Goal: Transaction & Acquisition: Purchase product/service

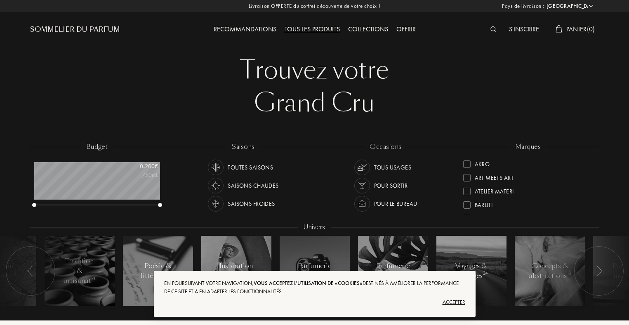
select select "FR"
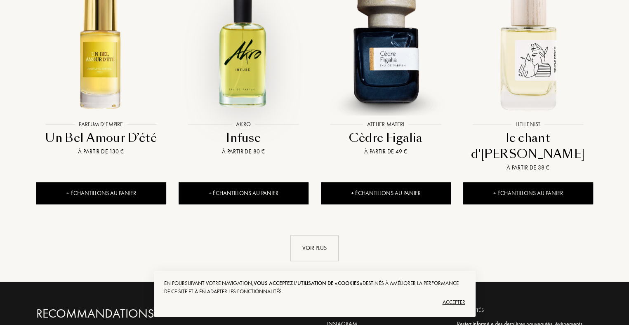
scroll to position [1026, 0]
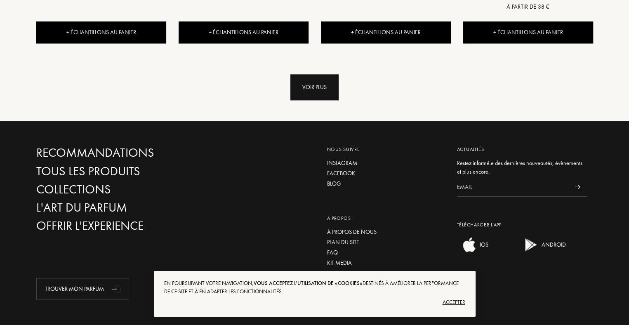
click at [315, 74] on div "Voir plus" at bounding box center [314, 87] width 48 height 26
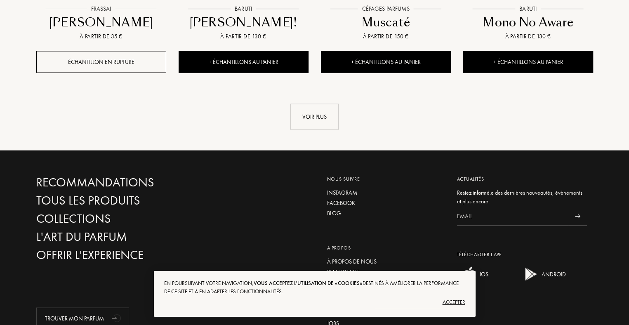
scroll to position [1686, 0]
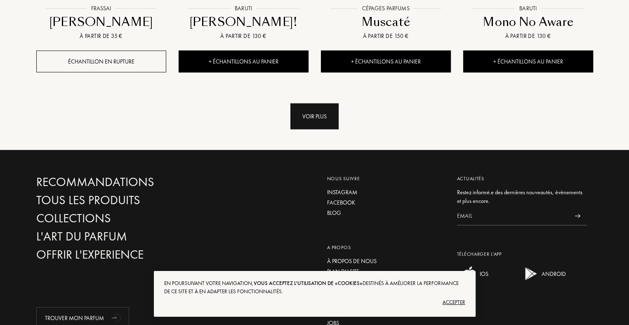
click at [320, 103] on div "Voir plus" at bounding box center [314, 116] width 48 height 26
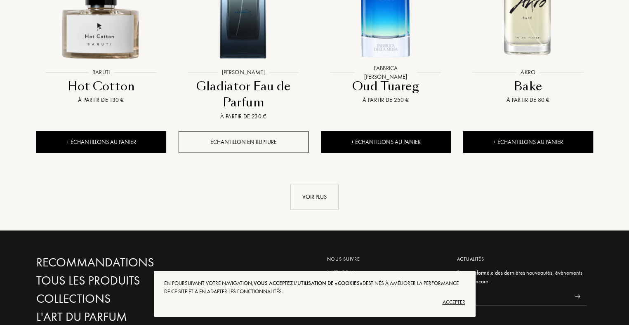
scroll to position [2428, 0]
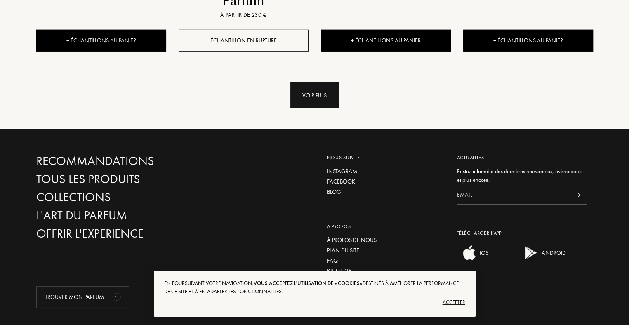
click at [307, 82] on div "Voir plus" at bounding box center [314, 95] width 48 height 26
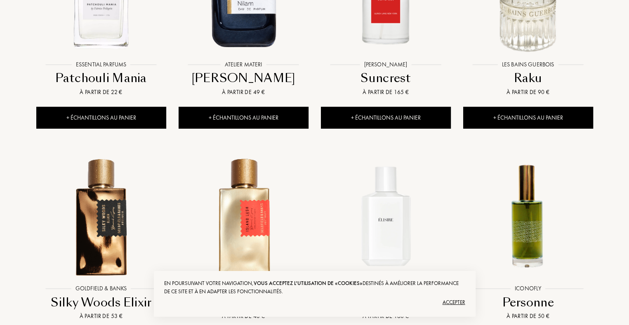
scroll to position [3005, 0]
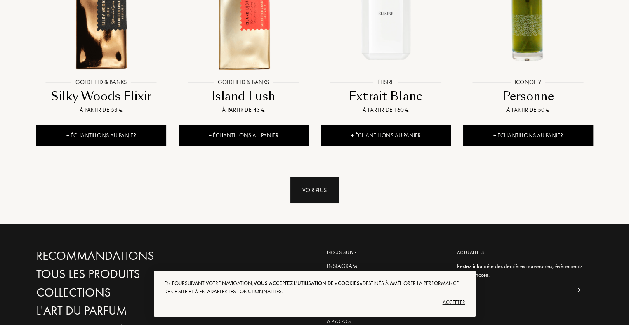
click at [316, 177] on div "Voir plus" at bounding box center [314, 190] width 48 height 26
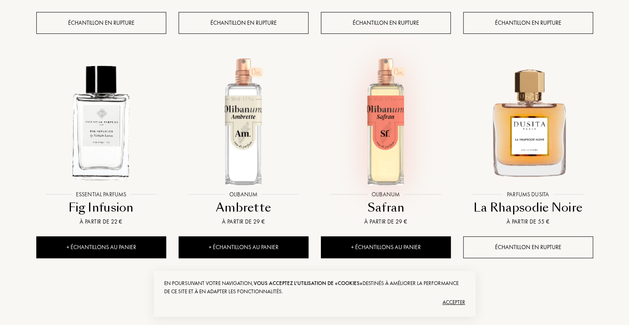
scroll to position [3665, 0]
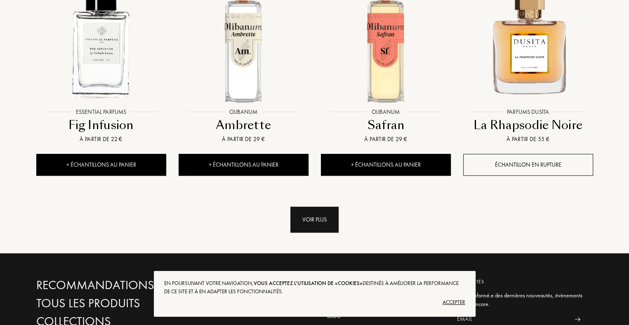
click at [310, 207] on div "Voir plus" at bounding box center [314, 220] width 48 height 26
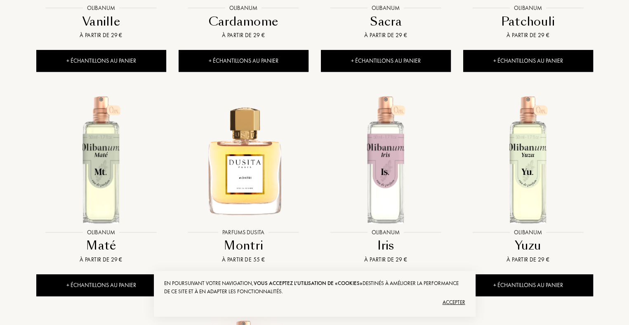
scroll to position [3953, 0]
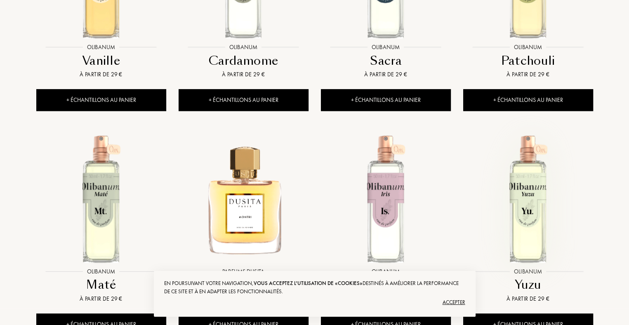
click at [520, 184] on img at bounding box center [528, 198] width 128 height 128
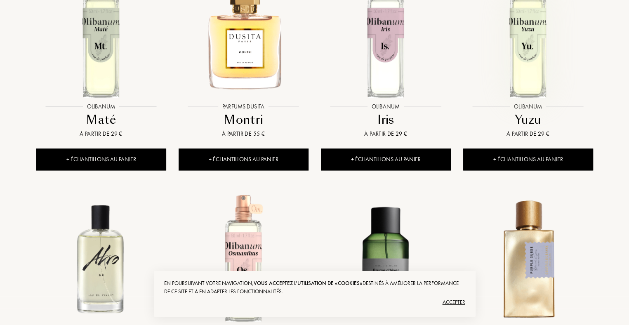
click at [525, 30] on img at bounding box center [528, 33] width 128 height 128
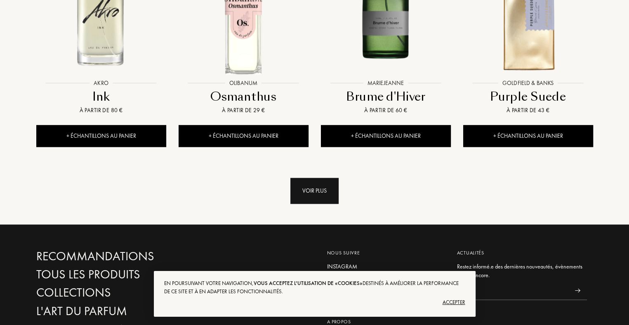
click at [317, 178] on div "Voir plus" at bounding box center [314, 191] width 48 height 26
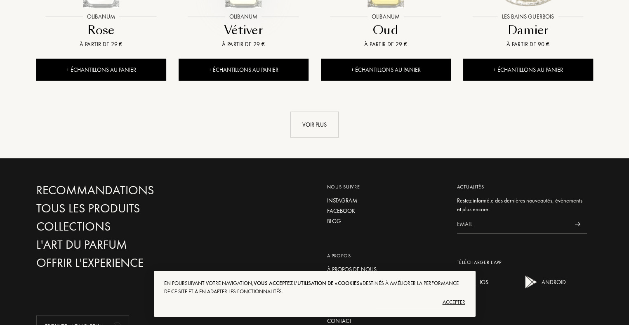
scroll to position [5108, 0]
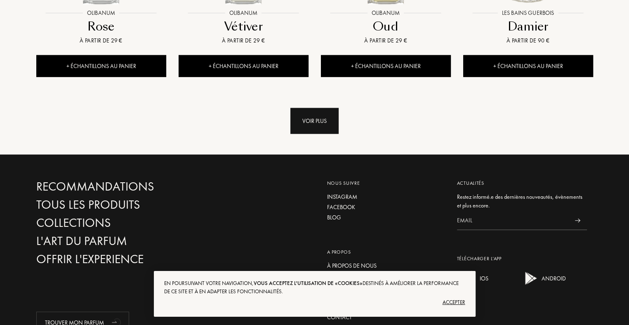
click at [320, 108] on div "Voir plus" at bounding box center [314, 121] width 48 height 26
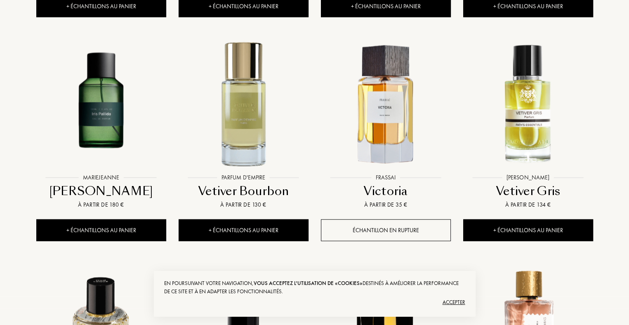
scroll to position [5149, 0]
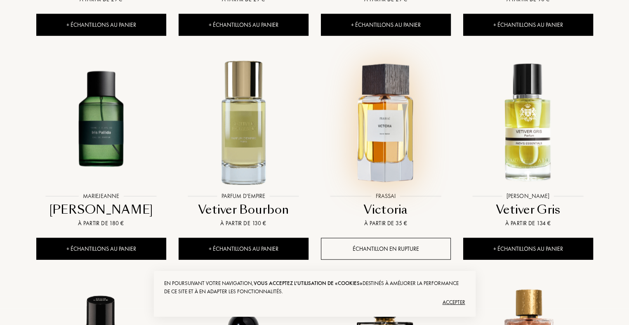
click at [381, 99] on img at bounding box center [386, 123] width 128 height 128
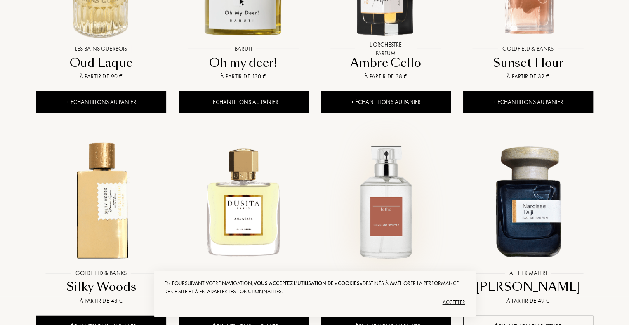
scroll to position [5767, 0]
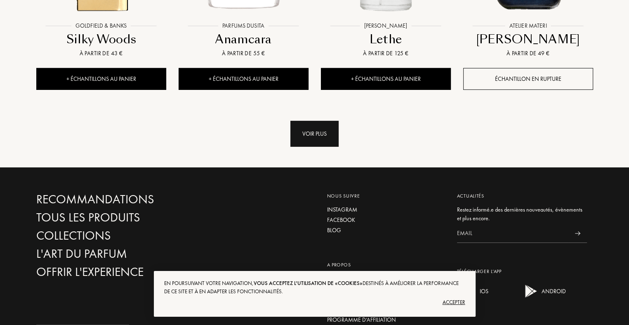
click at [307, 121] on div "Voir plus" at bounding box center [314, 134] width 48 height 26
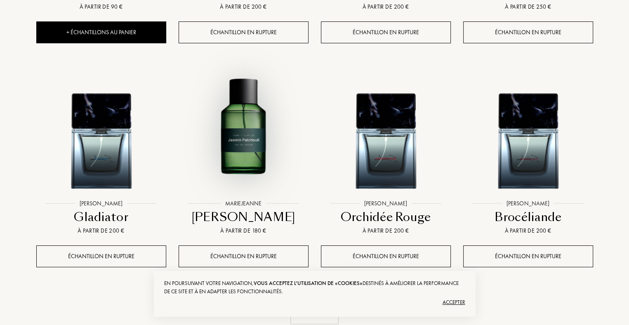
scroll to position [6427, 0]
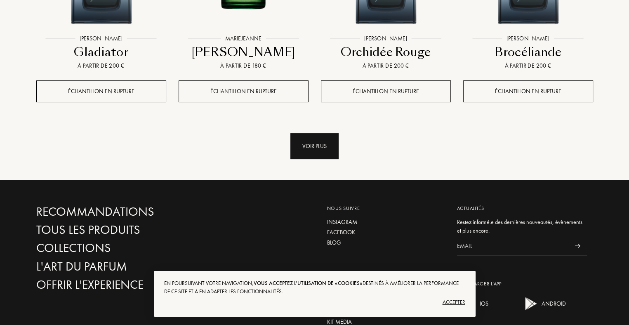
click at [322, 133] on div "Voir plus" at bounding box center [314, 146] width 48 height 26
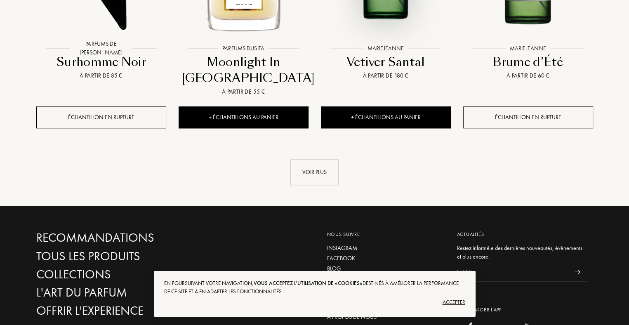
scroll to position [7128, 0]
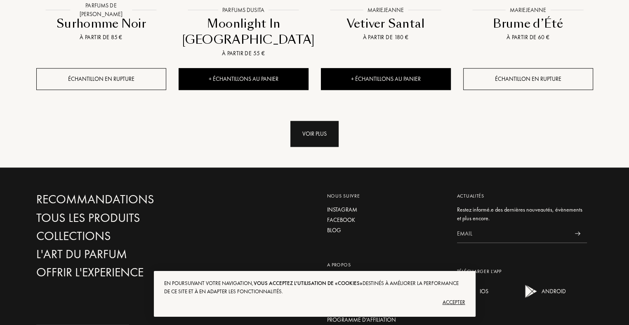
click at [317, 121] on div "Voir plus" at bounding box center [314, 134] width 48 height 26
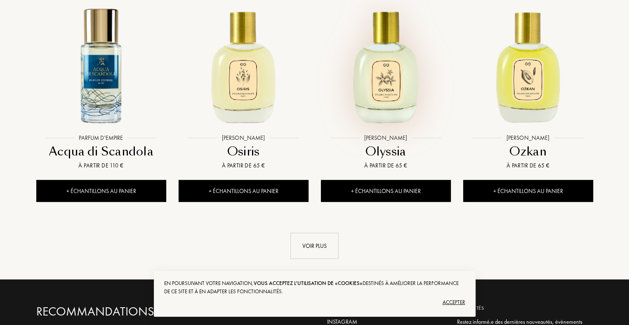
scroll to position [7622, 0]
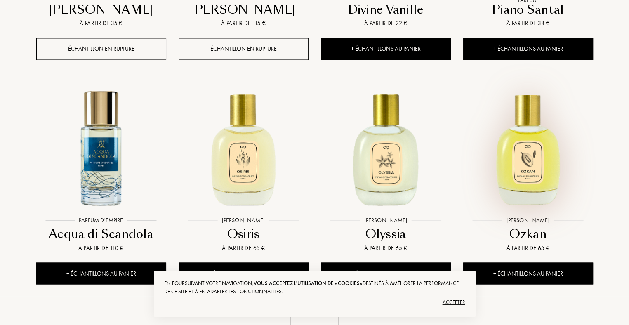
click at [534, 107] on img at bounding box center [528, 147] width 128 height 128
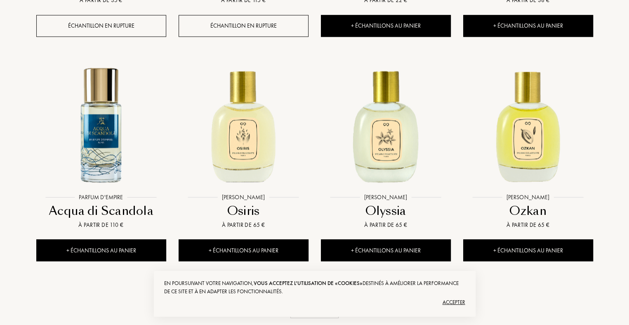
scroll to position [7746, 0]
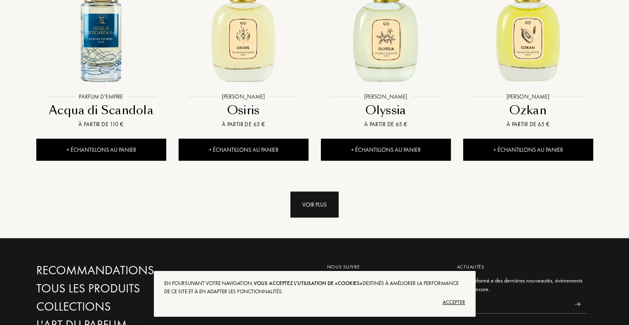
click at [319, 191] on div "Voir plus" at bounding box center [314, 204] width 48 height 26
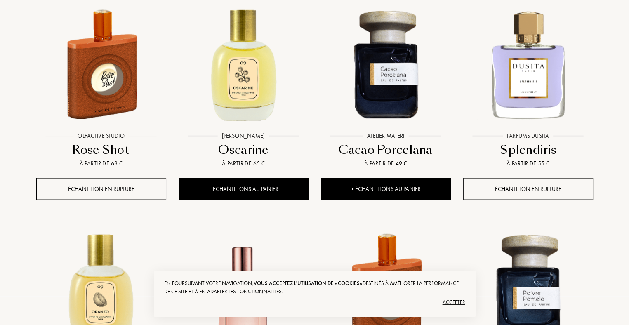
scroll to position [7952, 0]
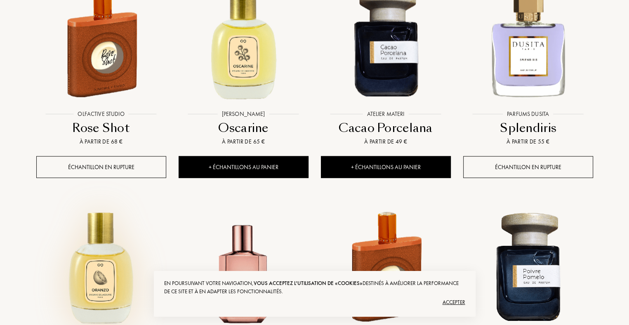
click at [102, 221] on img at bounding box center [101, 266] width 128 height 128
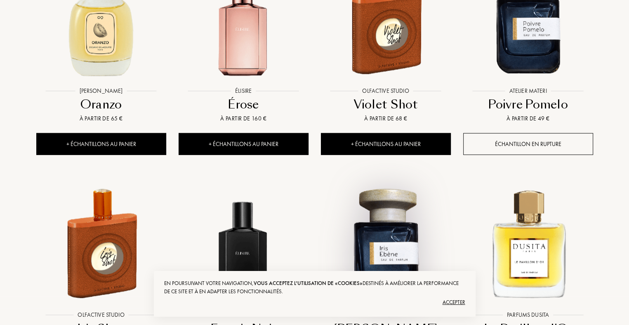
scroll to position [8364, 0]
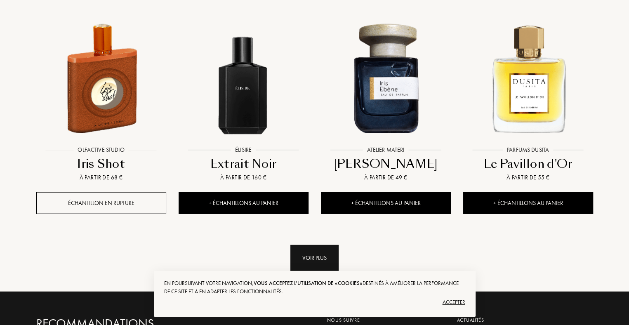
click at [325, 245] on div "Voir plus" at bounding box center [314, 258] width 48 height 26
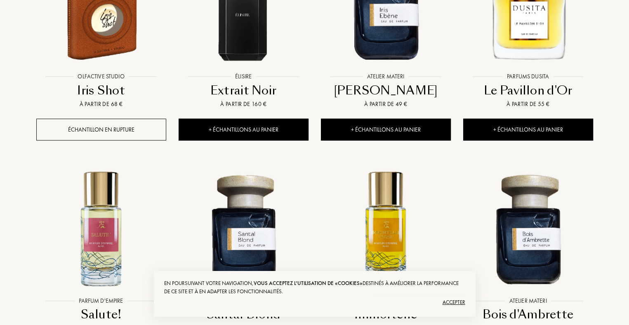
scroll to position [8447, 0]
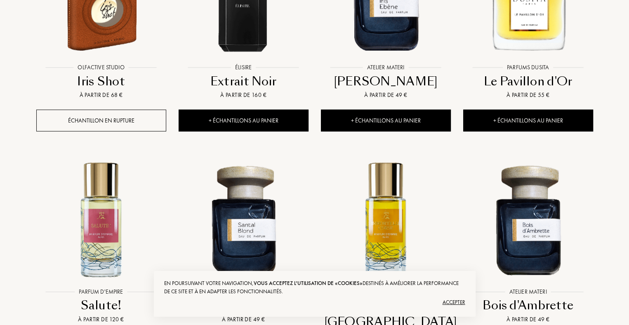
click at [387, 188] on img at bounding box center [386, 219] width 128 height 128
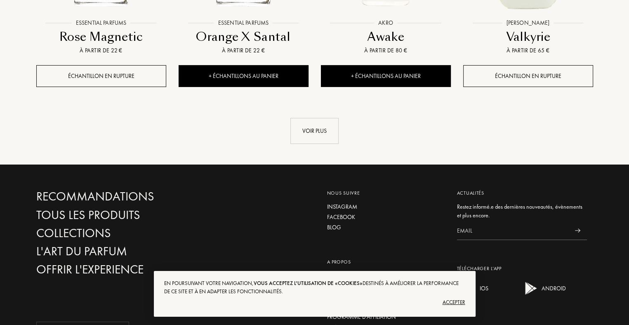
scroll to position [9185, 0]
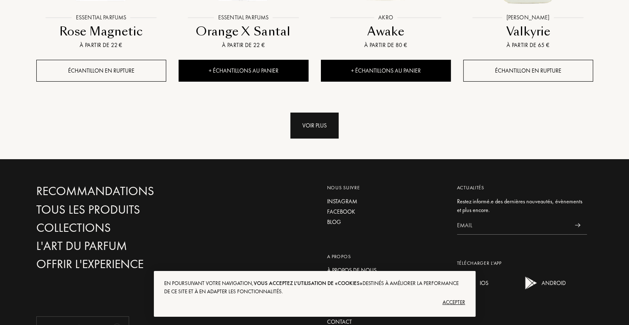
click at [313, 113] on div "Voir plus" at bounding box center [314, 126] width 48 height 26
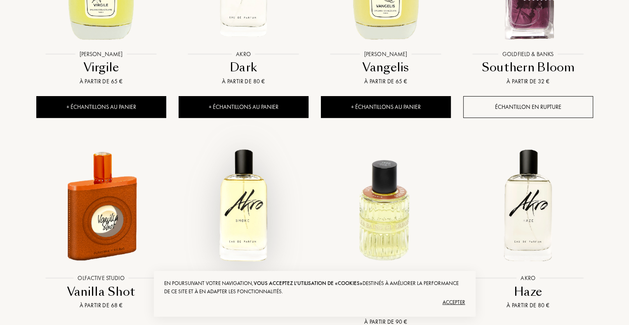
scroll to position [9433, 0]
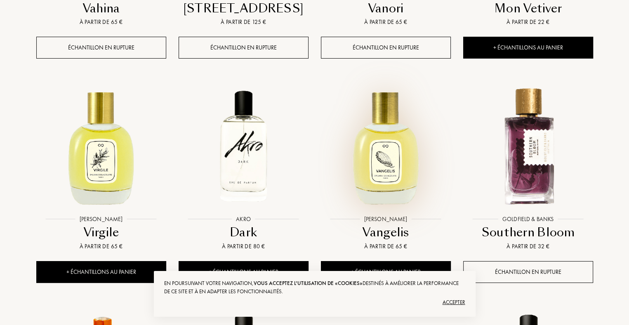
click at [386, 88] on img at bounding box center [386, 146] width 128 height 128
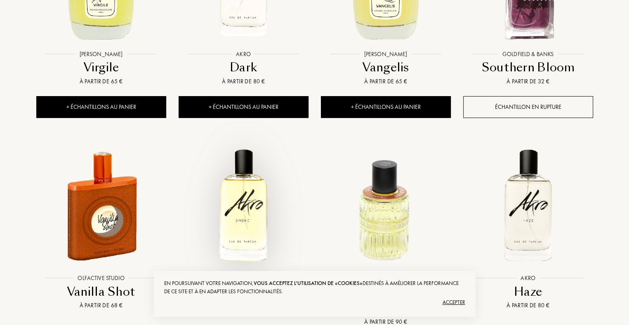
scroll to position [9762, 0]
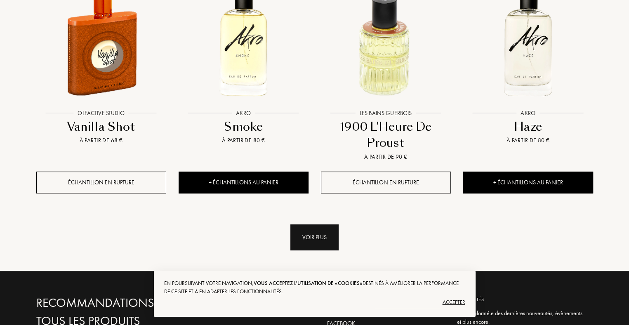
click at [320, 224] on div "Voir plus" at bounding box center [314, 237] width 48 height 26
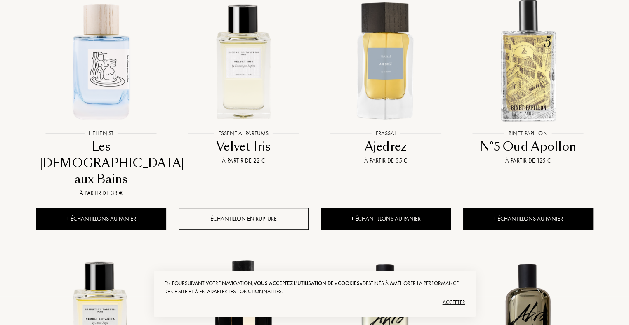
scroll to position [0, 0]
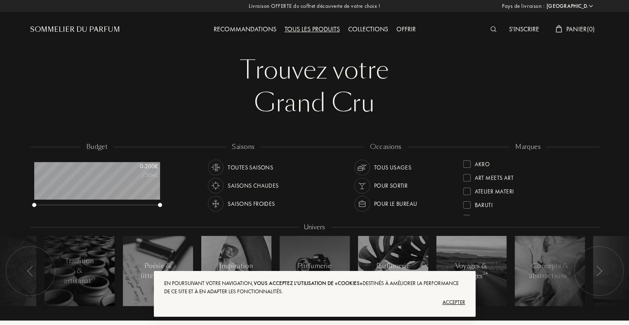
click at [369, 28] on div "Collections" at bounding box center [368, 29] width 48 height 11
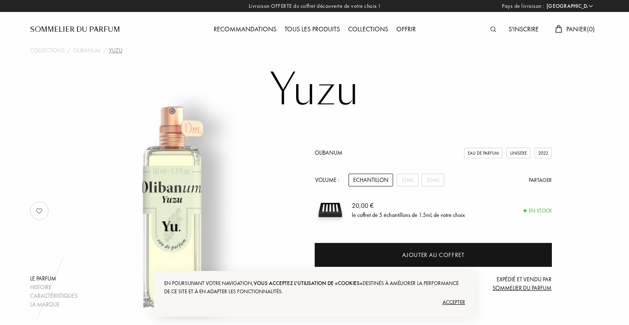
select select "FR"
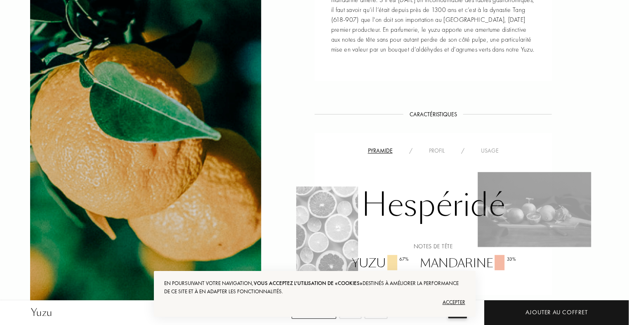
scroll to position [536, 0]
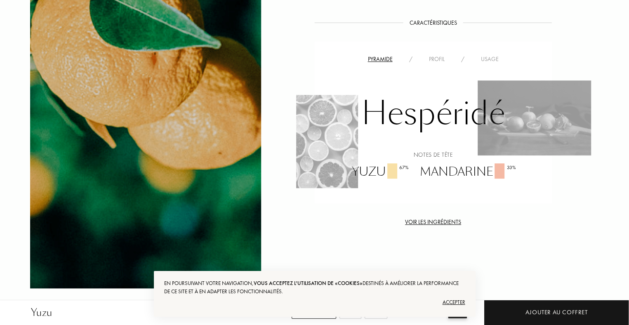
click at [439, 222] on div "Voir les ingrédients" at bounding box center [433, 222] width 237 height 9
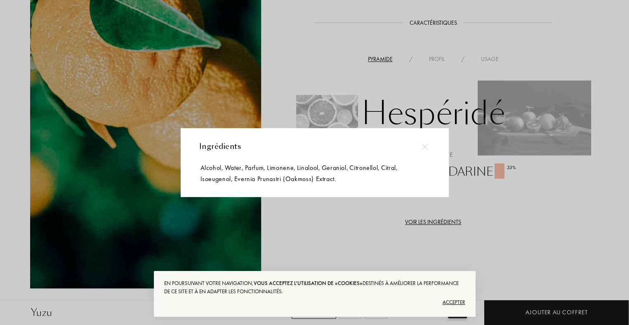
click at [425, 146] on img at bounding box center [425, 146] width 6 height 6
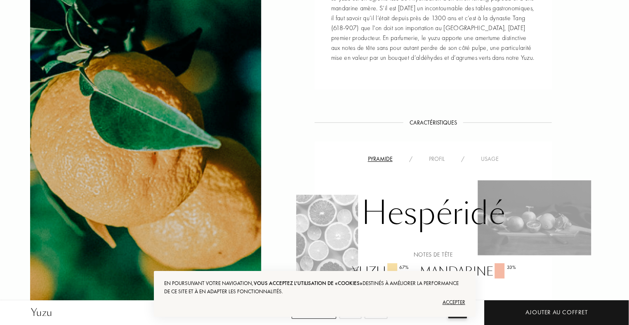
scroll to position [412, 0]
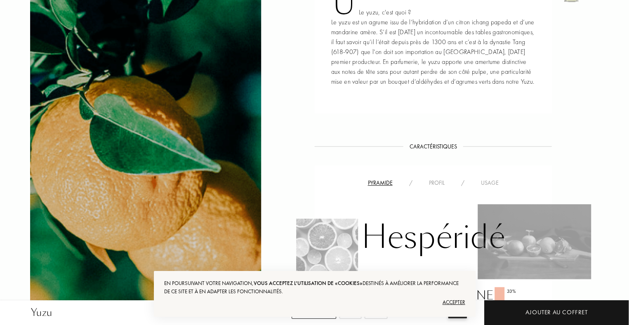
click at [437, 183] on div "Profil" at bounding box center [436, 183] width 32 height 9
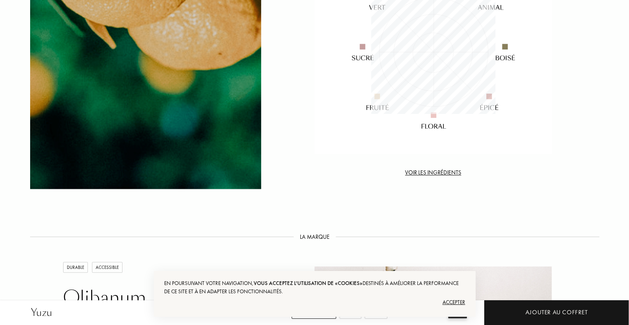
scroll to position [701, 0]
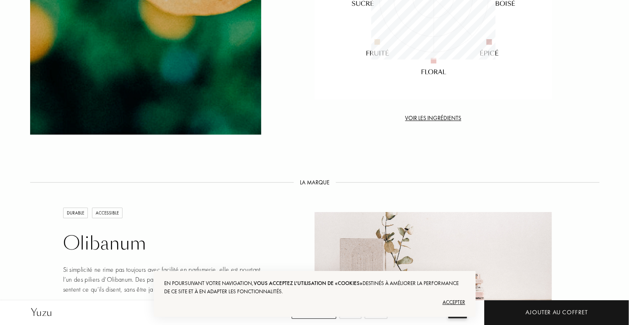
click at [435, 117] on div "Voir les ingrédients" at bounding box center [433, 118] width 237 height 9
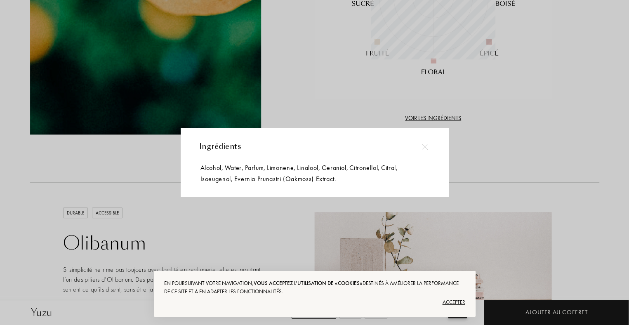
click at [423, 145] on img at bounding box center [425, 146] width 6 height 6
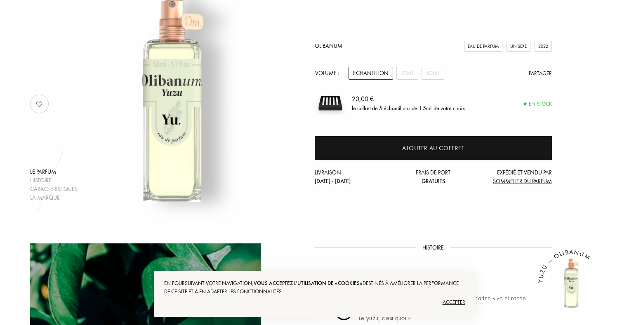
scroll to position [82, 0]
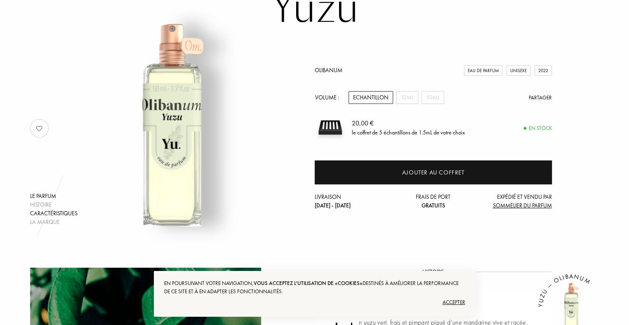
click at [44, 213] on div "Caractéristiques" at bounding box center [53, 213] width 47 height 9
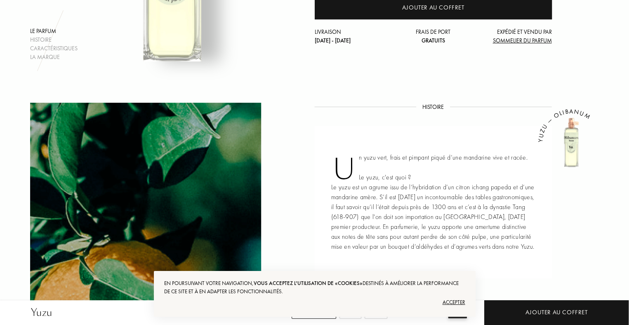
scroll to position [167, 0]
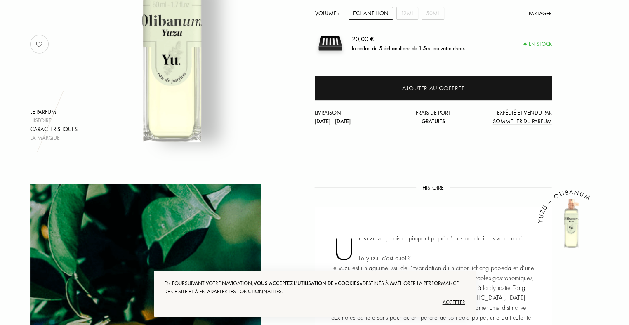
click at [45, 128] on div "Caractéristiques" at bounding box center [53, 129] width 47 height 9
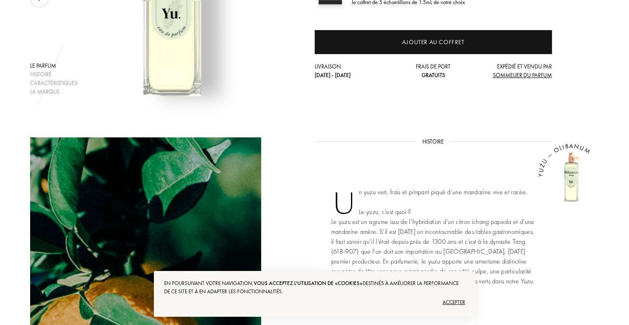
scroll to position [0, 0]
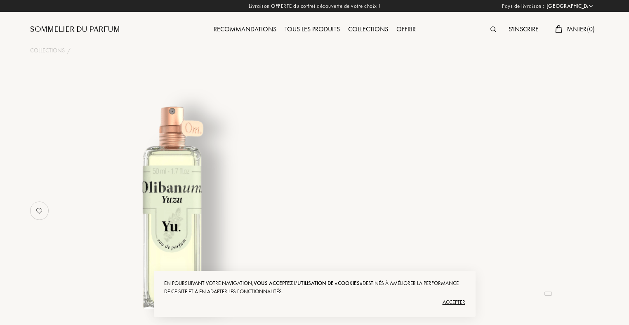
select select "FR"
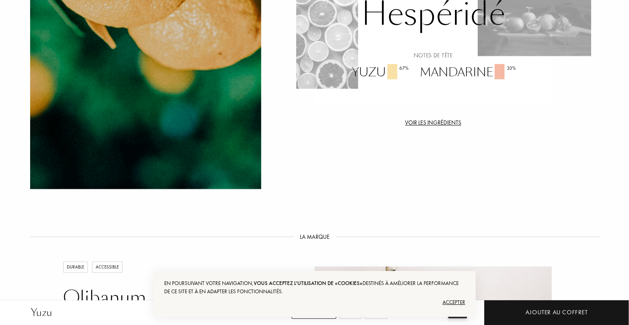
scroll to position [660, 0]
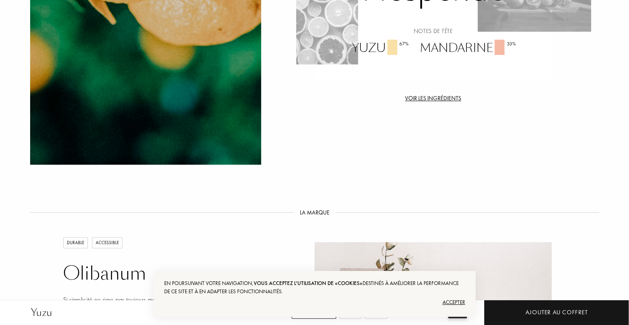
click at [444, 97] on div "Voir les ingrédients" at bounding box center [433, 98] width 237 height 9
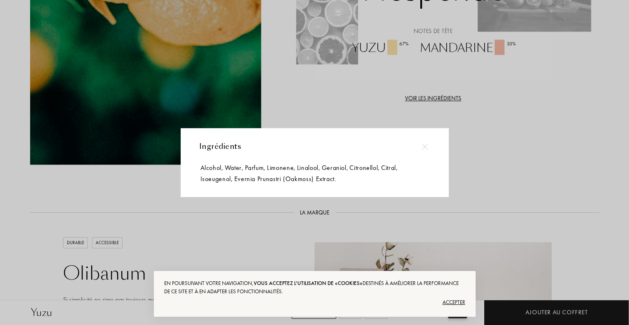
click at [425, 146] on img at bounding box center [425, 146] width 6 height 6
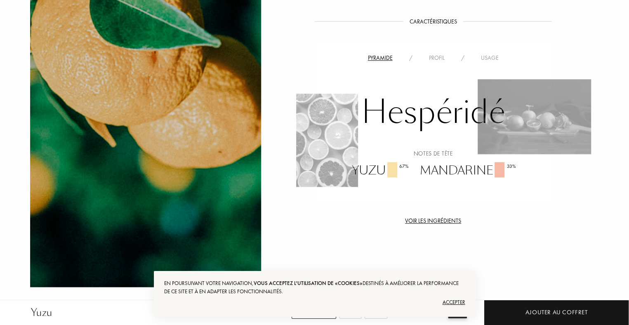
scroll to position [536, 0]
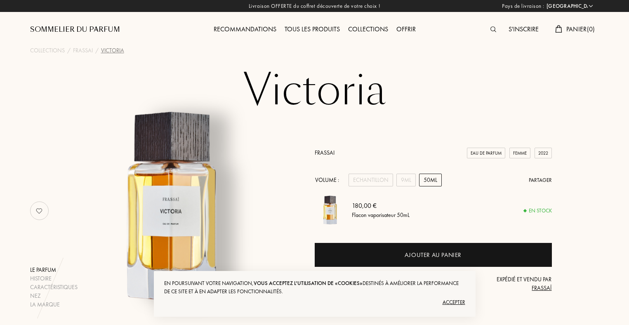
select select "FR"
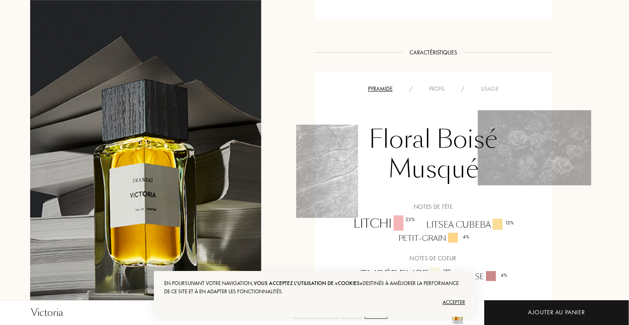
scroll to position [660, 0]
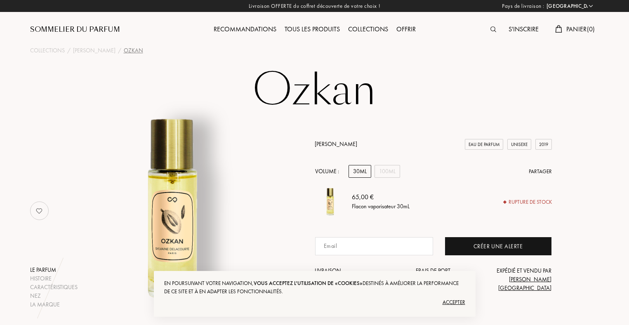
select select "FR"
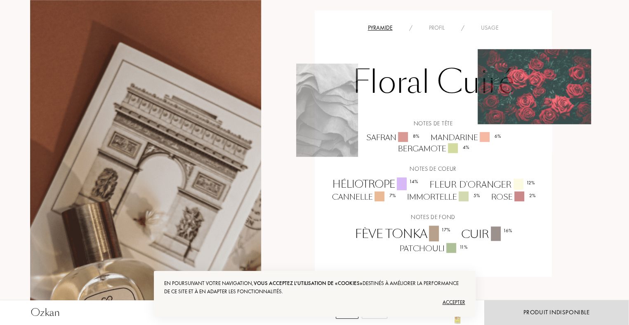
scroll to position [618, 0]
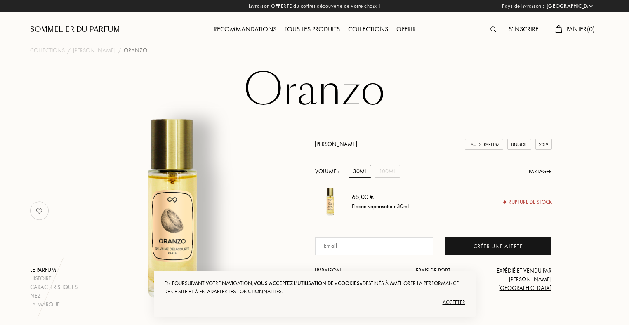
select select "FR"
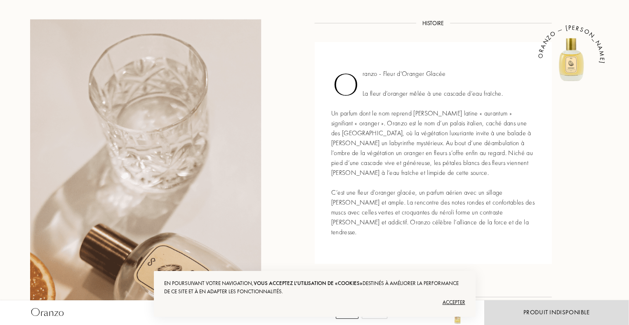
scroll to position [330, 0]
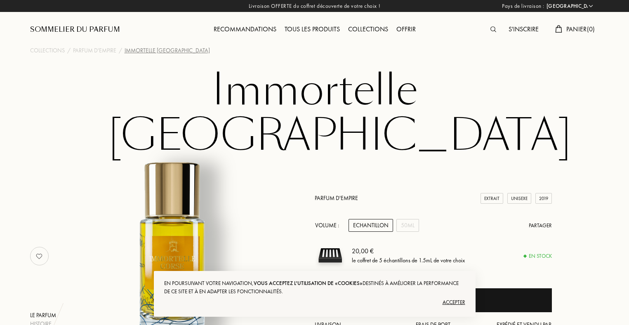
select select "FR"
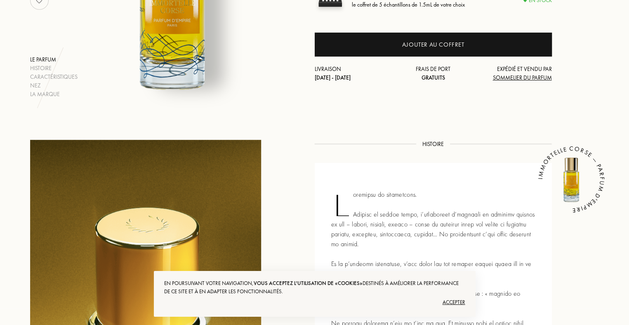
scroll to position [165, 0]
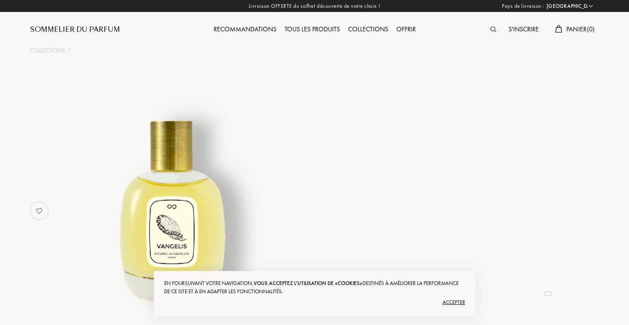
select select "FR"
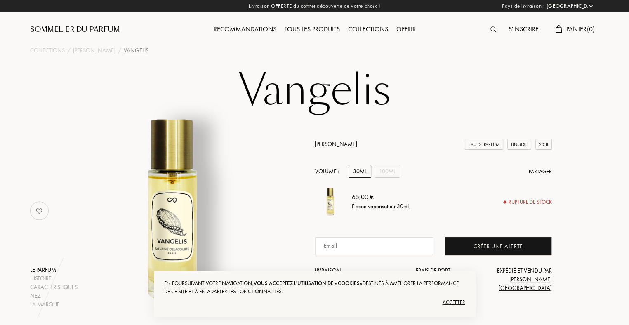
scroll to position [165, 0]
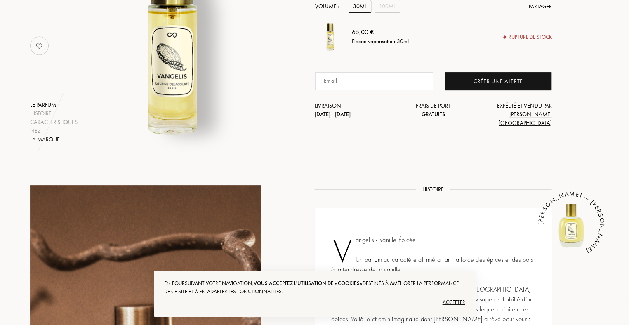
click at [42, 136] on div "La marque" at bounding box center [53, 139] width 47 height 9
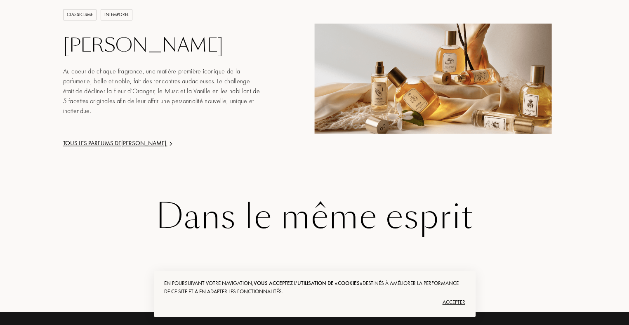
scroll to position [1363, 0]
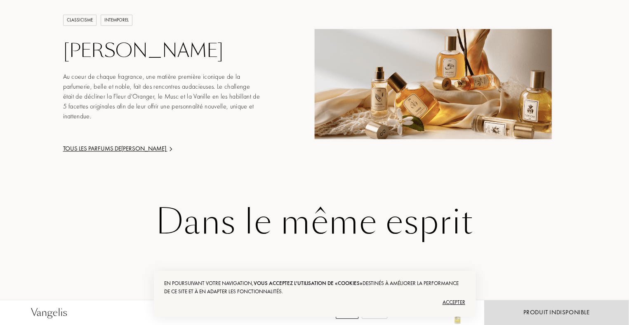
click at [164, 144] on div "Tous les parfums de Sylvaine Delacourte" at bounding box center [162, 148] width 198 height 9
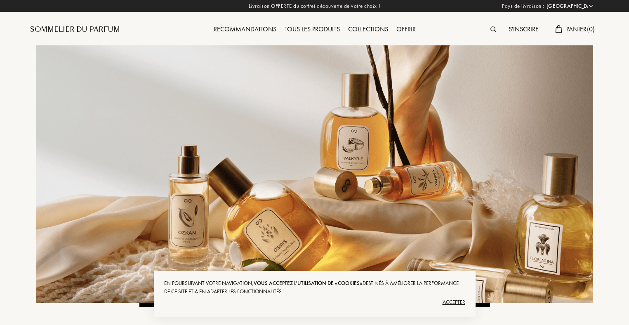
select select "FR"
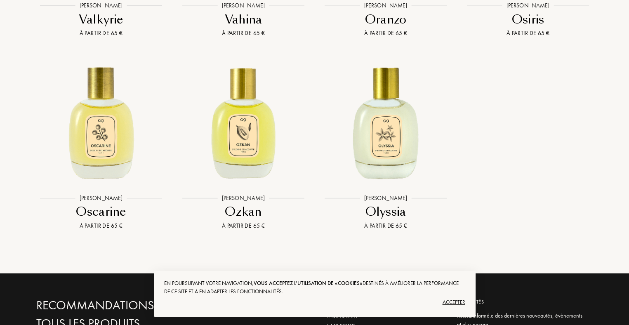
scroll to position [2185, 0]
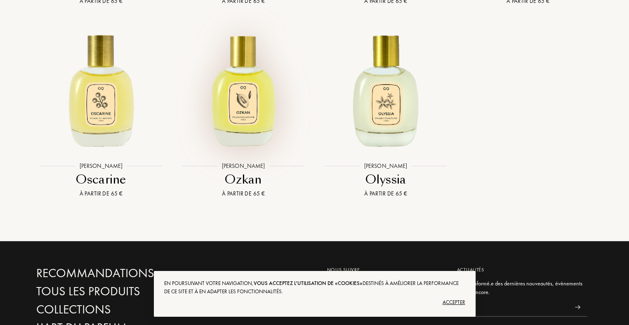
click at [239, 153] on img at bounding box center [243, 89] width 128 height 128
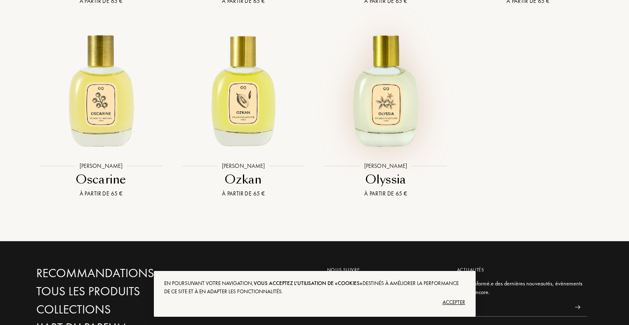
click at [387, 144] on img at bounding box center [386, 89] width 128 height 128
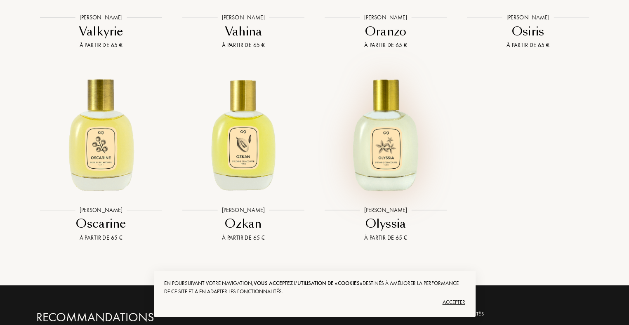
scroll to position [2102, 0]
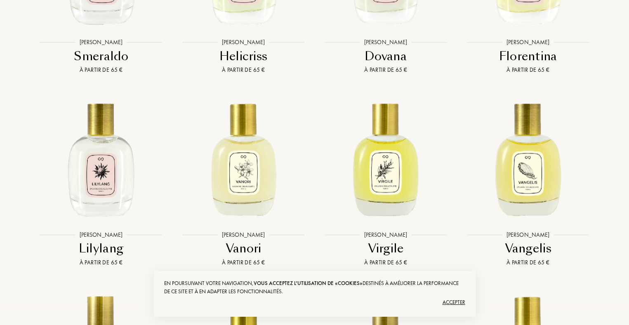
scroll to position [1608, 0]
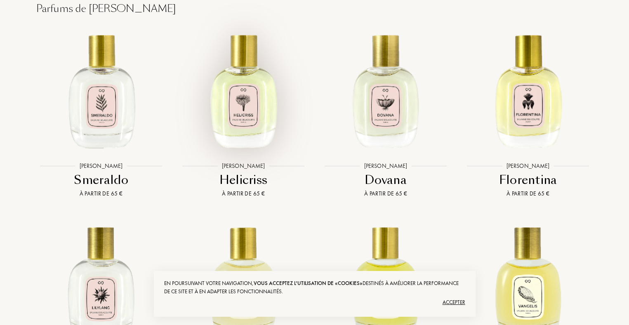
click at [261, 140] on img at bounding box center [243, 89] width 128 height 128
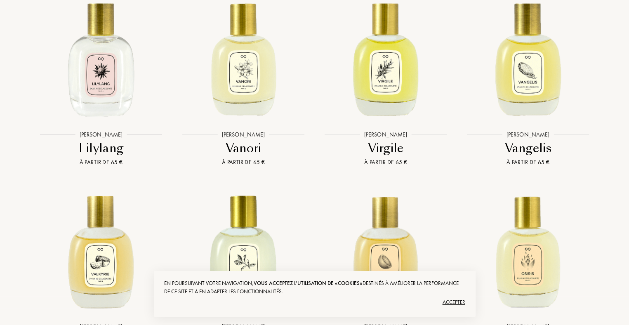
scroll to position [1855, 0]
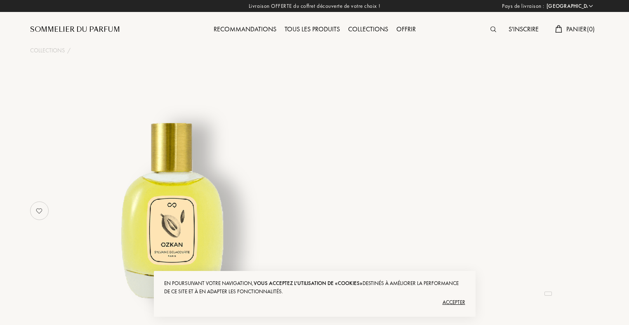
select select "FR"
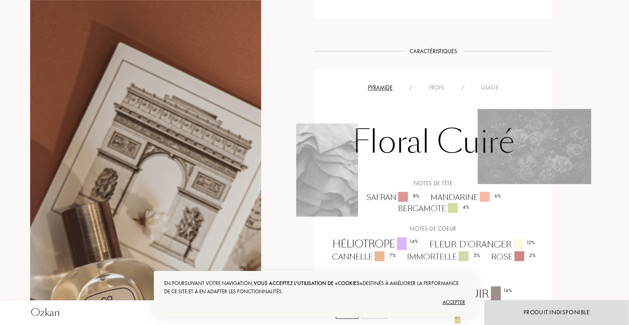
scroll to position [577, 0]
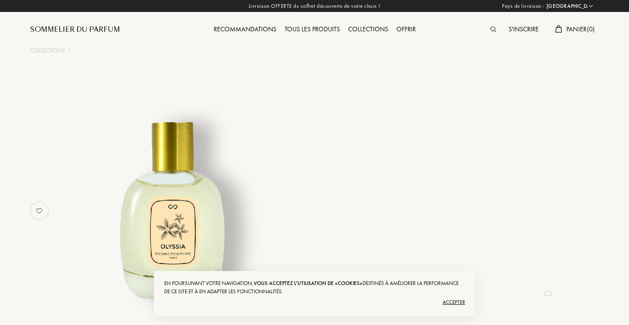
select select "FR"
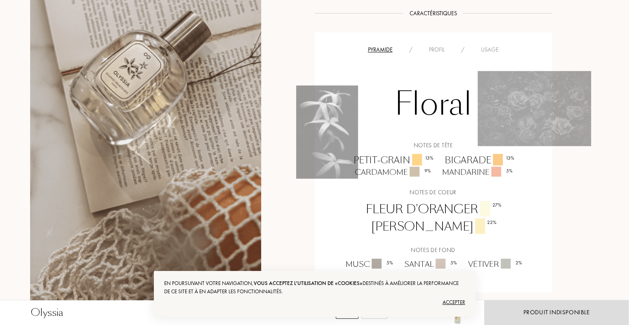
scroll to position [618, 0]
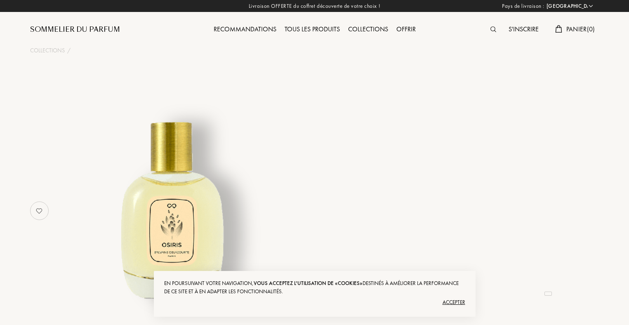
select select "FR"
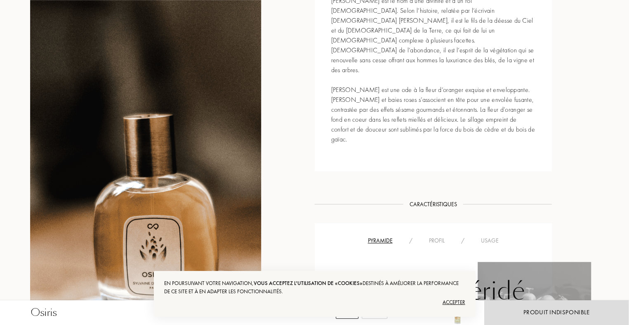
scroll to position [618, 0]
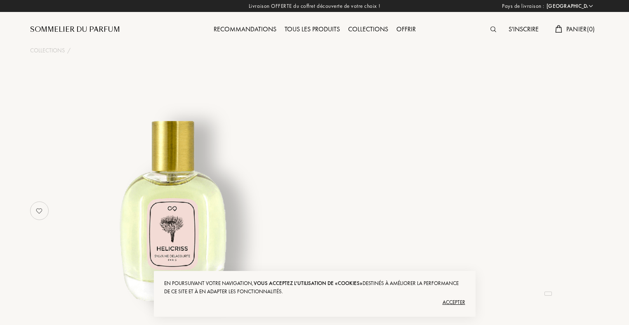
select select "FR"
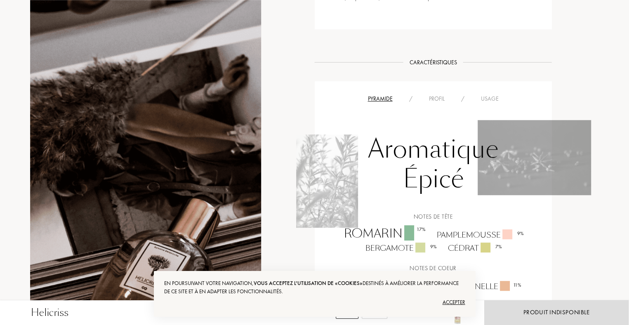
scroll to position [701, 0]
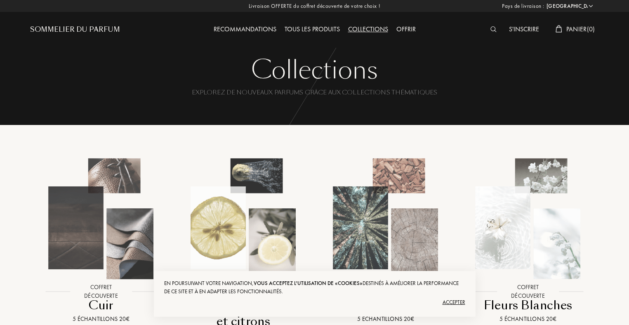
select select "FR"
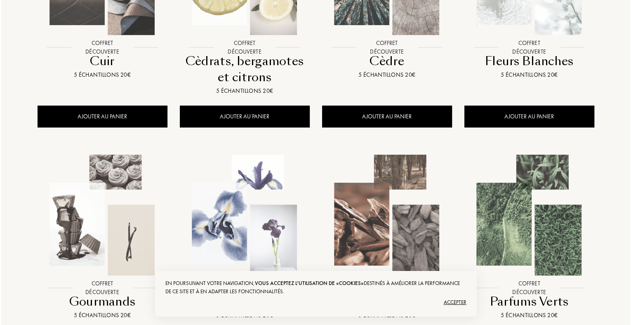
scroll to position [247, 0]
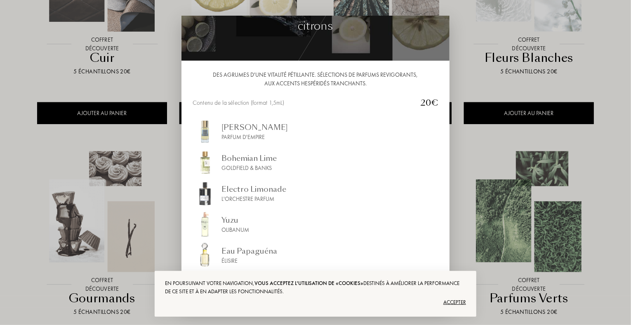
scroll to position [49, 0]
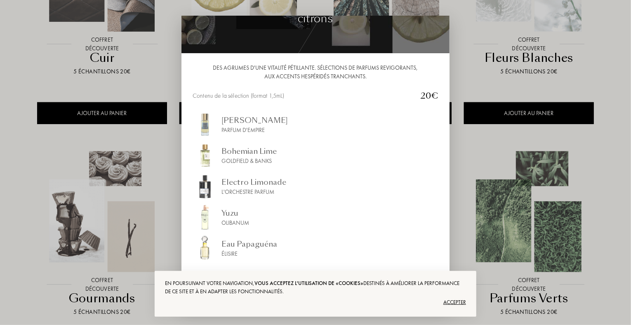
click at [235, 247] on div "Eau Papaguéna" at bounding box center [249, 243] width 56 height 11
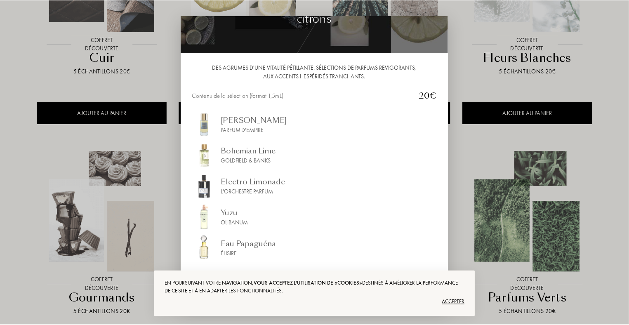
scroll to position [0, 0]
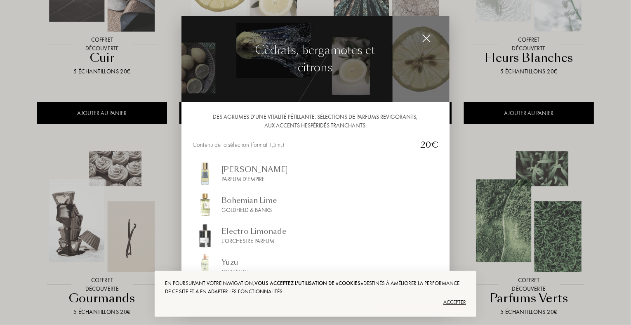
click at [427, 38] on img at bounding box center [426, 38] width 9 height 9
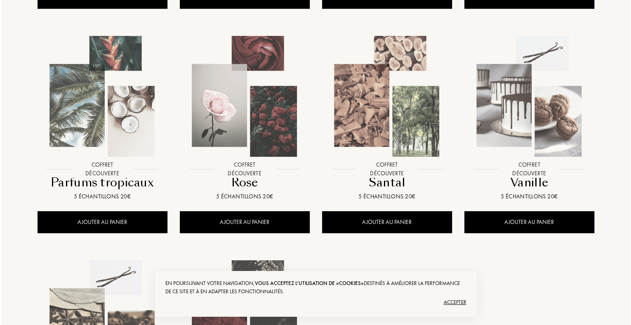
scroll to position [577, 0]
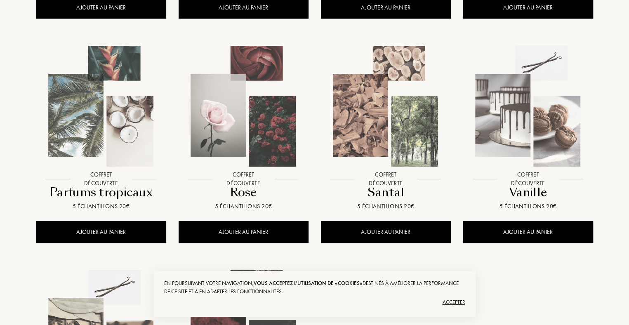
click at [108, 139] on img at bounding box center [101, 106] width 128 height 128
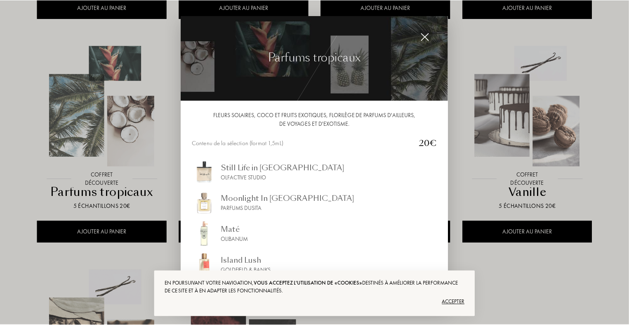
scroll to position [0, 0]
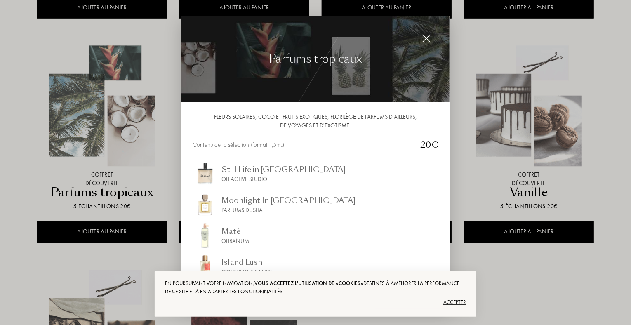
click at [430, 38] on img at bounding box center [426, 38] width 9 height 9
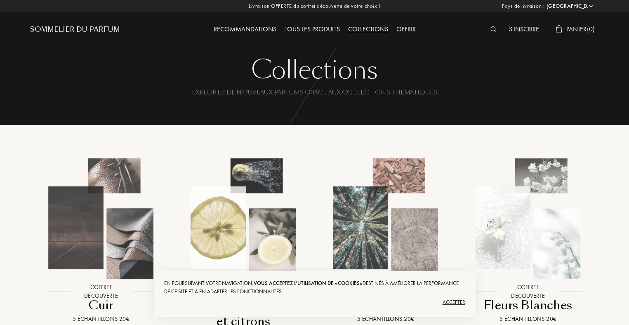
click at [321, 29] on div "Tous les produits" at bounding box center [311, 29] width 63 height 11
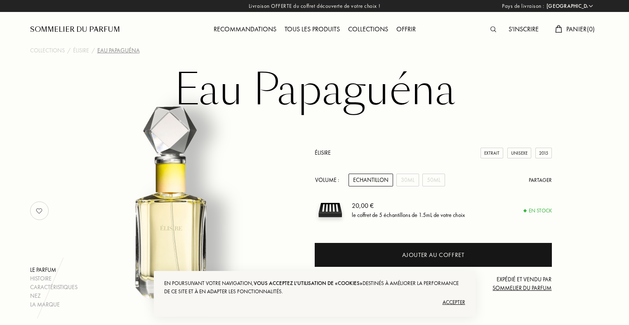
select select "FR"
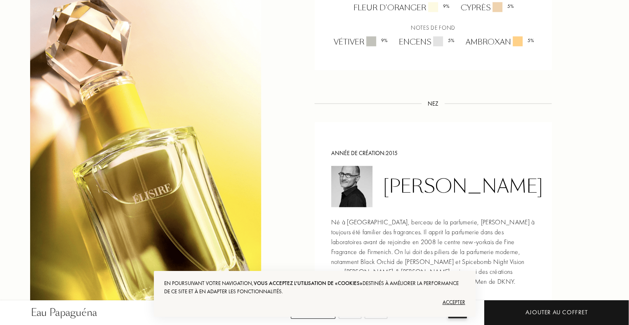
scroll to position [742, 0]
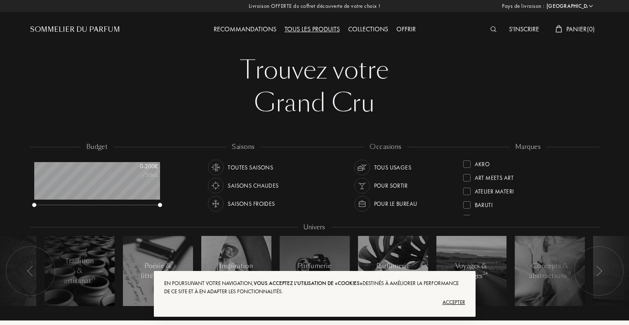
select select "FR"
click at [244, 184] on div "Saisons chaudes" at bounding box center [253, 186] width 51 height 16
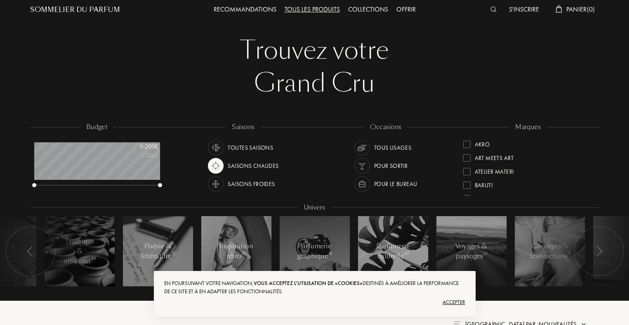
scroll to position [124, 0]
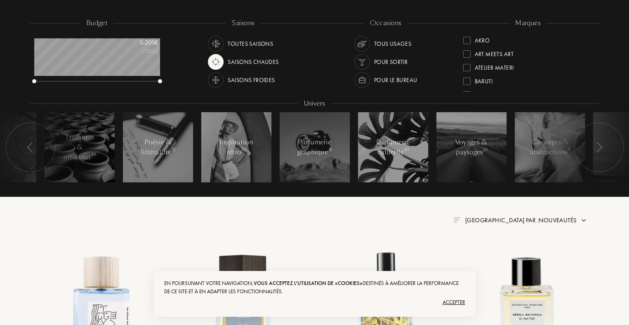
click at [599, 147] on img at bounding box center [598, 147] width 7 height 11
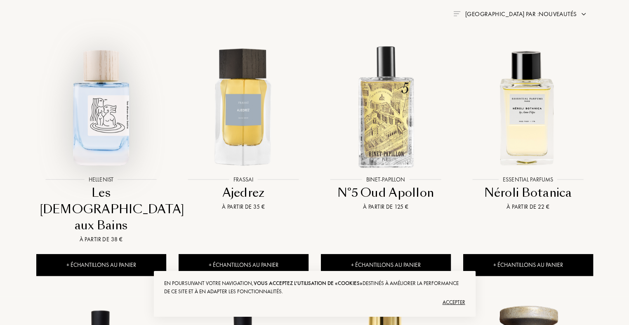
scroll to position [577, 0]
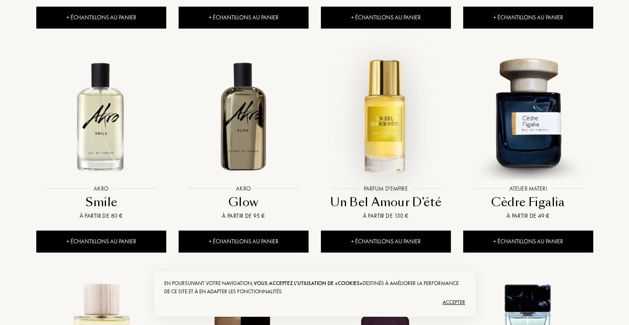
click at [387, 105] on img at bounding box center [386, 116] width 128 height 128
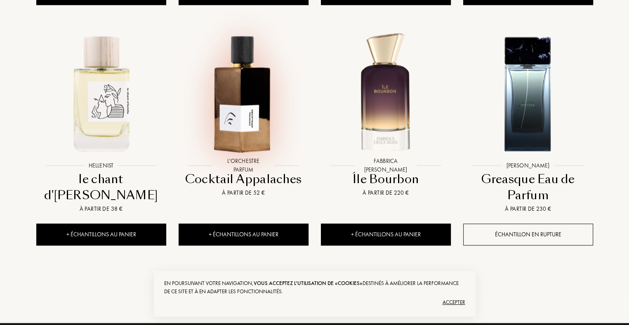
scroll to position [1043, 0]
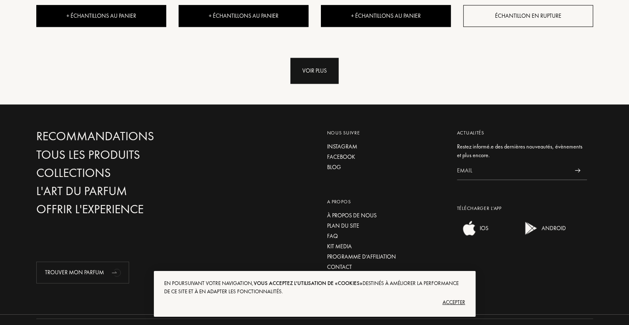
click at [304, 58] on div "Voir plus" at bounding box center [314, 71] width 48 height 26
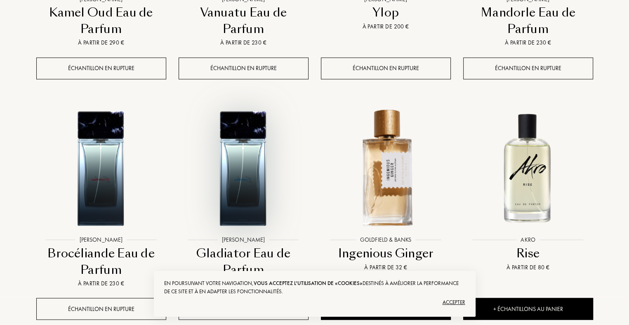
scroll to position [1744, 0]
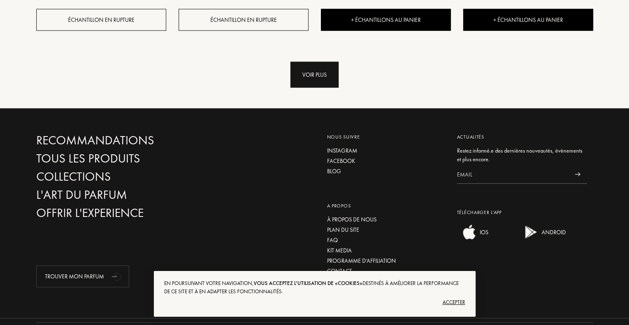
click at [322, 62] on div "Voir plus" at bounding box center [314, 75] width 48 height 26
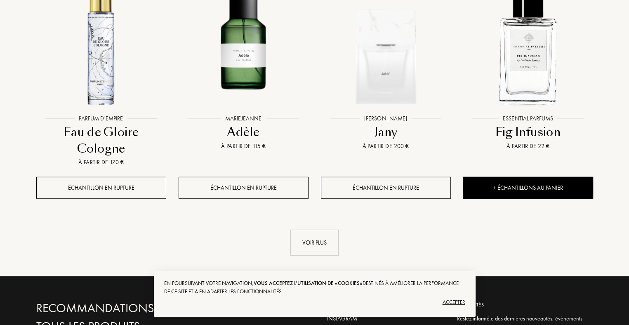
scroll to position [2321, 0]
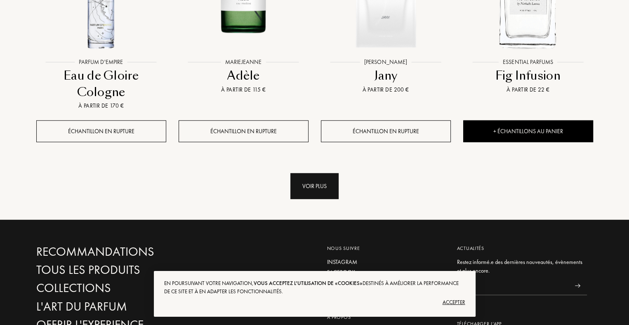
click at [306, 173] on div "Voir plus" at bounding box center [314, 186] width 48 height 26
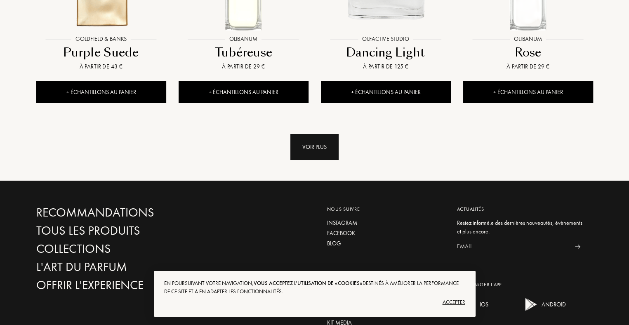
scroll to position [3063, 0]
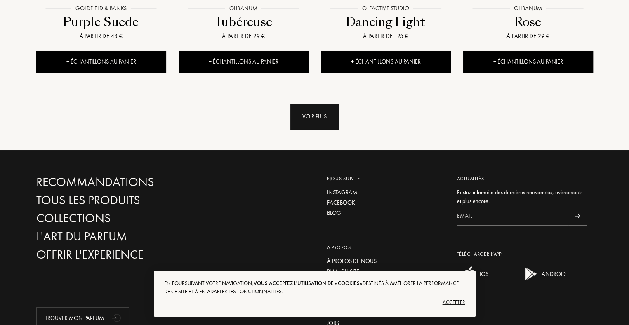
click at [304, 103] on div "Voir plus" at bounding box center [314, 116] width 48 height 26
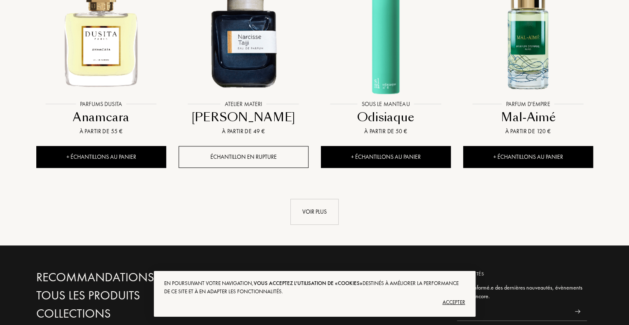
scroll to position [3558, 0]
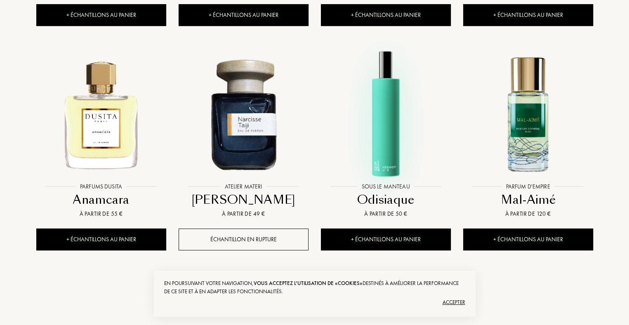
click at [388, 127] on img at bounding box center [386, 113] width 128 height 128
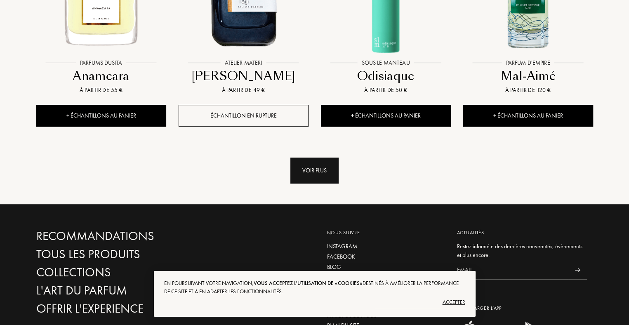
click at [321, 157] on div "Voir plus" at bounding box center [314, 170] width 48 height 26
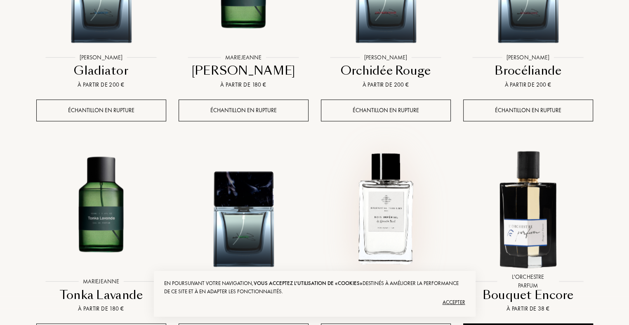
scroll to position [4341, 0]
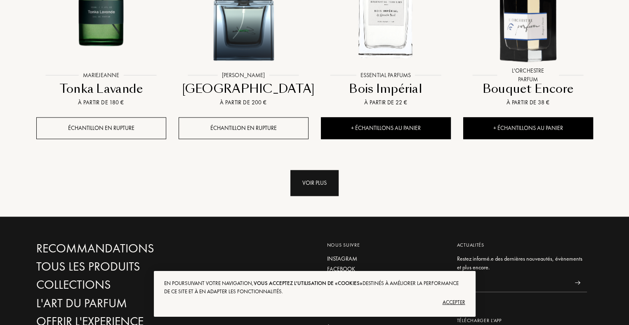
click at [313, 170] on div "Voir plus" at bounding box center [314, 183] width 48 height 26
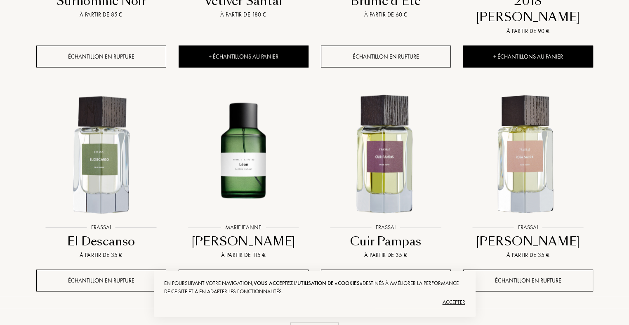
scroll to position [5122, 0]
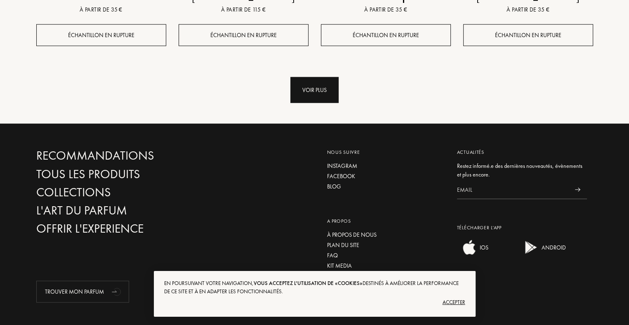
click at [318, 77] on div "Voir plus" at bounding box center [314, 90] width 48 height 26
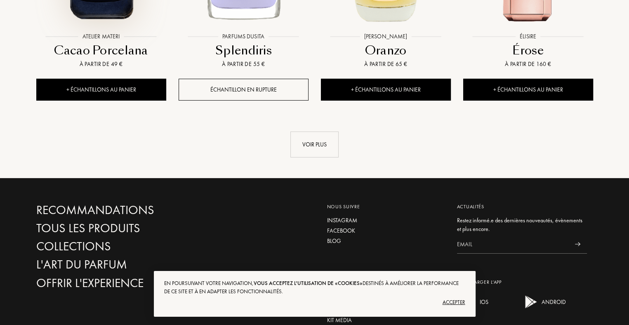
scroll to position [5741, 0]
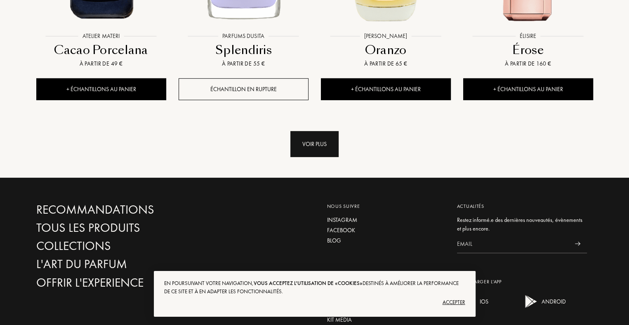
click at [310, 131] on div "Voir plus" at bounding box center [314, 144] width 48 height 26
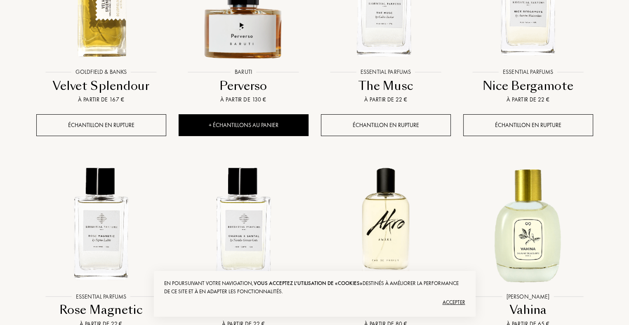
scroll to position [6318, 0]
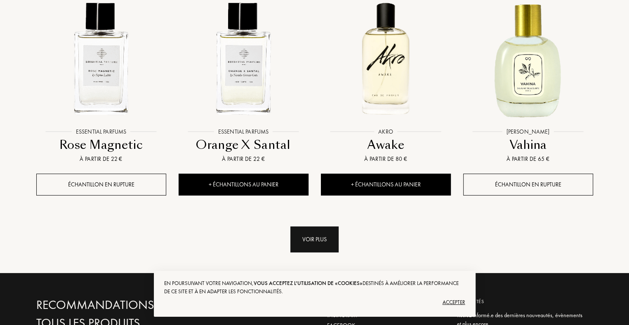
click at [313, 226] on div "Voir plus" at bounding box center [314, 239] width 48 height 26
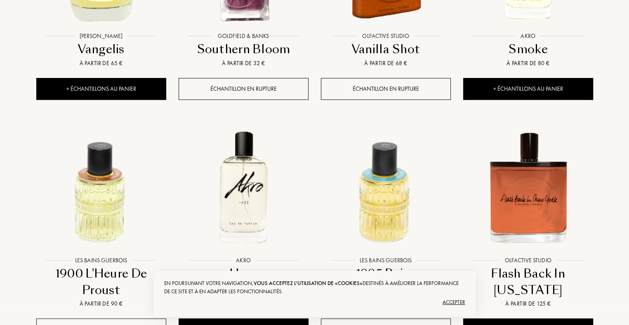
scroll to position [7018, 0]
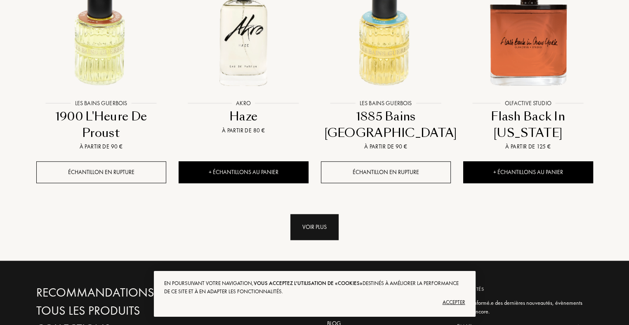
click at [308, 214] on div "Voir plus" at bounding box center [314, 227] width 48 height 26
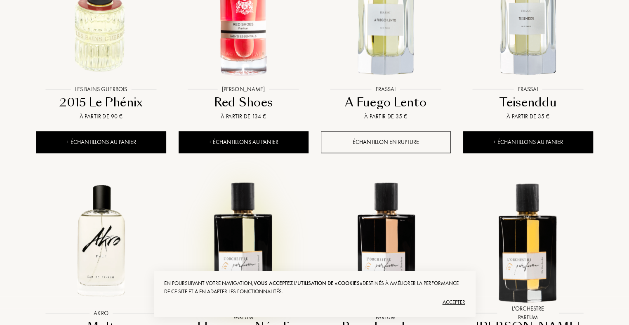
scroll to position [7678, 0]
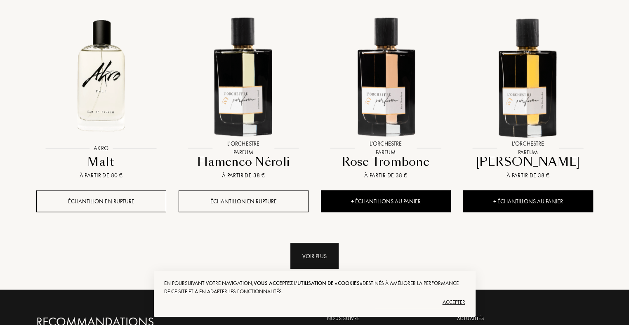
click at [306, 243] on div "Voir plus" at bounding box center [314, 256] width 48 height 26
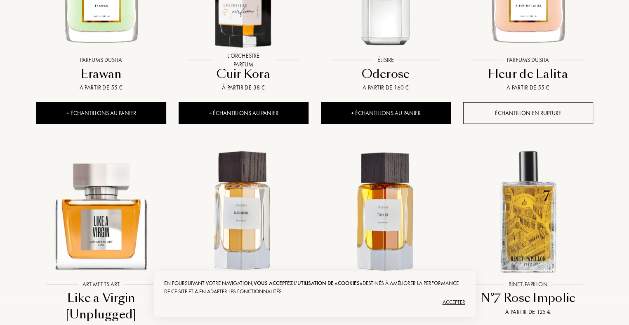
scroll to position [8420, 0]
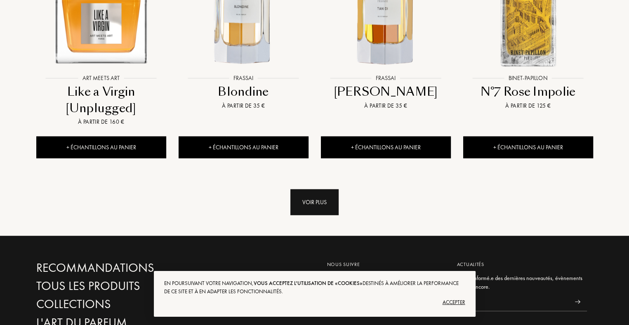
click at [317, 189] on div "Voir plus" at bounding box center [314, 202] width 48 height 26
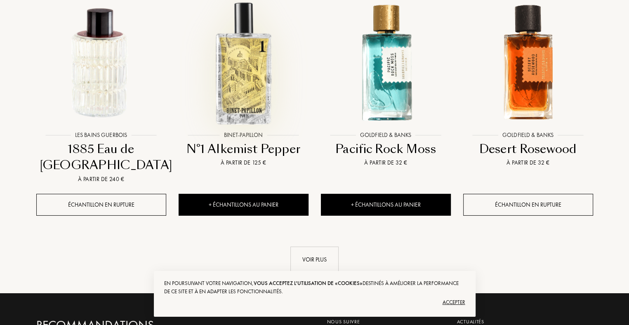
scroll to position [9080, 0]
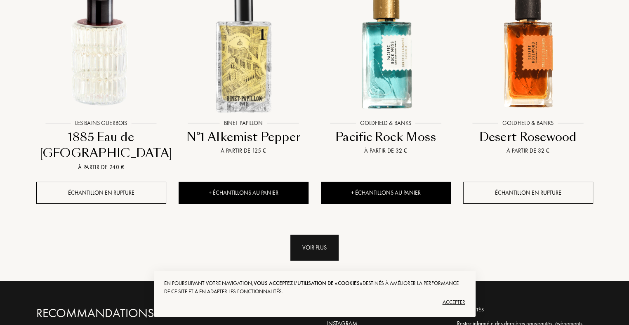
click at [317, 235] on div "Voir plus" at bounding box center [314, 248] width 48 height 26
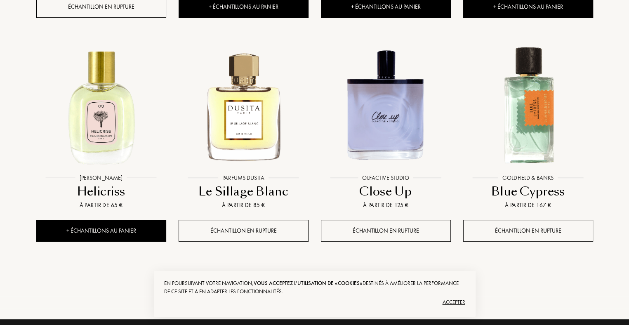
scroll to position [9822, 0]
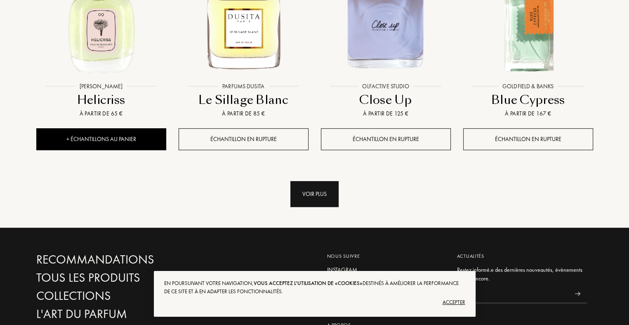
click at [312, 181] on div "Voir plus" at bounding box center [314, 194] width 48 height 26
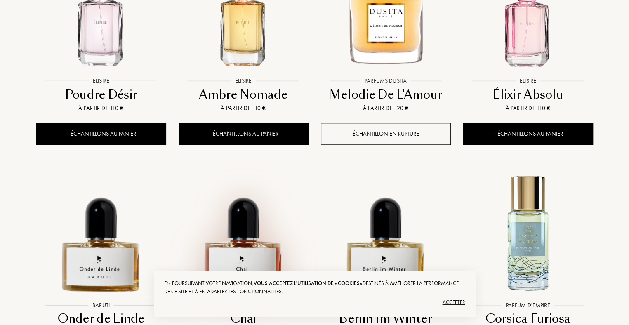
scroll to position [10481, 0]
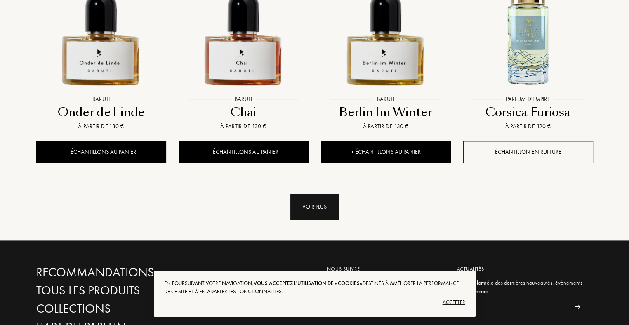
click at [323, 194] on div "Voir plus" at bounding box center [314, 207] width 48 height 26
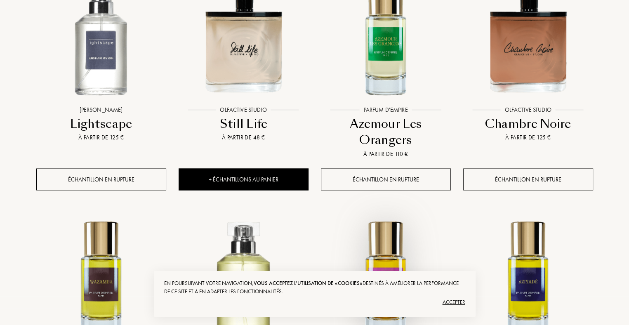
scroll to position [11182, 0]
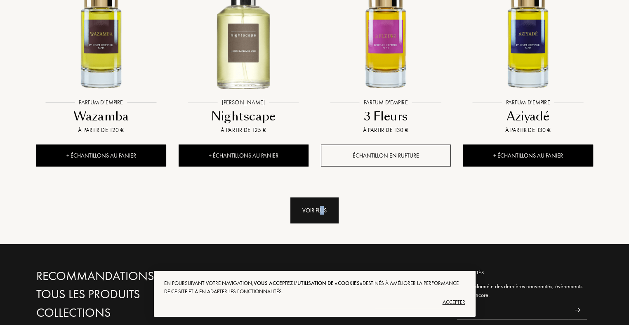
click at [322, 197] on div "Voir plus" at bounding box center [314, 210] width 48 height 26
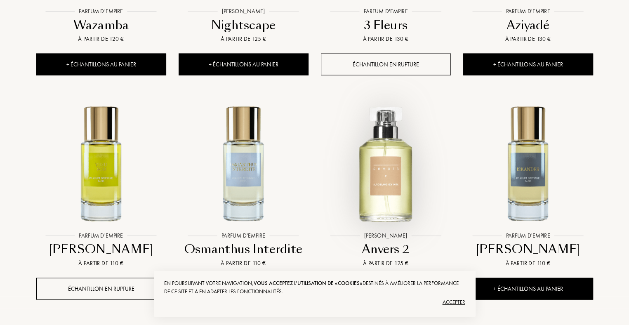
scroll to position [11223, 0]
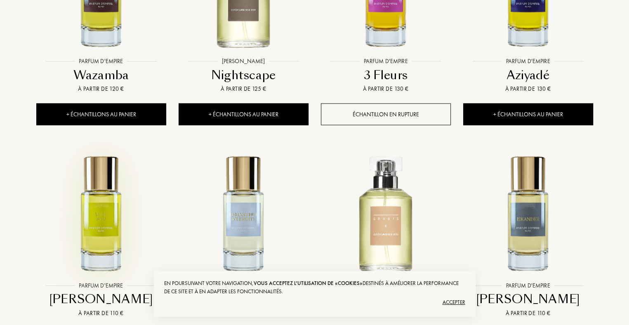
click at [108, 150] on img at bounding box center [101, 213] width 128 height 128
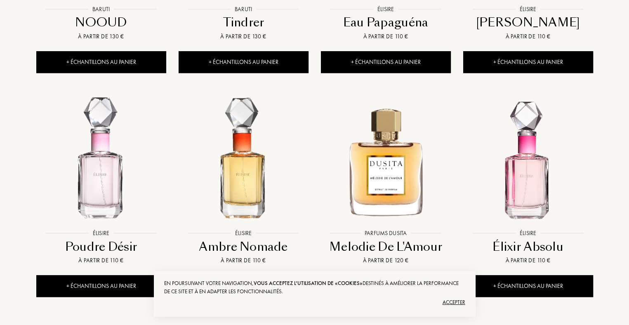
scroll to position [10110, 0]
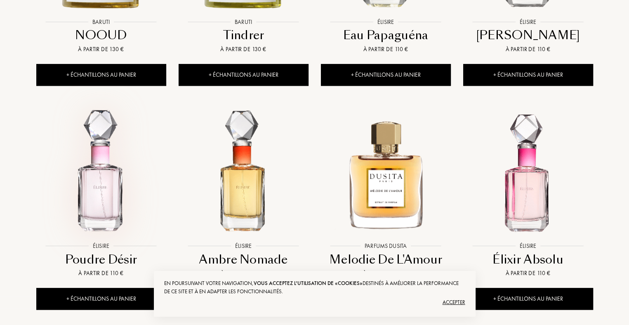
click at [96, 113] on img at bounding box center [101, 173] width 128 height 128
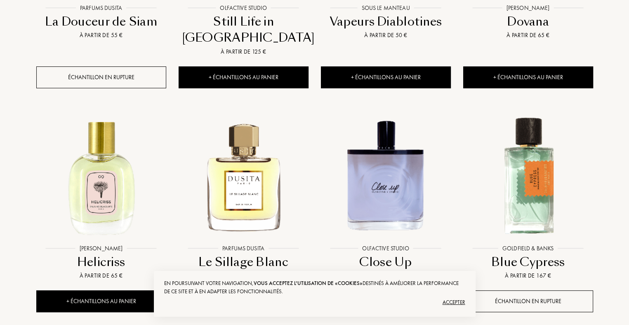
scroll to position [9657, 0]
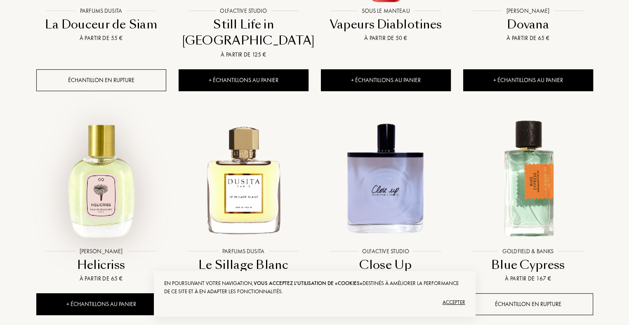
click at [114, 115] on img at bounding box center [101, 179] width 128 height 128
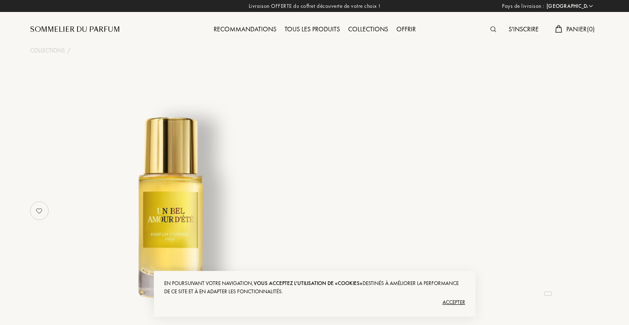
select select "FR"
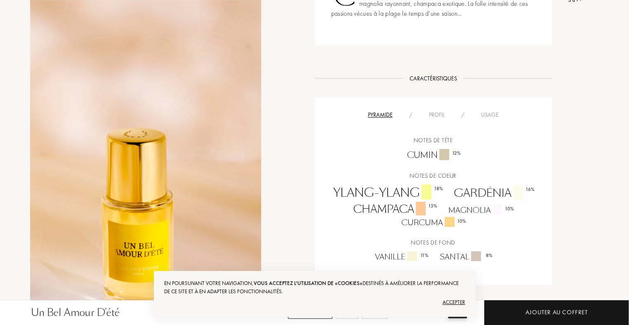
scroll to position [453, 0]
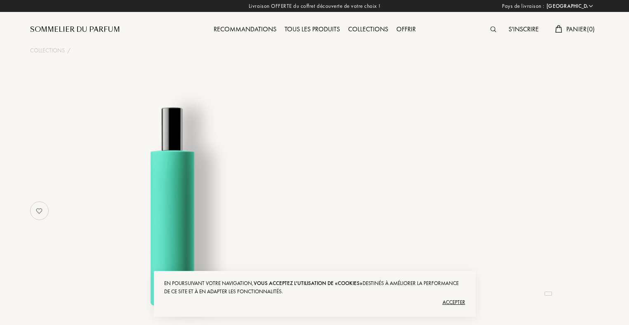
select select "FR"
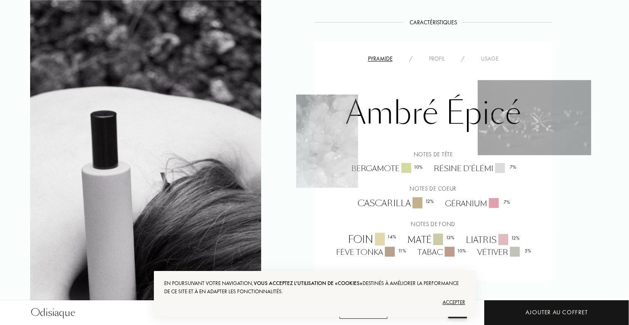
scroll to position [701, 0]
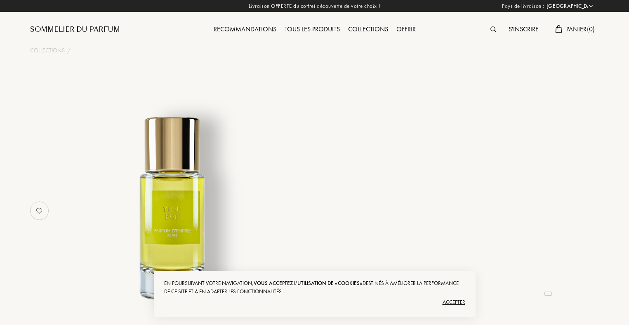
select select "FR"
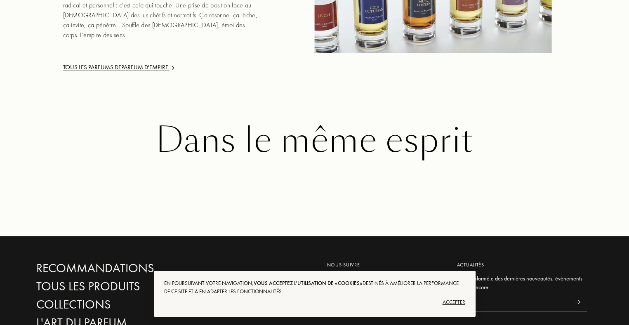
scroll to position [1360, 0]
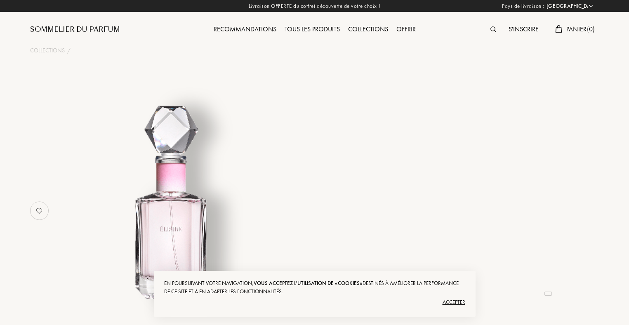
select select "FR"
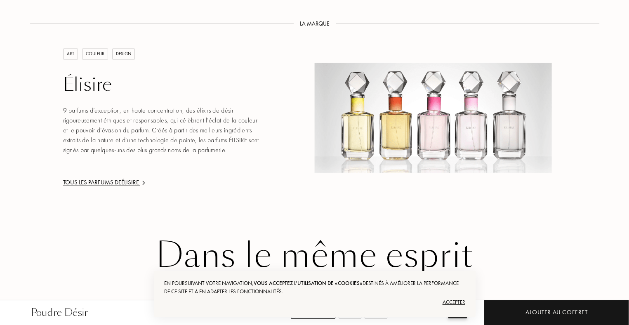
scroll to position [1237, 0]
click at [393, 103] on img at bounding box center [433, 118] width 237 height 110
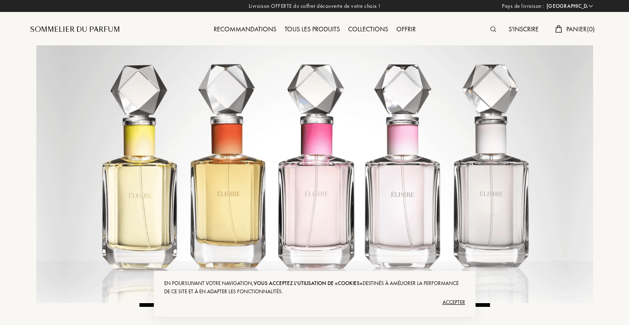
select select "FR"
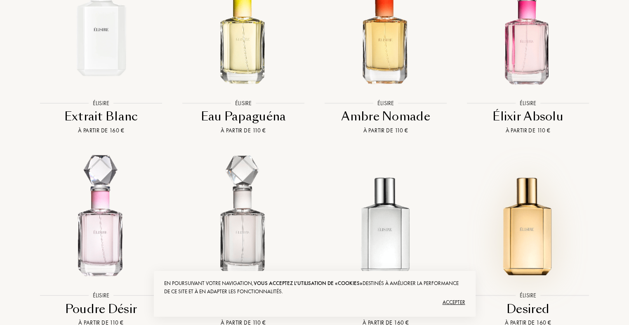
scroll to position [701, 0]
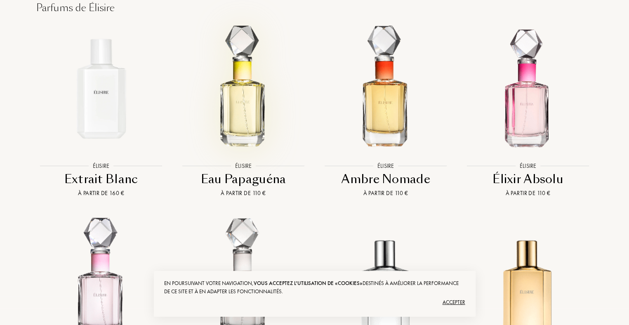
click at [233, 97] on img at bounding box center [243, 88] width 128 height 128
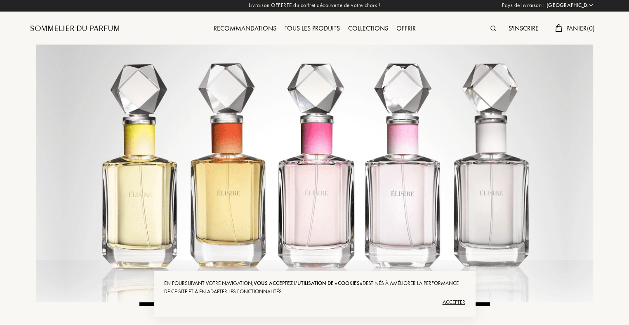
scroll to position [0, 0]
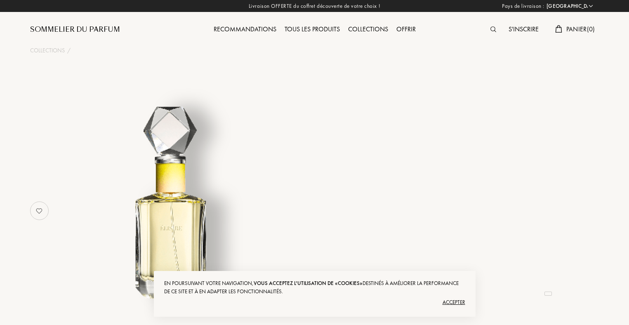
select select "FR"
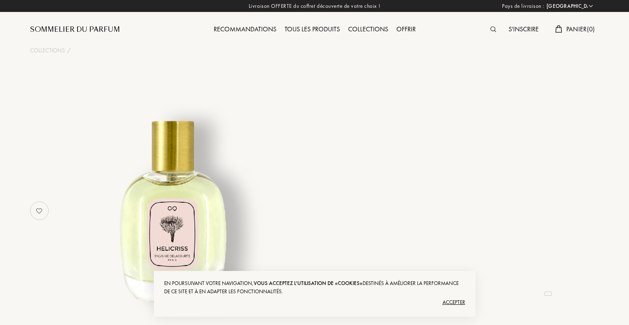
select select "FR"
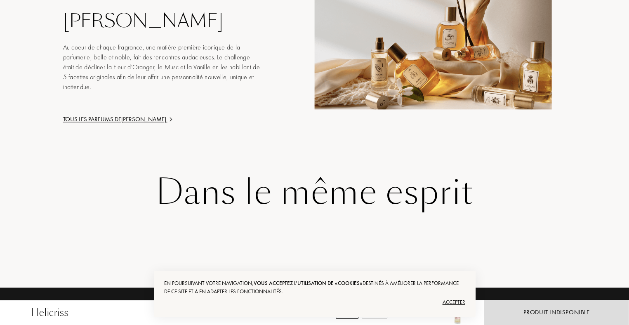
scroll to position [1360, 0]
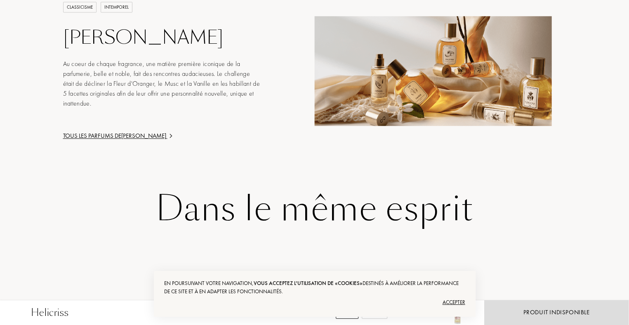
click at [102, 134] on div "Tous les parfums de Sylvaine Delacourte" at bounding box center [162, 135] width 198 height 9
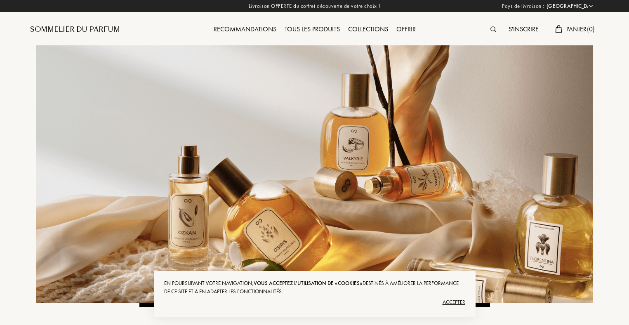
select select "FR"
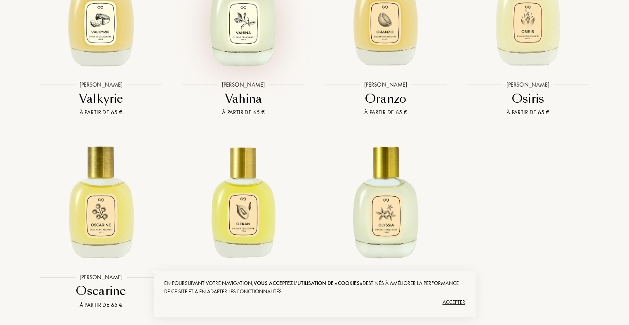
scroll to position [2102, 0]
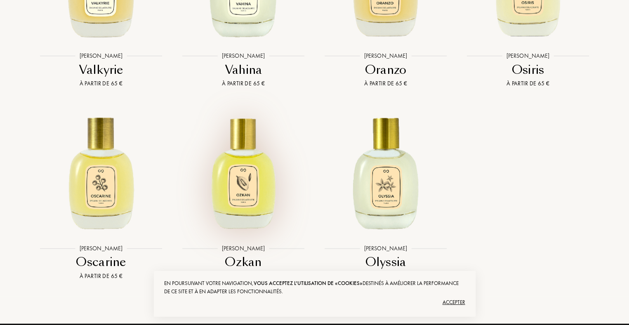
click at [240, 216] on img at bounding box center [243, 171] width 128 height 128
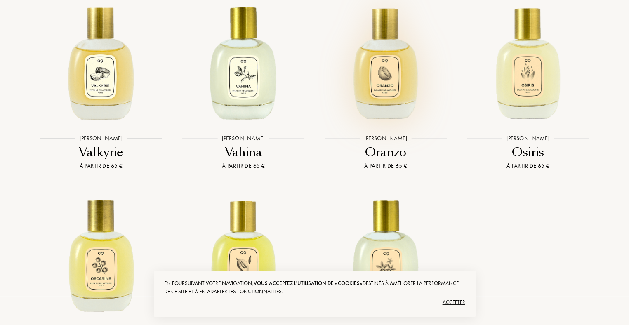
click at [394, 108] on img at bounding box center [386, 62] width 128 height 128
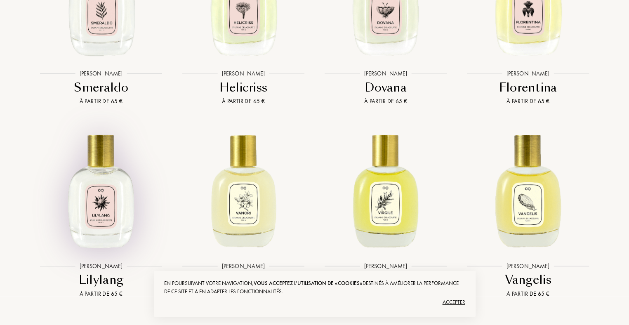
scroll to position [1690, 0]
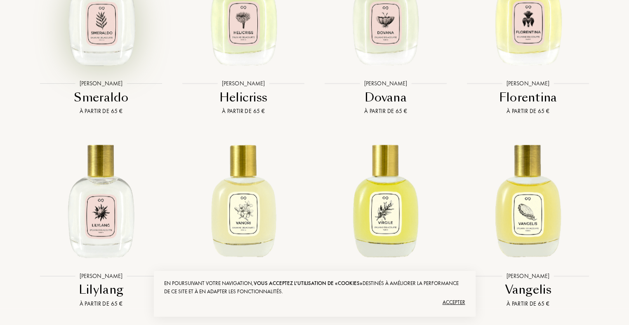
click at [106, 54] on img at bounding box center [101, 7] width 128 height 128
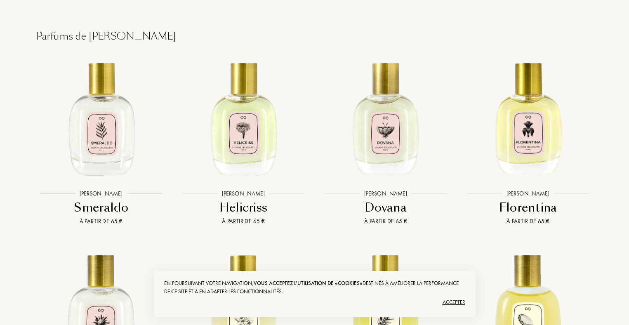
scroll to position [1608, 0]
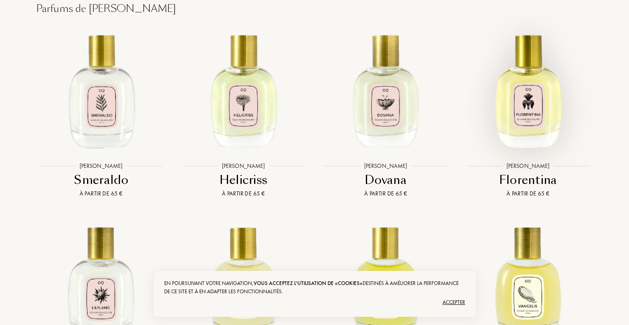
click at [535, 137] on img at bounding box center [528, 89] width 128 height 128
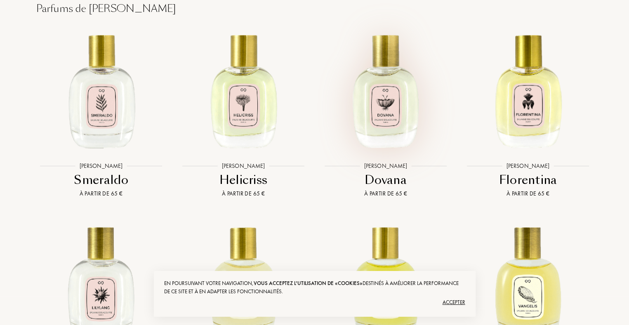
click at [395, 143] on img at bounding box center [386, 89] width 128 height 128
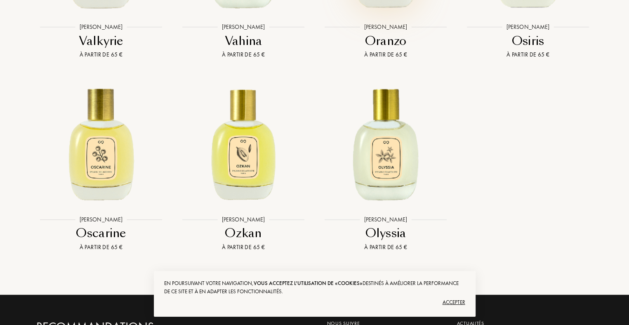
scroll to position [2185, 0]
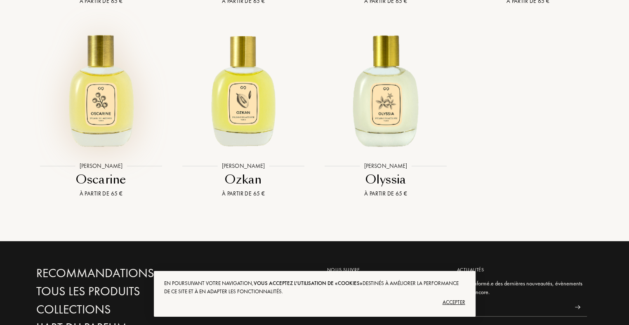
click at [103, 130] on img at bounding box center [101, 89] width 128 height 128
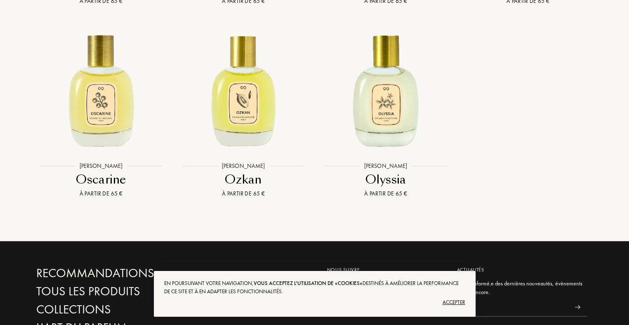
scroll to position [2020, 0]
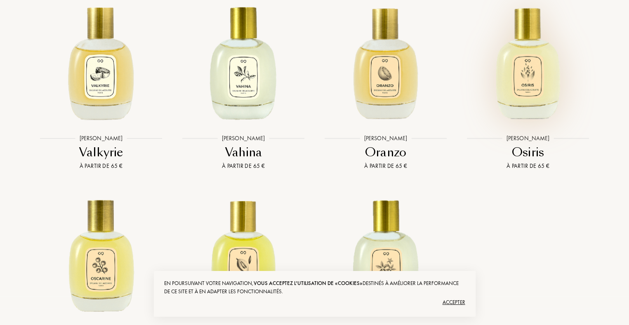
click at [521, 113] on img at bounding box center [528, 62] width 128 height 128
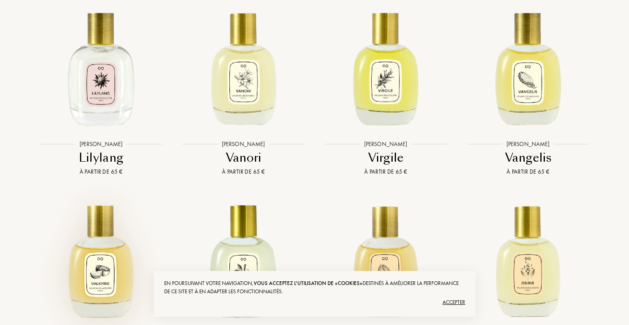
scroll to position [1814, 0]
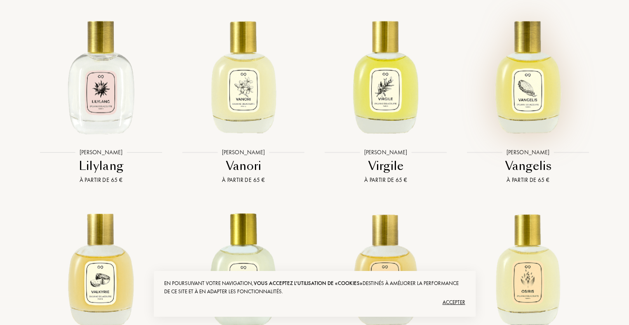
click at [535, 122] on img at bounding box center [528, 75] width 128 height 128
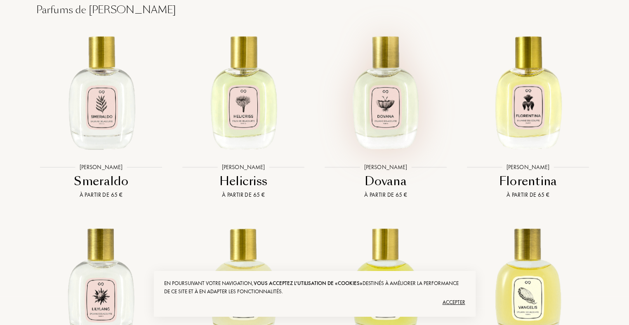
scroll to position [1608, 0]
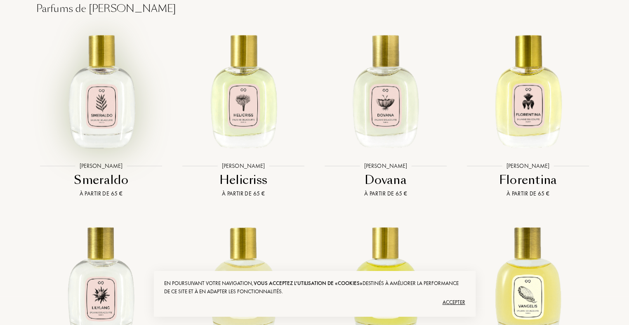
click at [114, 132] on img at bounding box center [101, 89] width 128 height 128
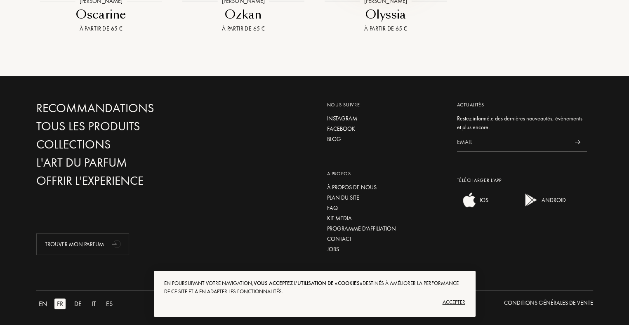
scroll to position [2144, 0]
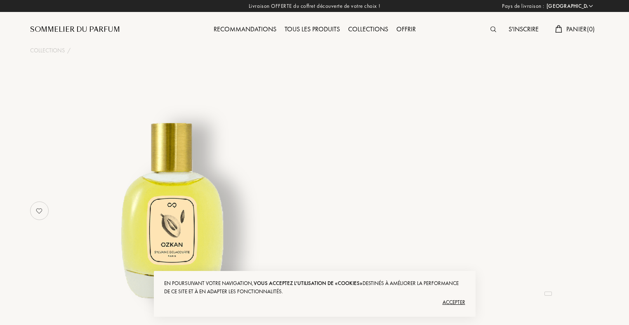
select select "FR"
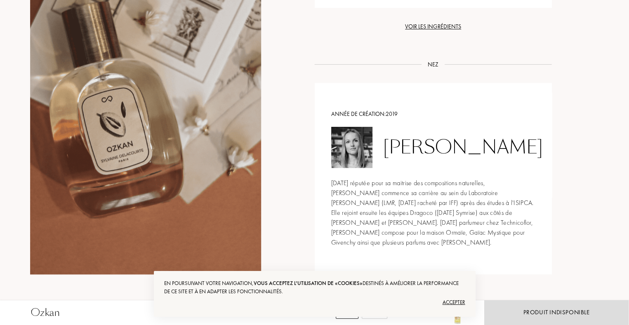
scroll to position [907, 0]
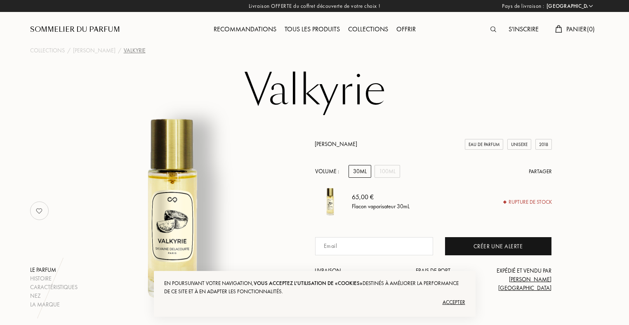
select select "FR"
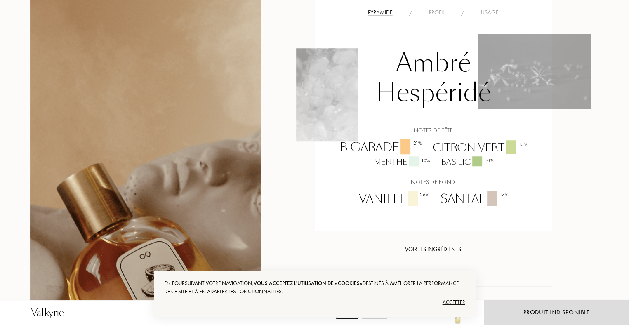
scroll to position [618, 0]
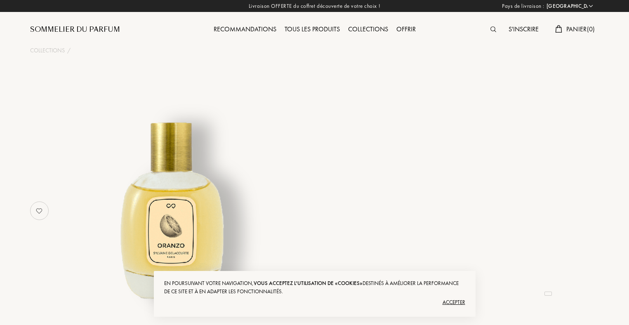
select select "FR"
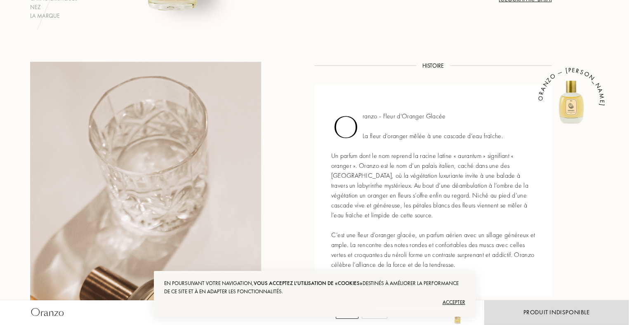
scroll to position [82, 0]
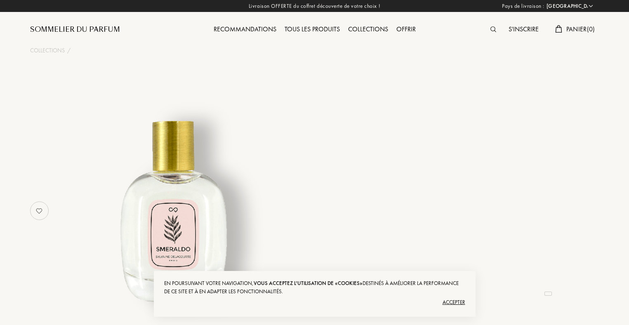
select select "FR"
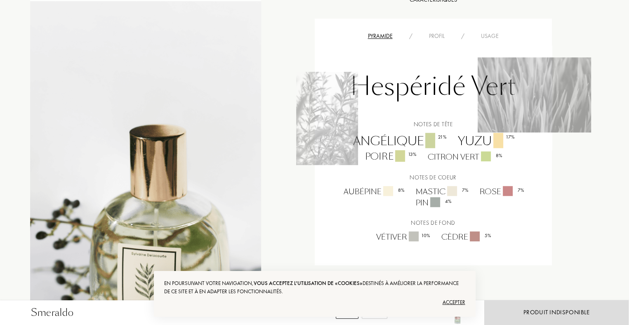
scroll to position [495, 0]
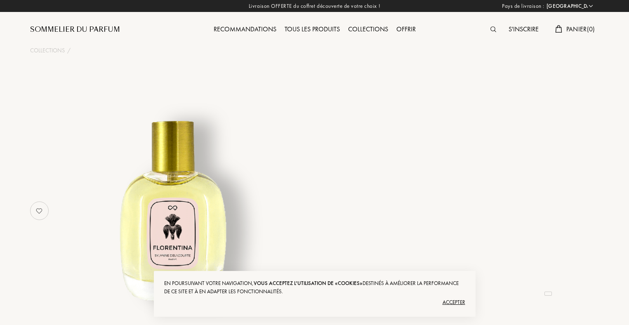
select select "FR"
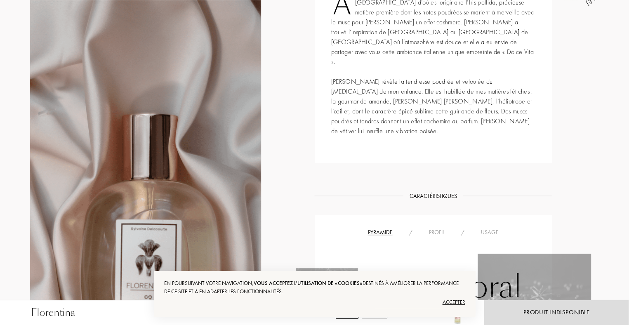
scroll to position [660, 0]
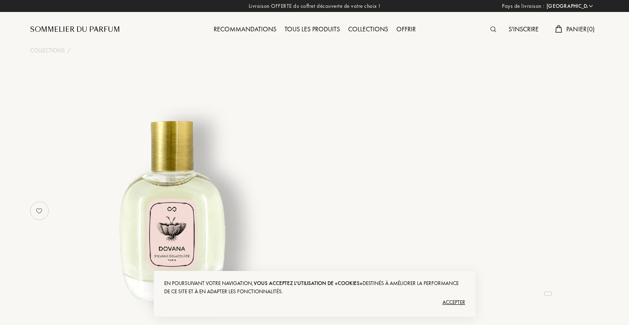
select select "FR"
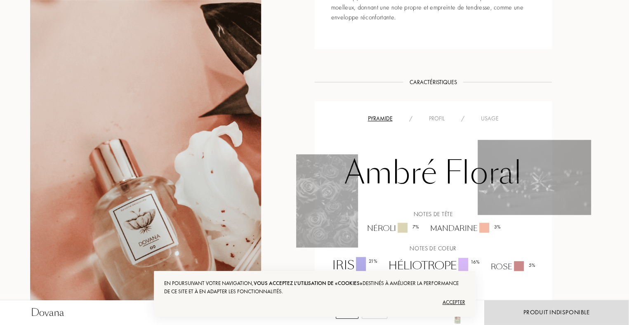
scroll to position [742, 0]
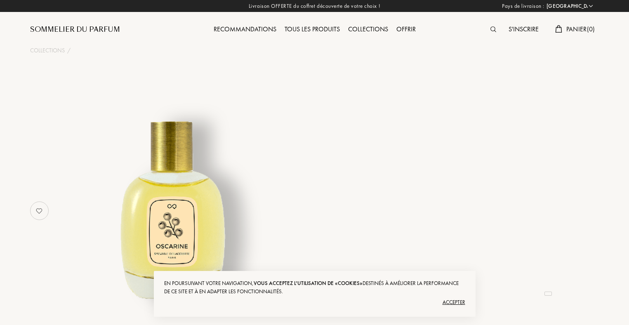
select select "FR"
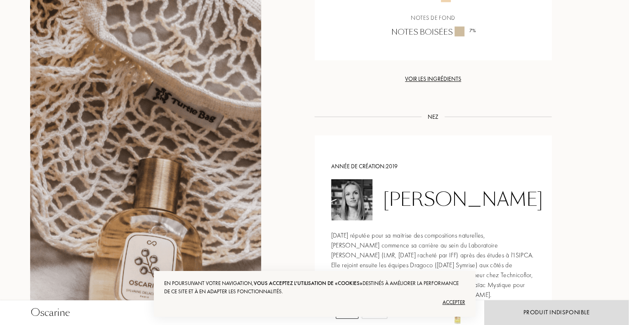
scroll to position [660, 0]
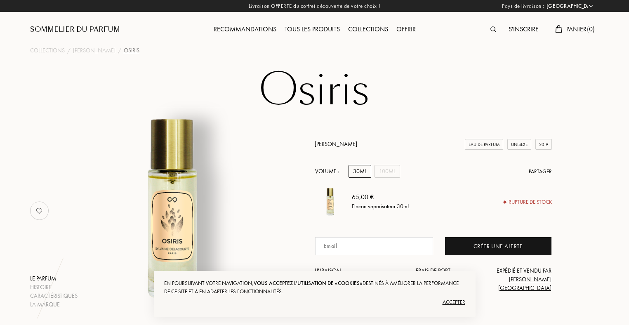
select select "FR"
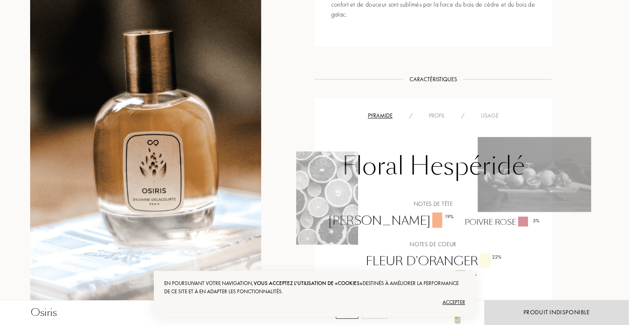
scroll to position [577, 0]
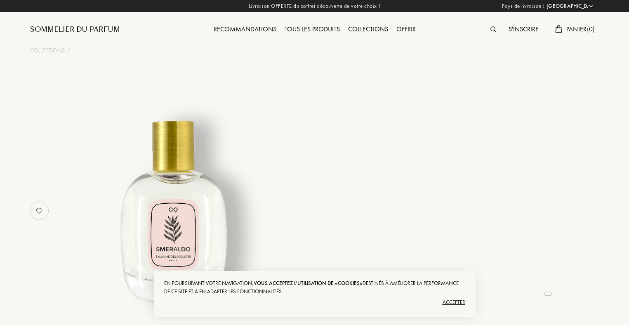
select select "FR"
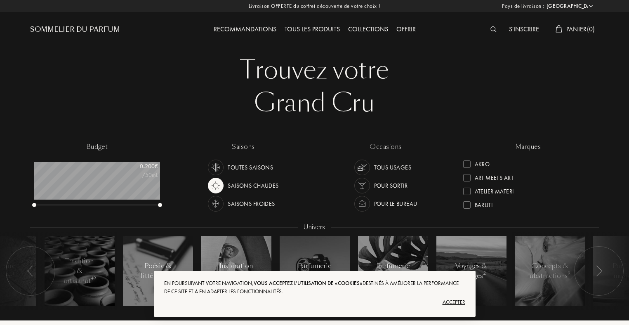
select select "FR"
click at [247, 168] on div "Toutes saisons" at bounding box center [250, 168] width 45 height 16
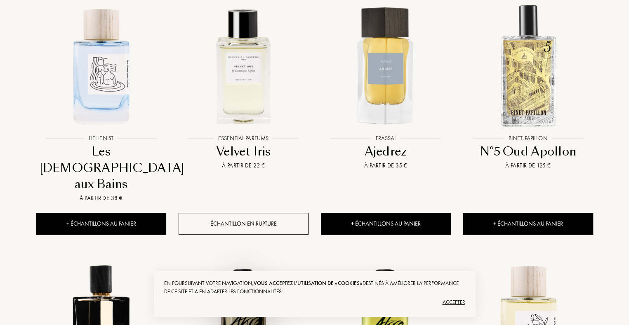
scroll to position [371, 0]
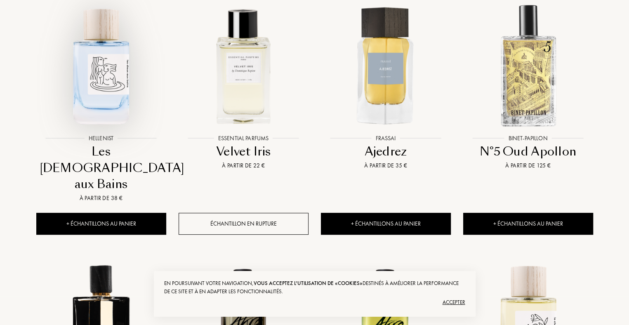
click at [106, 95] on img at bounding box center [101, 65] width 128 height 128
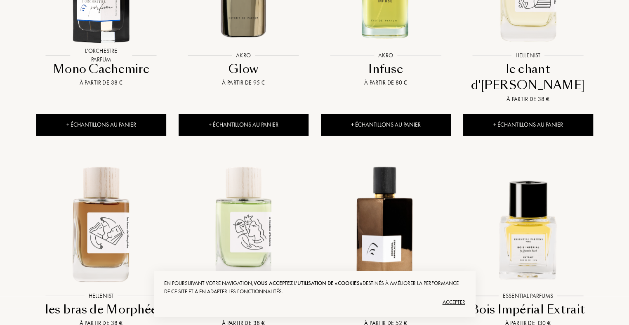
scroll to position [907, 0]
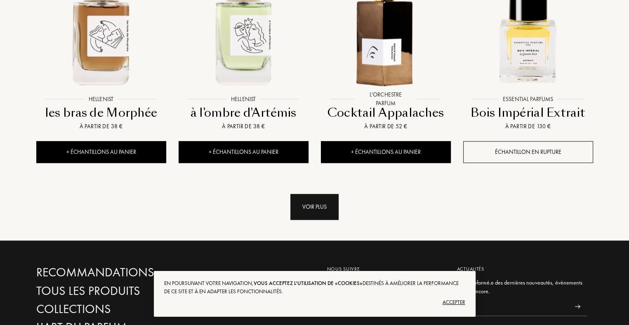
click at [323, 194] on div "Voir plus" at bounding box center [314, 207] width 48 height 26
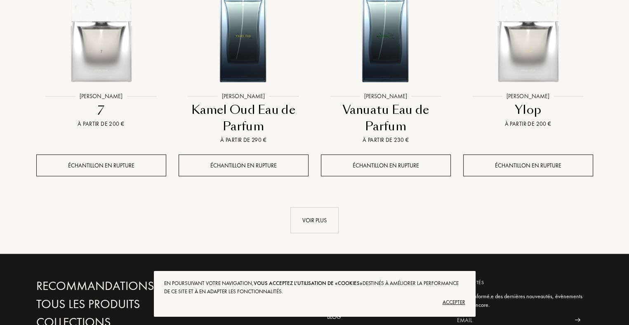
scroll to position [1649, 0]
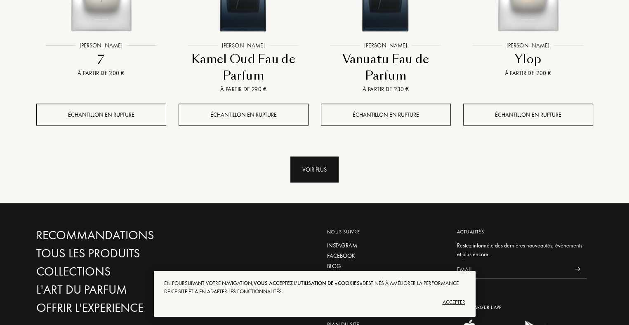
click at [308, 157] on div "Voir plus" at bounding box center [314, 170] width 48 height 26
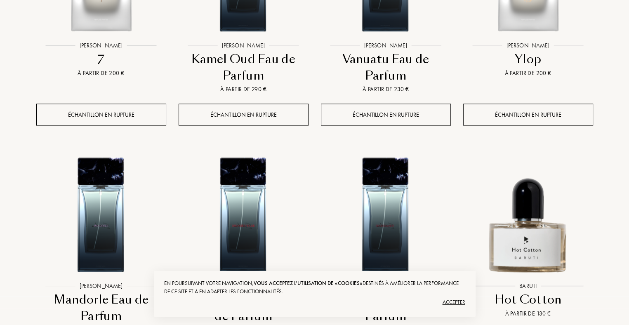
scroll to position [1896, 0]
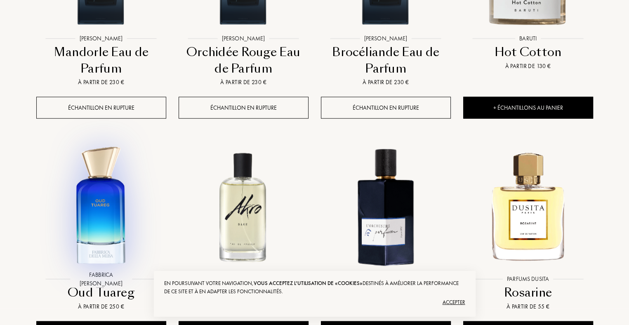
click at [112, 177] on img at bounding box center [101, 206] width 128 height 128
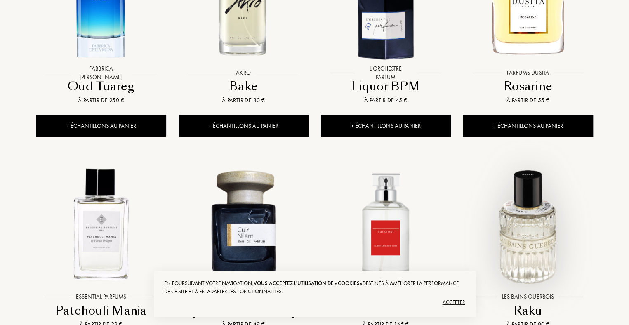
click at [535, 208] on img at bounding box center [528, 224] width 128 height 128
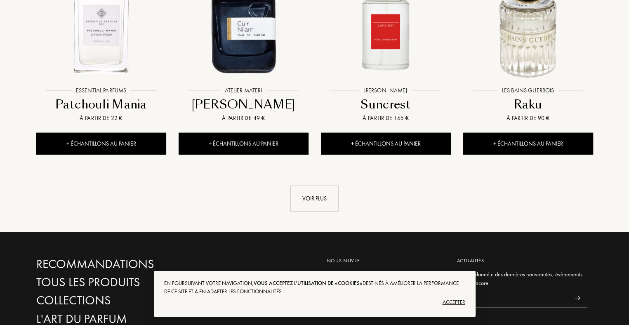
scroll to position [2419, 0]
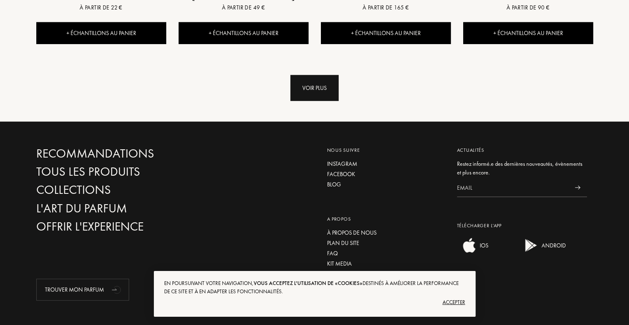
click at [324, 75] on div "Voir plus" at bounding box center [314, 88] width 48 height 26
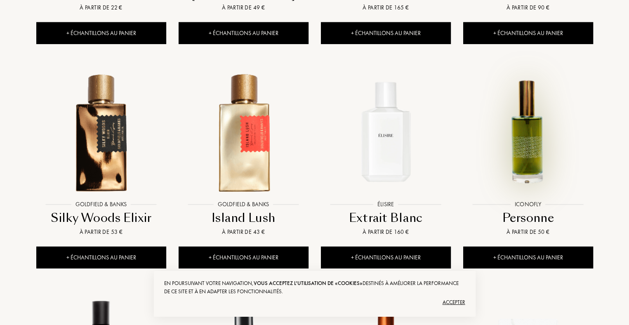
click at [528, 119] on img at bounding box center [528, 132] width 128 height 128
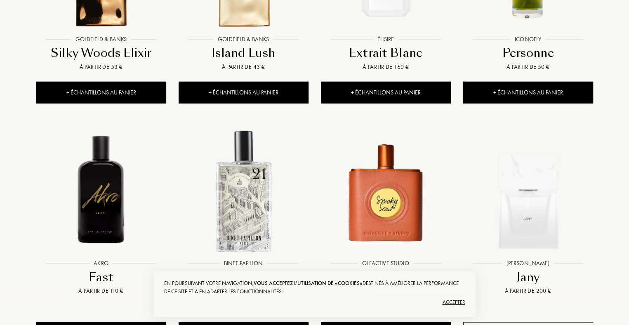
scroll to position [2914, 0]
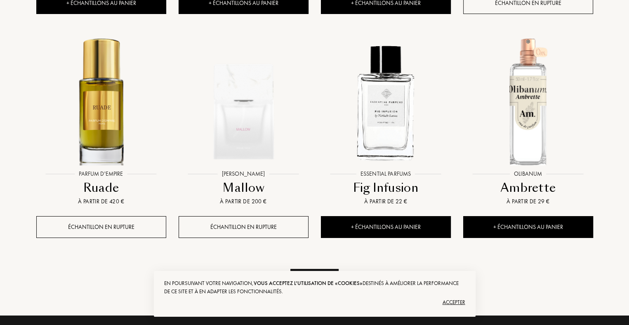
click at [310, 269] on div "Voir plus" at bounding box center [314, 282] width 48 height 26
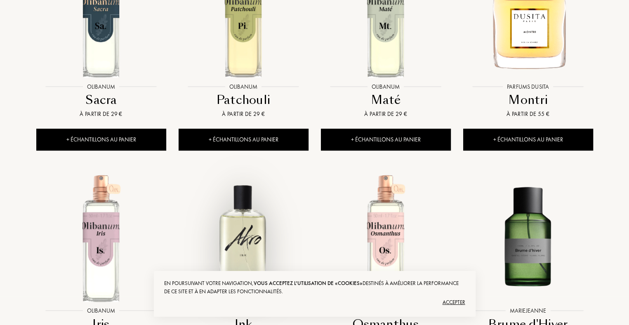
scroll to position [3656, 0]
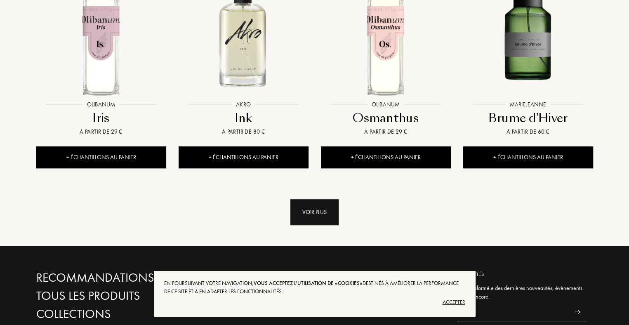
click at [312, 199] on div "Voir plus" at bounding box center [314, 212] width 48 height 26
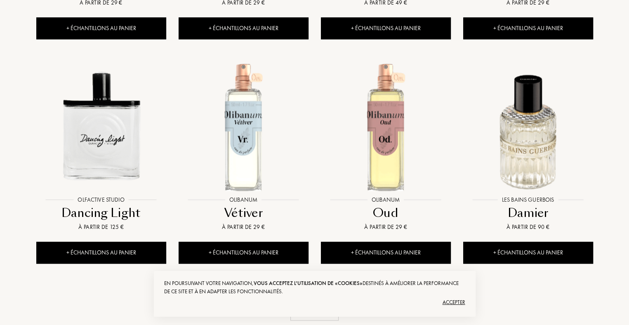
scroll to position [4439, 0]
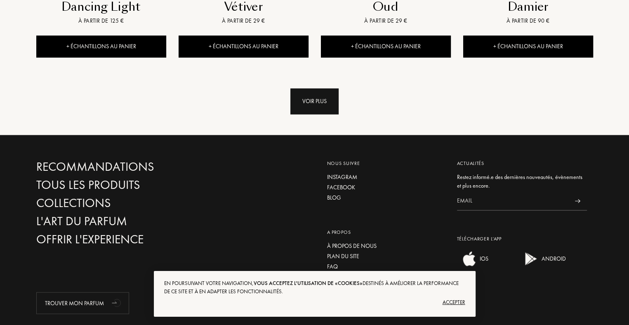
click at [322, 88] on div "Voir plus" at bounding box center [314, 101] width 48 height 26
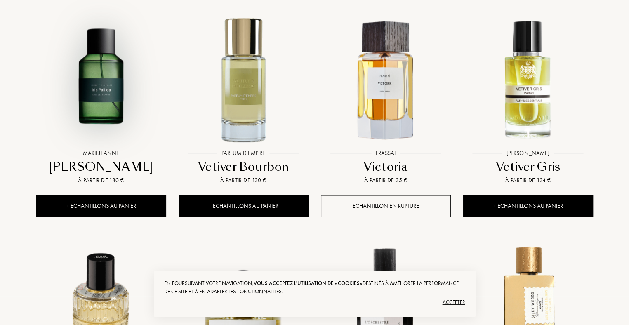
scroll to position [4480, 0]
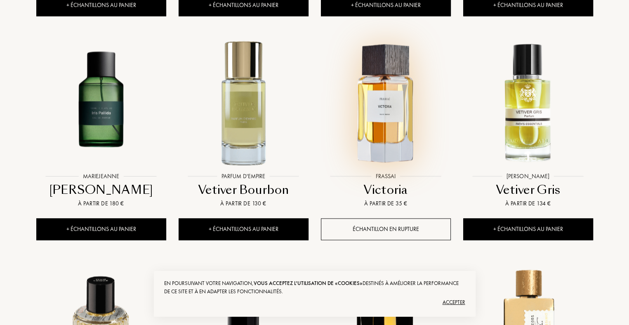
click at [385, 87] on img at bounding box center [386, 104] width 128 height 128
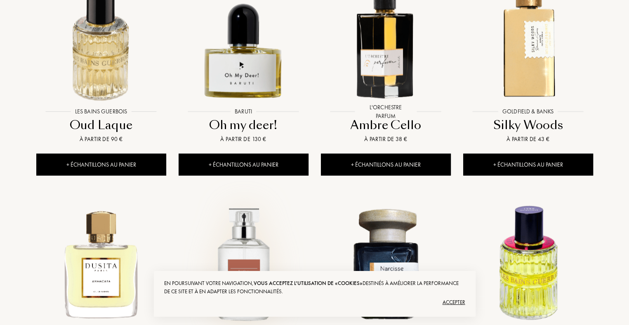
scroll to position [4975, 0]
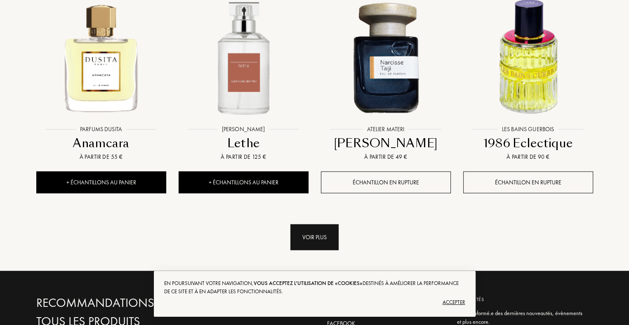
click at [312, 224] on div "Voir plus" at bounding box center [314, 237] width 48 height 26
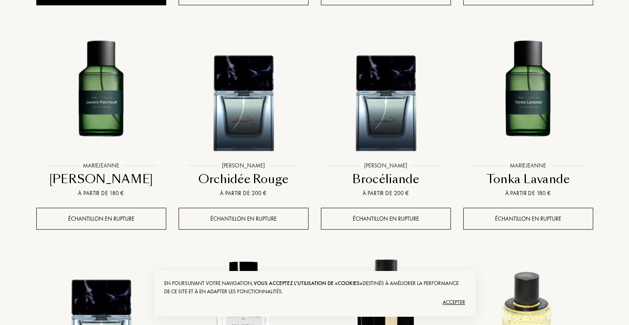
scroll to position [5593, 0]
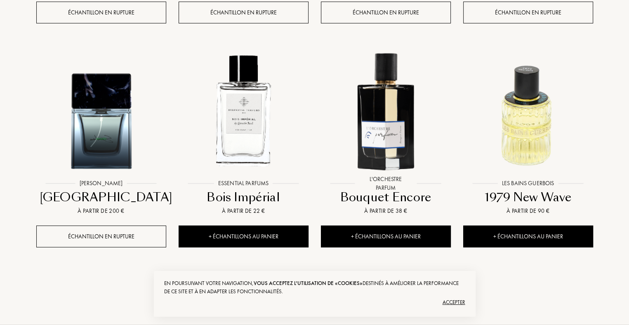
click at [323, 278] on div "Voir plus" at bounding box center [314, 291] width 48 height 26
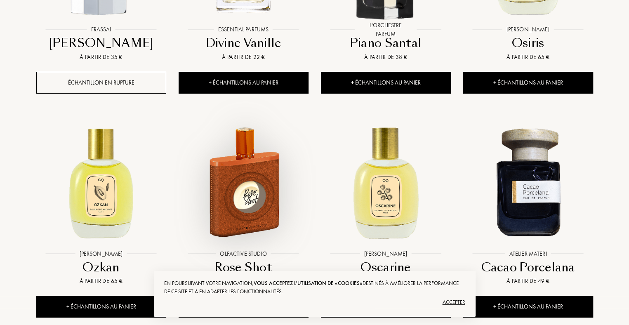
scroll to position [6418, 0]
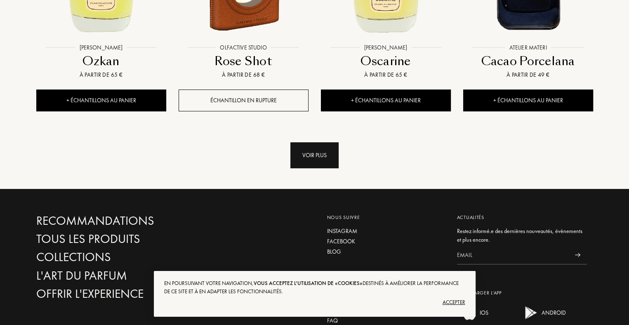
click at [322, 142] on div "Voir plus" at bounding box center [314, 155] width 48 height 26
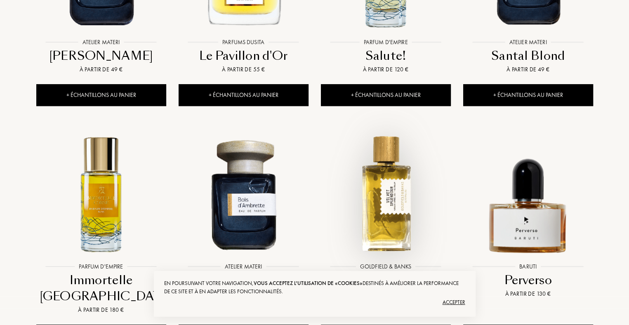
scroll to position [7077, 0]
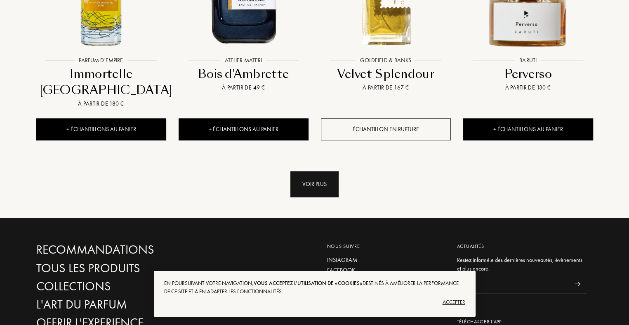
click at [322, 171] on div "Voir plus" at bounding box center [314, 184] width 48 height 26
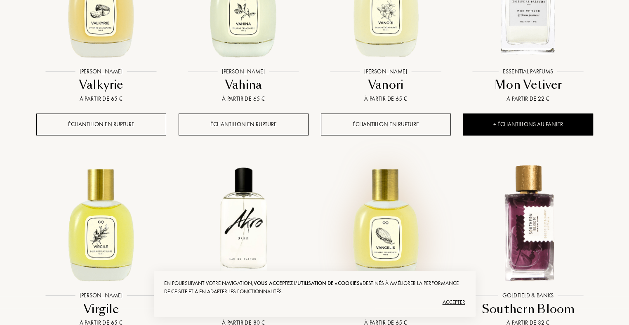
scroll to position [7737, 0]
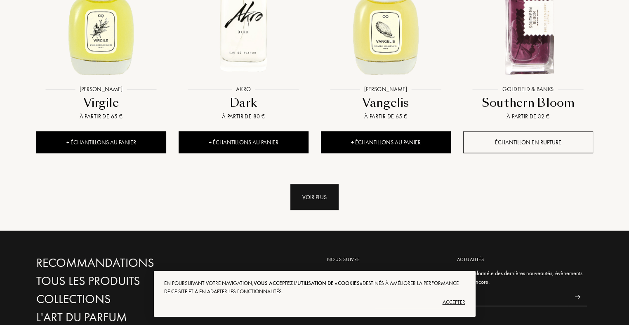
click at [316, 184] on div "Voir plus" at bounding box center [314, 197] width 48 height 26
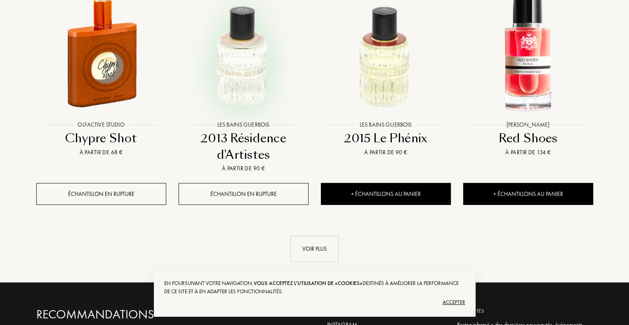
scroll to position [8438, 0]
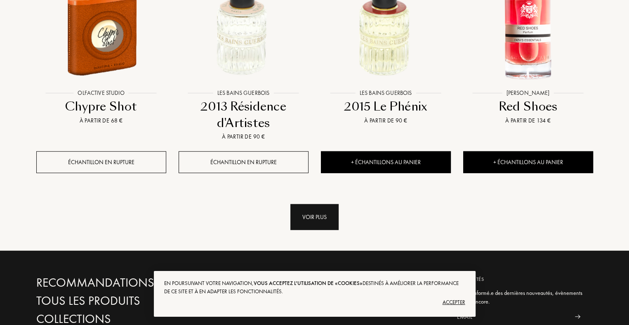
click at [314, 204] on div "Voir plus" at bounding box center [314, 217] width 48 height 26
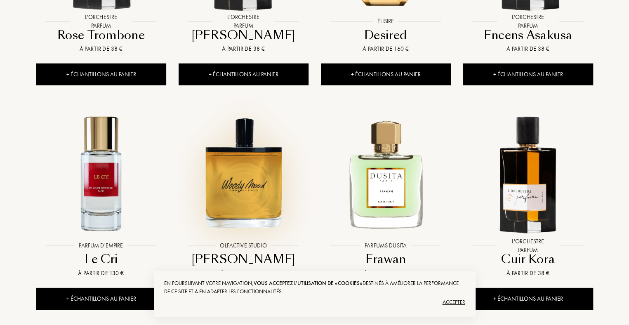
scroll to position [9218, 0]
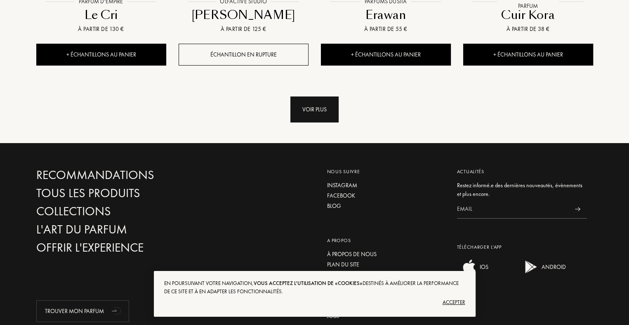
click at [308, 96] on div "Voir plus" at bounding box center [314, 109] width 48 height 26
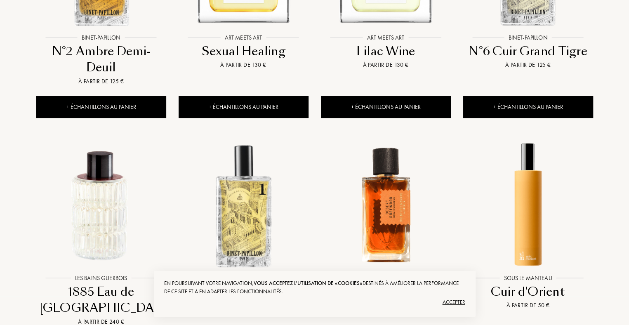
scroll to position [9836, 0]
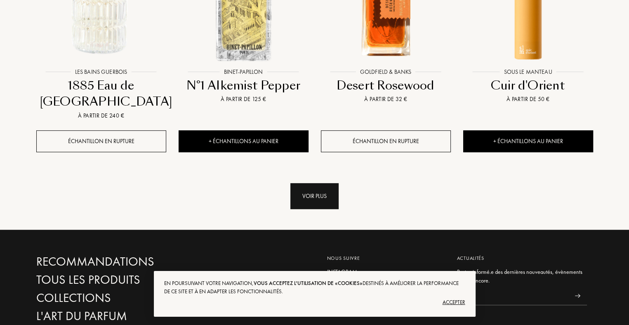
click at [318, 183] on div "Voir plus" at bounding box center [314, 196] width 48 height 26
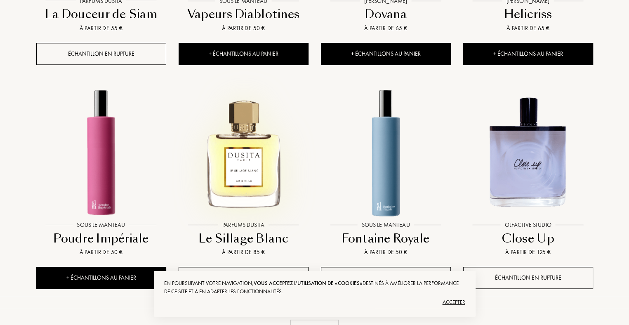
scroll to position [10372, 0]
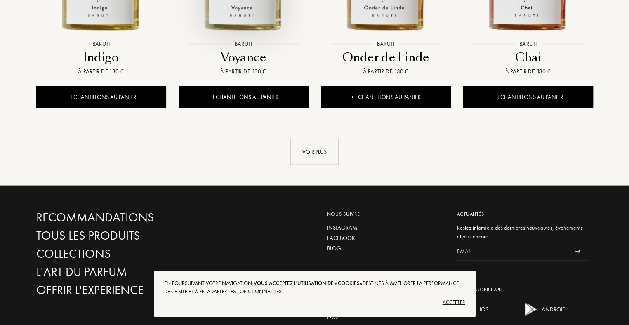
scroll to position [11238, 0]
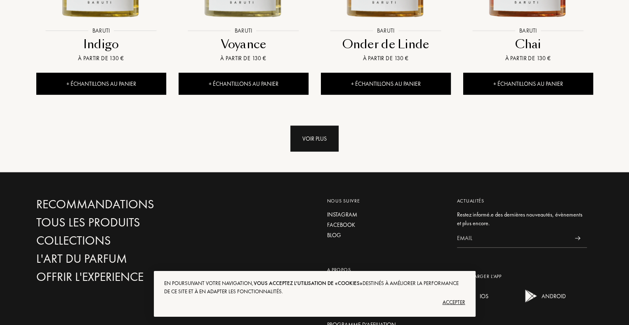
click at [299, 126] on div "Voir plus" at bounding box center [314, 139] width 48 height 26
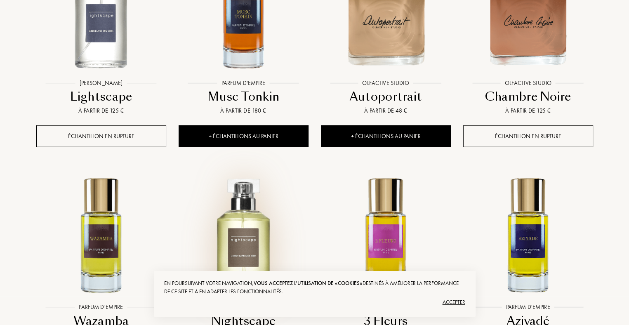
scroll to position [11856, 0]
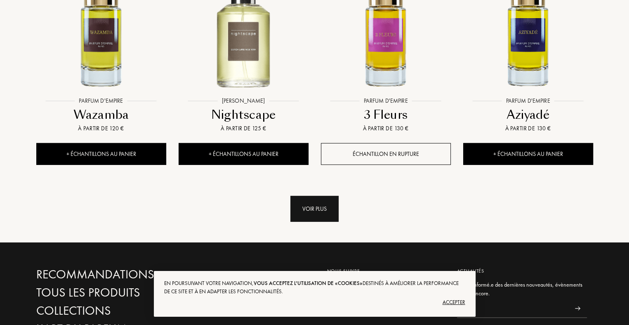
click at [320, 196] on div "Voir plus" at bounding box center [314, 209] width 48 height 26
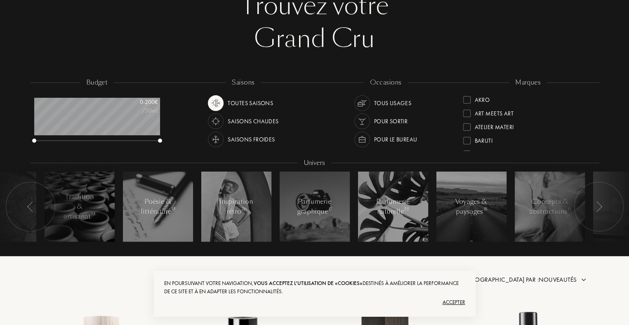
scroll to position [0, 0]
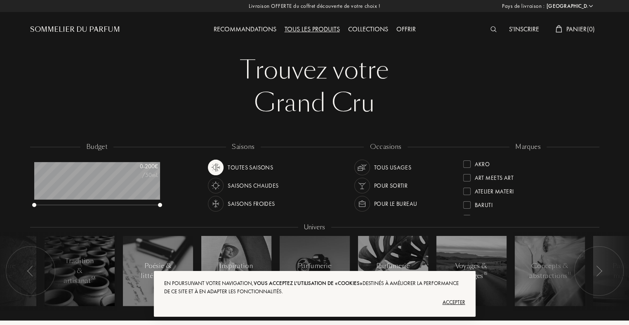
click at [324, 30] on div "Tous les produits" at bounding box center [311, 29] width 63 height 11
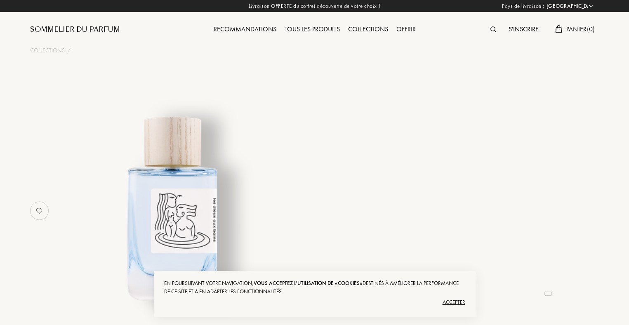
select select "FR"
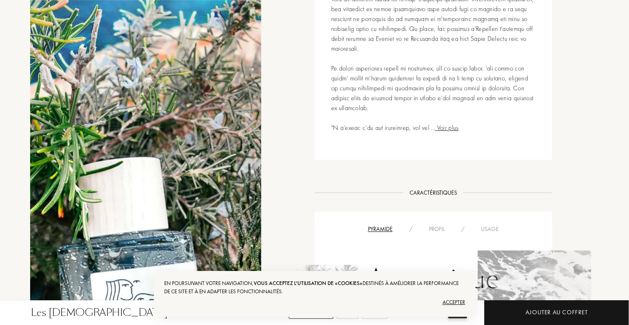
scroll to position [701, 0]
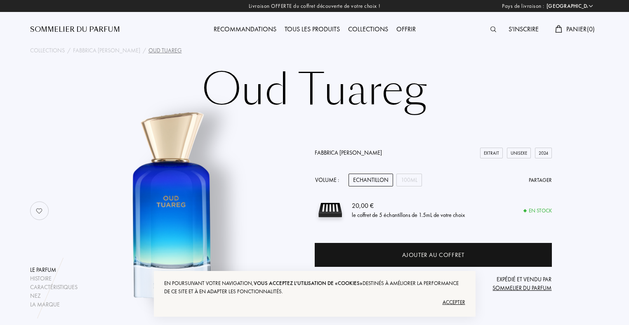
select select "FR"
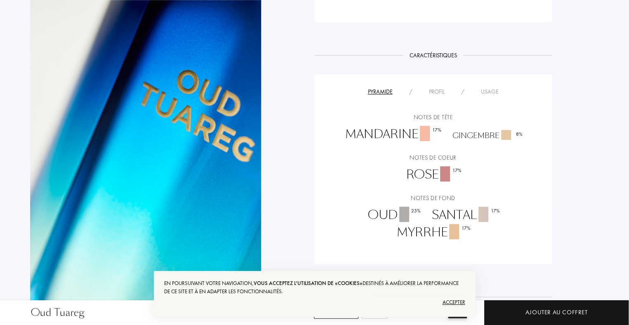
scroll to position [577, 0]
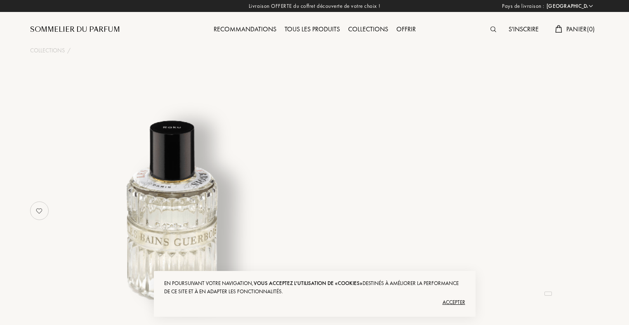
select select "FR"
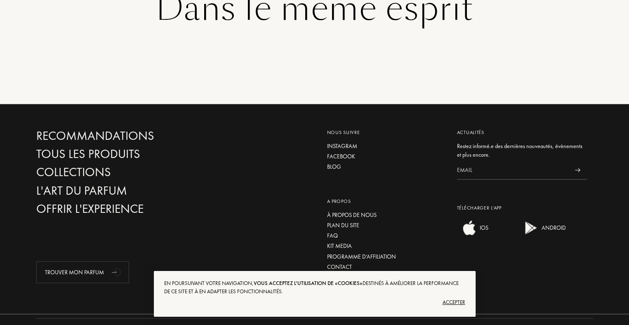
scroll to position [1113, 0]
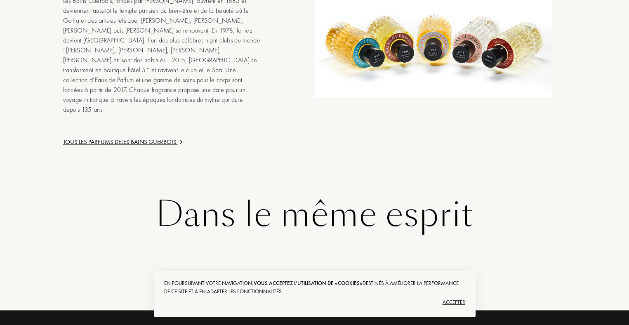
click at [125, 137] on div "Tous les parfums de Les Bains Guerbois" at bounding box center [162, 141] width 198 height 9
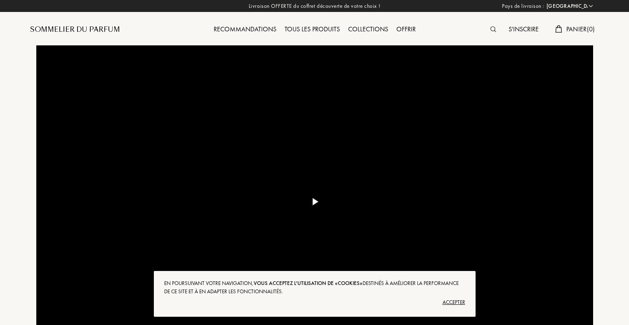
select select "FR"
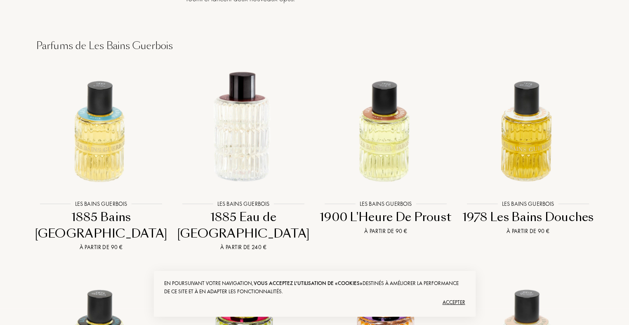
scroll to position [742, 0]
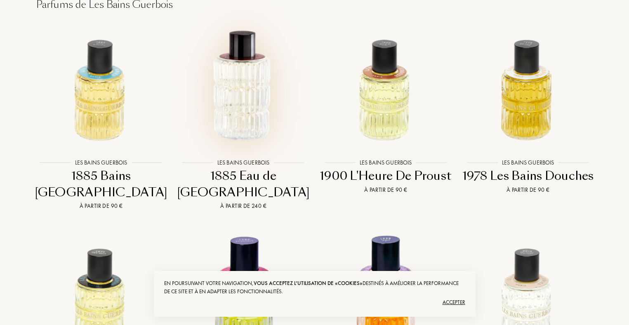
click at [247, 83] on img at bounding box center [243, 85] width 128 height 128
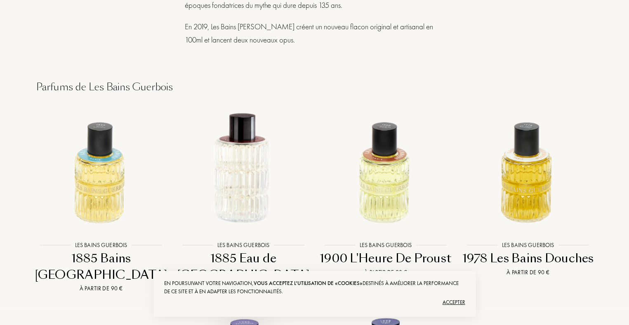
scroll to position [660, 0]
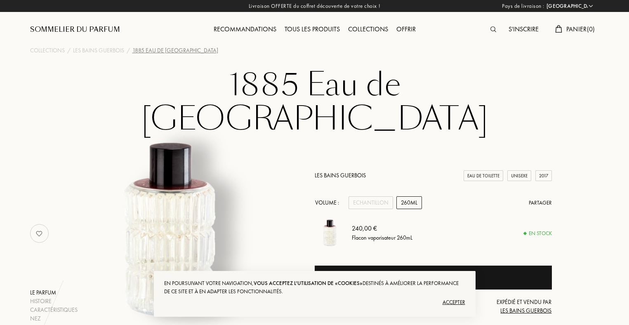
select select "FR"
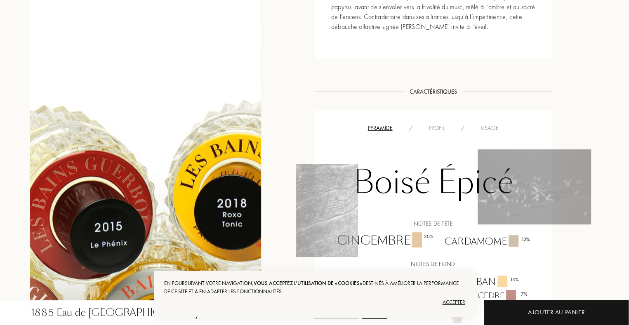
scroll to position [536, 0]
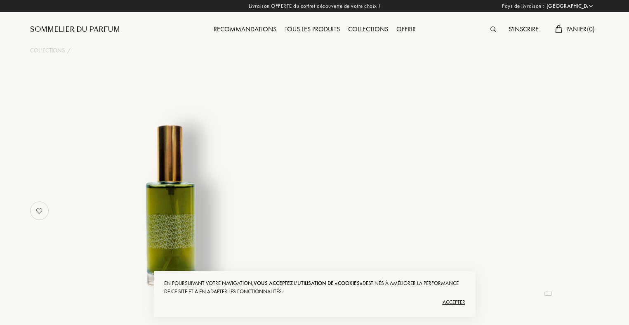
select select "FR"
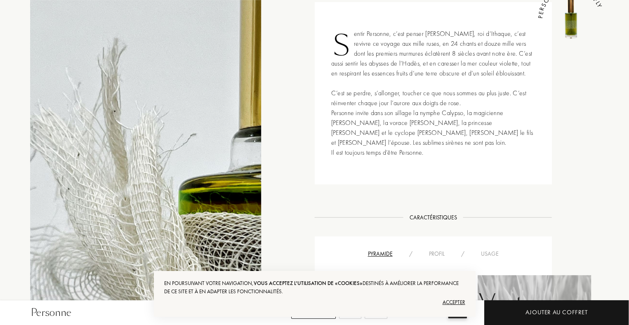
scroll to position [618, 0]
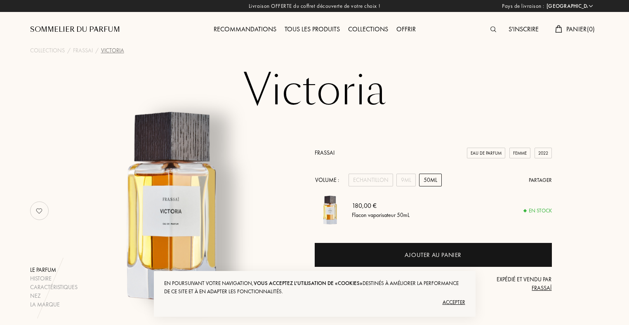
select select "FR"
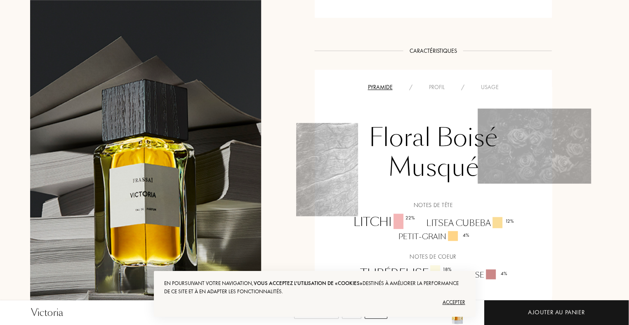
scroll to position [660, 0]
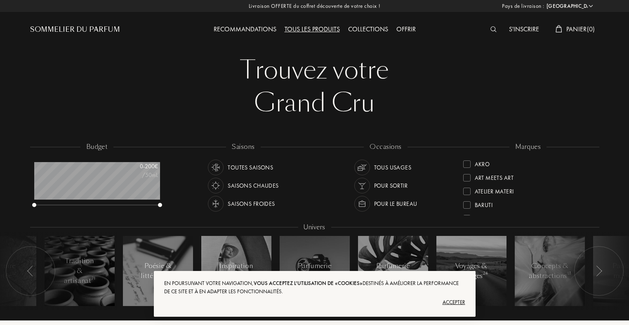
select select "FR"
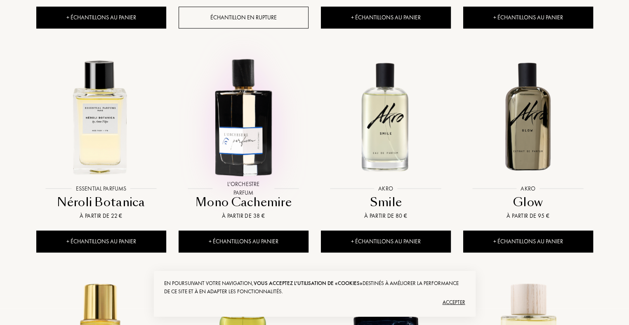
scroll to position [783, 0]
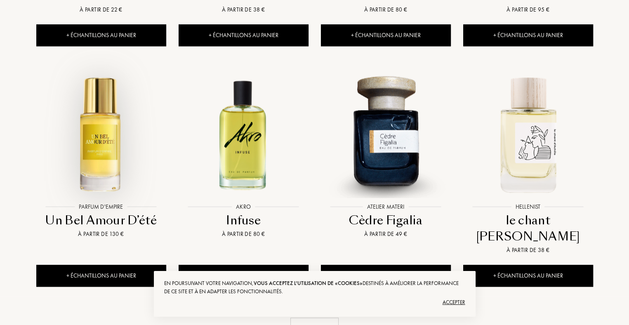
click at [110, 120] on img at bounding box center [101, 134] width 128 height 128
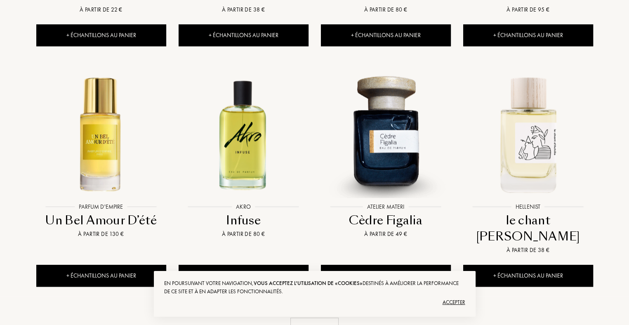
scroll to position [1026, 0]
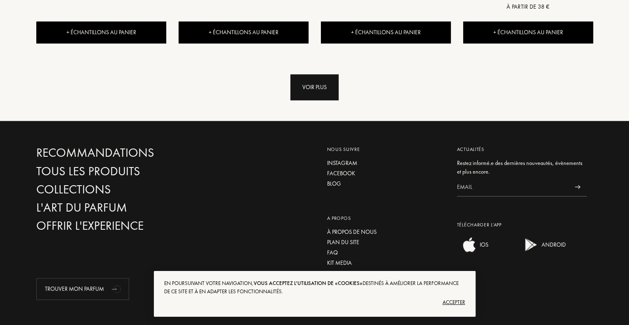
click at [312, 74] on div "Voir plus" at bounding box center [314, 87] width 48 height 26
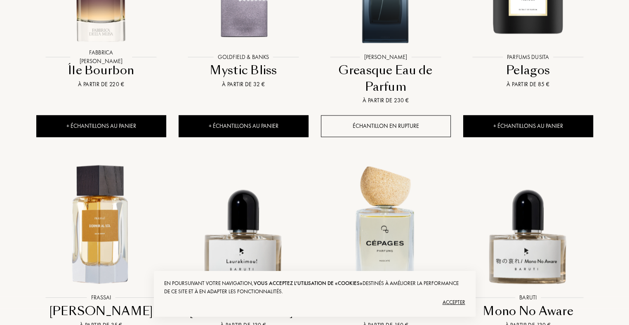
scroll to position [1645, 0]
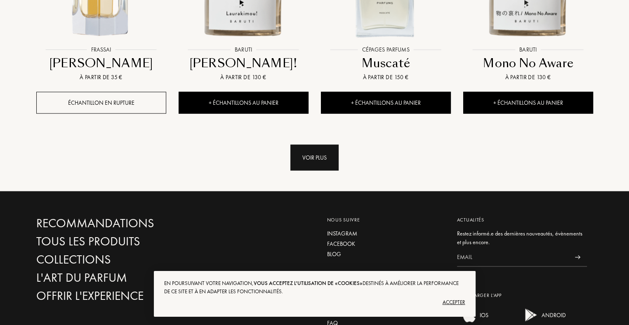
click at [326, 145] on div "Voir plus" at bounding box center [314, 158] width 48 height 26
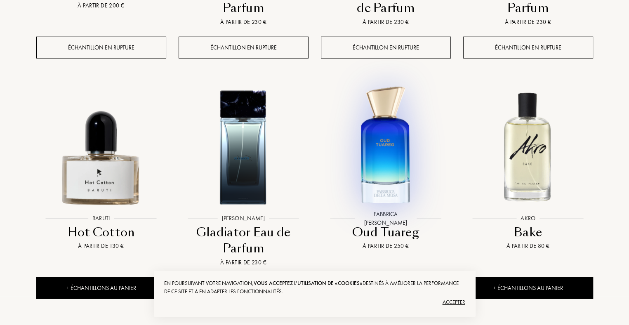
scroll to position [2435, 0]
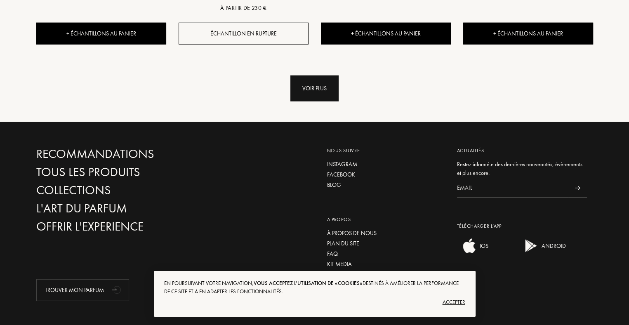
click at [309, 75] on div "Voir plus" at bounding box center [314, 88] width 48 height 26
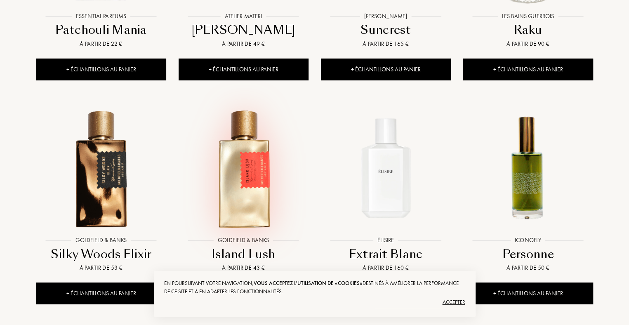
scroll to position [3107, 0]
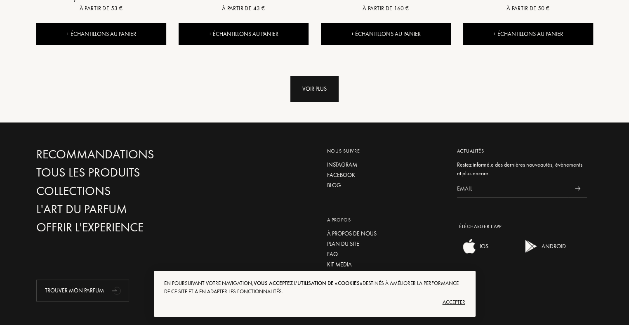
click at [308, 76] on div "Voir plus" at bounding box center [314, 89] width 48 height 26
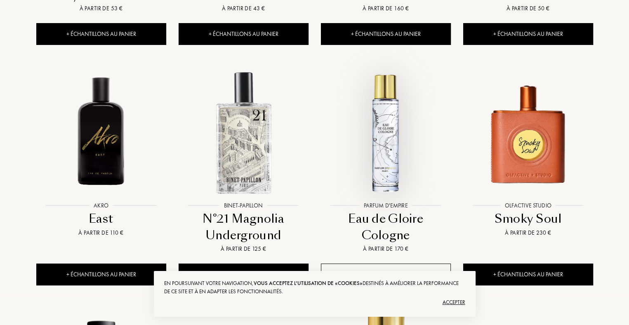
click at [397, 125] on img at bounding box center [386, 132] width 128 height 128
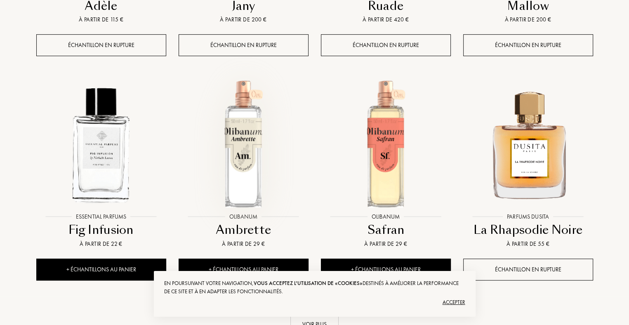
scroll to position [3795, 0]
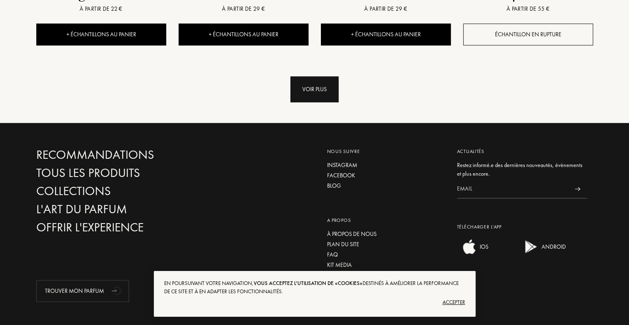
click at [310, 76] on div "Voir plus" at bounding box center [314, 89] width 48 height 26
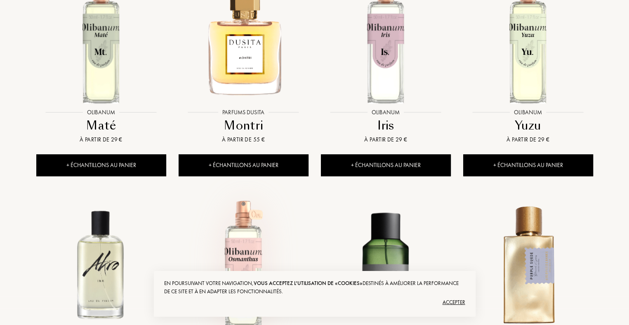
scroll to position [4084, 0]
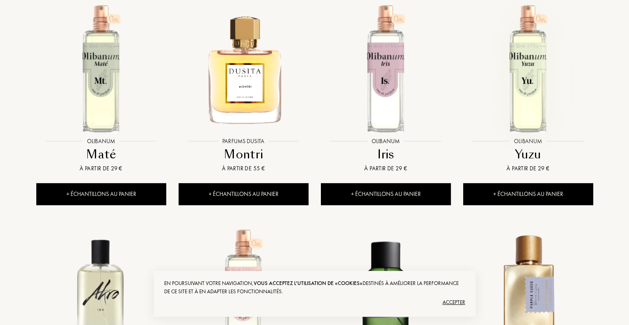
click at [533, 54] on img at bounding box center [528, 68] width 128 height 128
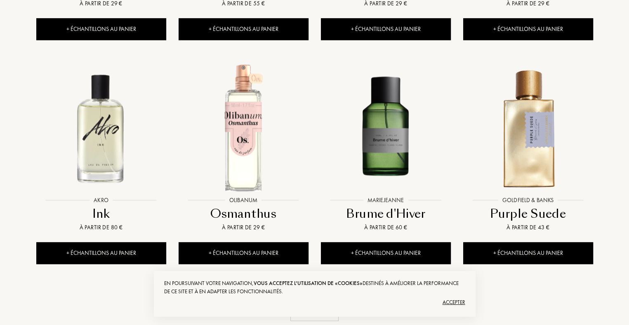
scroll to position [4413, 0]
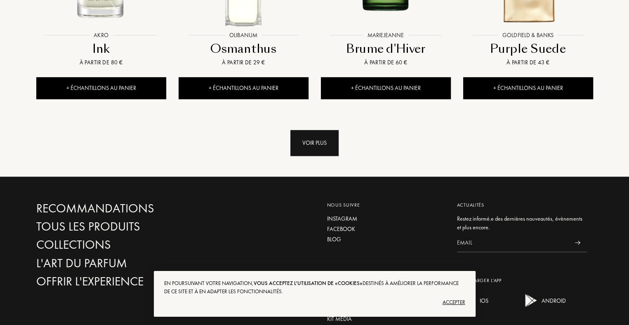
click at [316, 130] on div "Voir plus" at bounding box center [314, 143] width 48 height 26
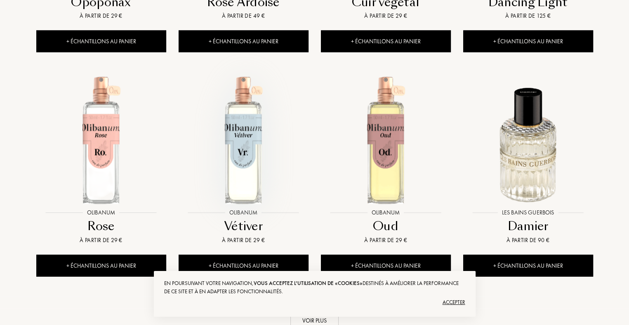
scroll to position [5114, 0]
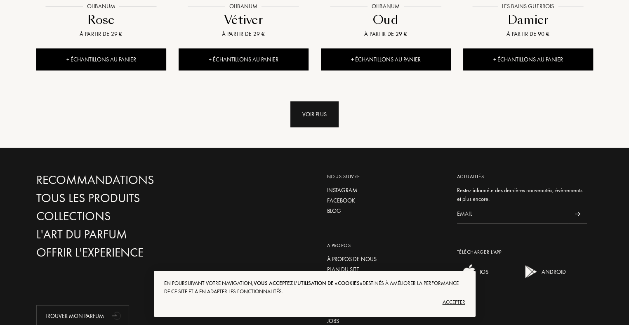
click at [300, 101] on div "Voir plus" at bounding box center [314, 114] width 48 height 26
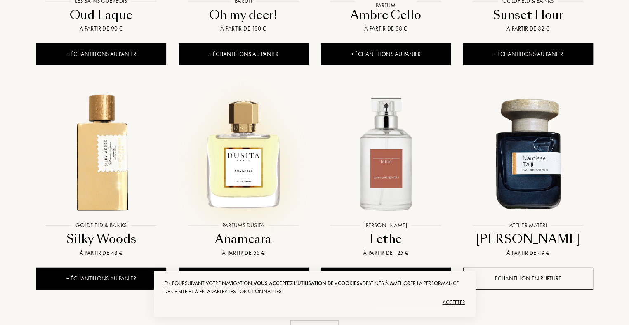
scroll to position [5810, 0]
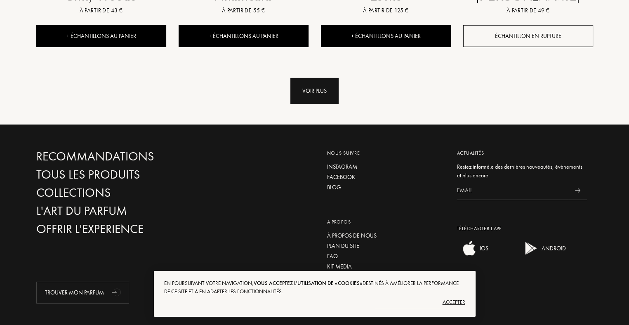
click at [302, 78] on div "Voir plus" at bounding box center [314, 91] width 48 height 26
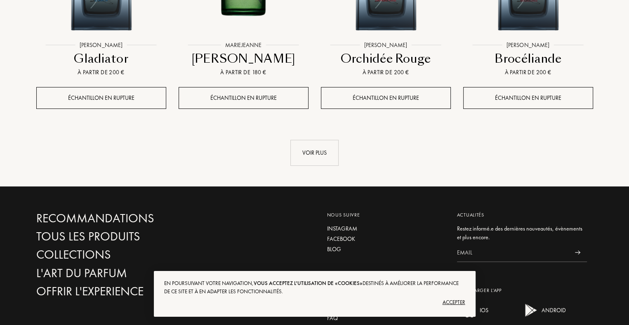
scroll to position [6429, 0]
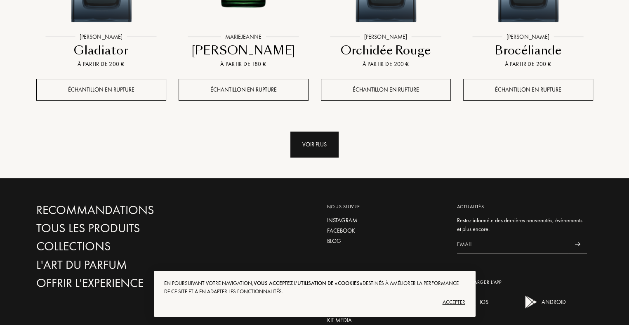
click at [312, 132] on div "Voir plus" at bounding box center [314, 145] width 48 height 26
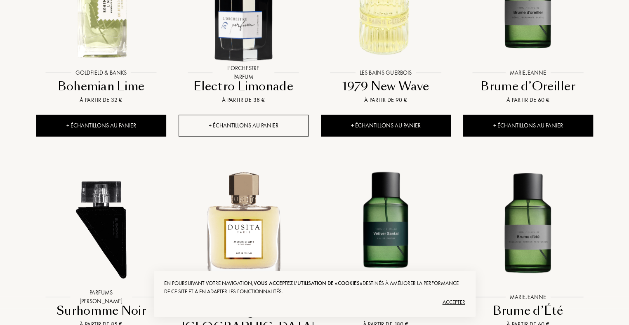
scroll to position [7047, 0]
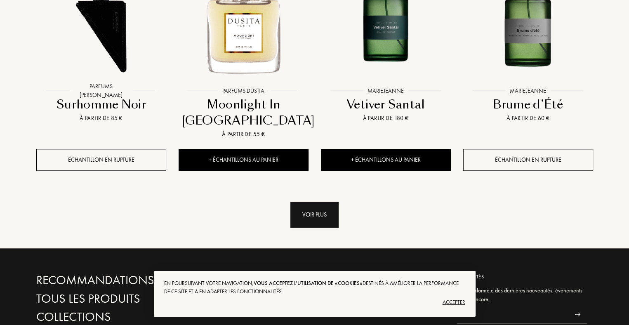
click at [318, 202] on div "Voir plus" at bounding box center [314, 215] width 48 height 26
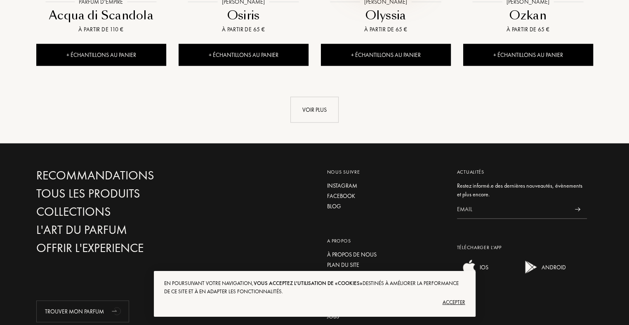
scroll to position [7842, 0]
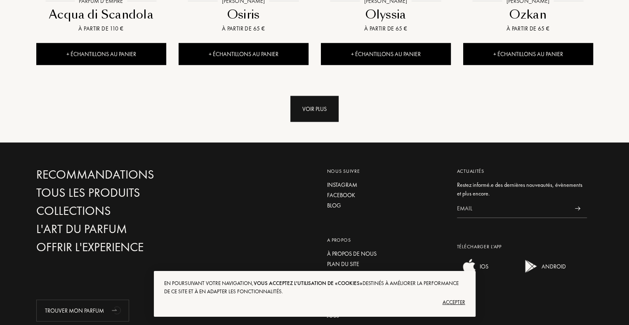
click at [308, 96] on div "Voir plus" at bounding box center [314, 109] width 48 height 26
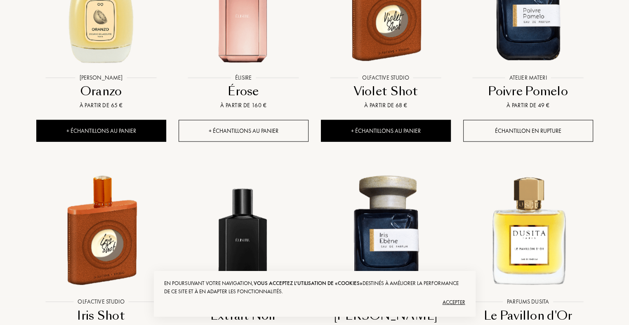
scroll to position [8419, 0]
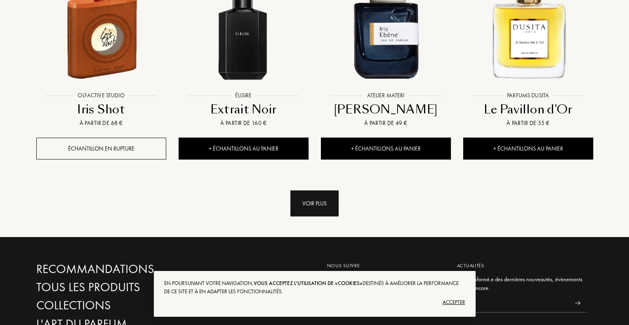
click at [316, 190] on div "Voir plus" at bounding box center [314, 203] width 48 height 26
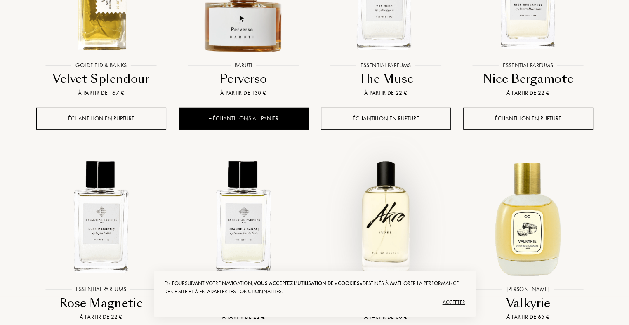
scroll to position [9078, 0]
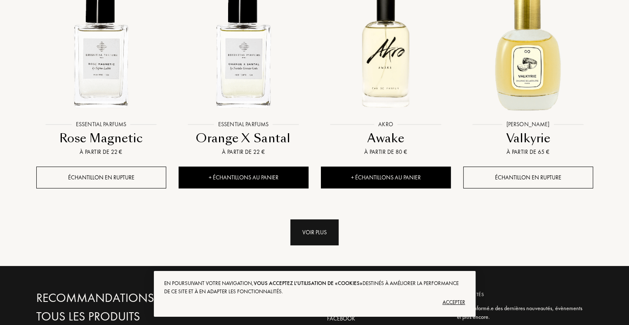
click at [318, 219] on div "Voir plus" at bounding box center [314, 232] width 48 height 26
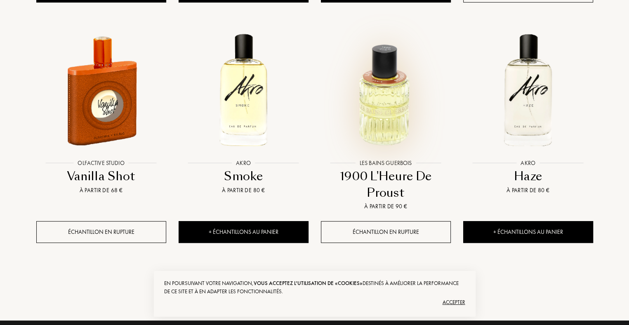
scroll to position [9779, 0]
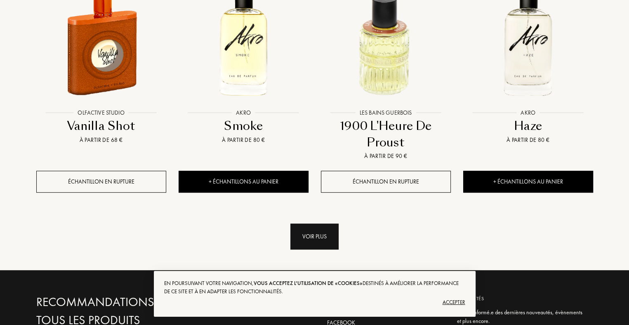
click at [307, 223] on div "Voir plus" at bounding box center [314, 236] width 48 height 26
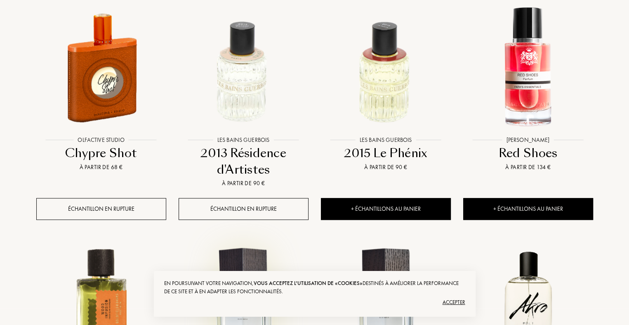
scroll to position [10398, 0]
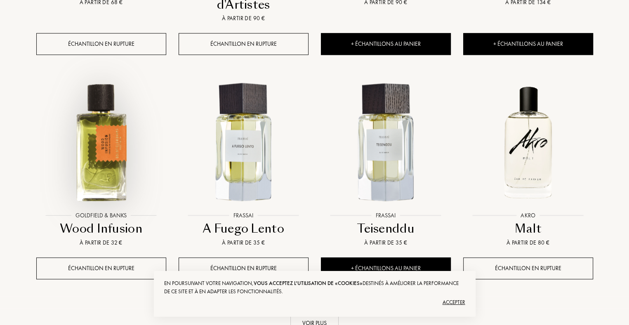
click at [108, 83] on img at bounding box center [101, 142] width 128 height 128
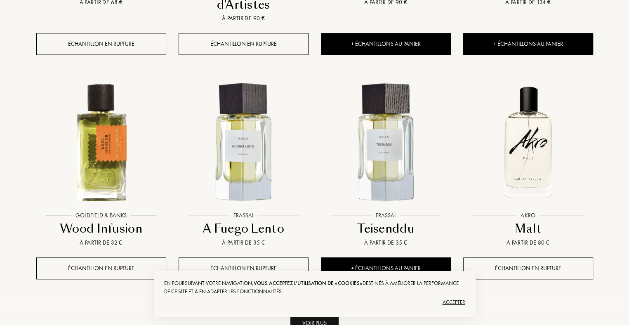
click at [315, 310] on div "Voir plus" at bounding box center [314, 323] width 48 height 26
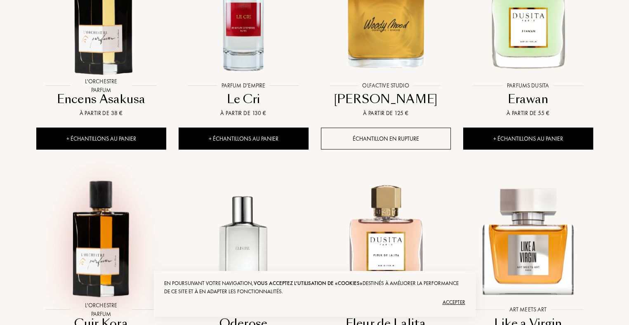
scroll to position [11140, 0]
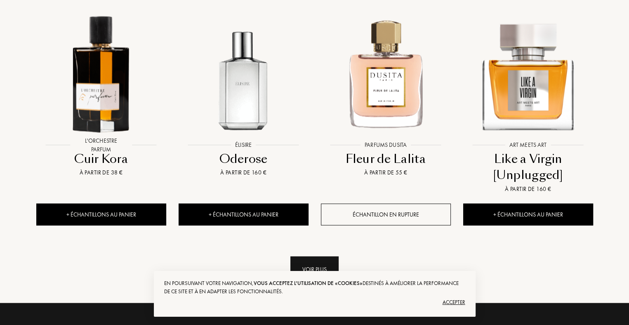
click at [296, 256] on div "Voir plus" at bounding box center [314, 269] width 48 height 26
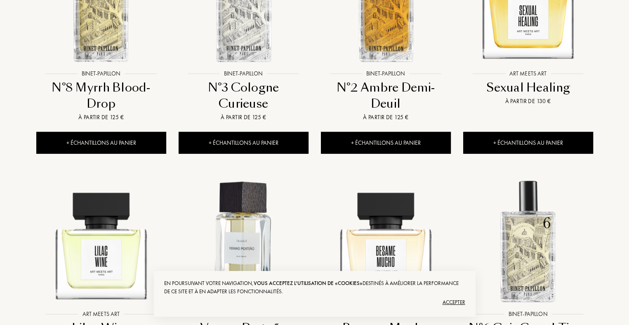
scroll to position [11882, 0]
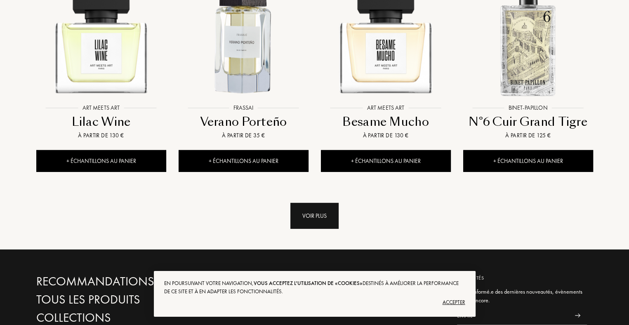
click at [309, 203] on div "Voir plus" at bounding box center [314, 216] width 48 height 26
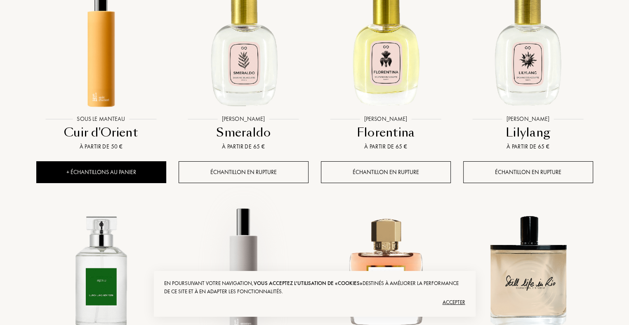
scroll to position [12624, 0]
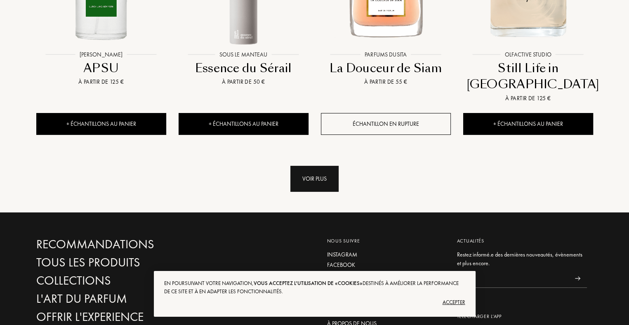
click at [327, 166] on div "Voir plus" at bounding box center [314, 179] width 48 height 26
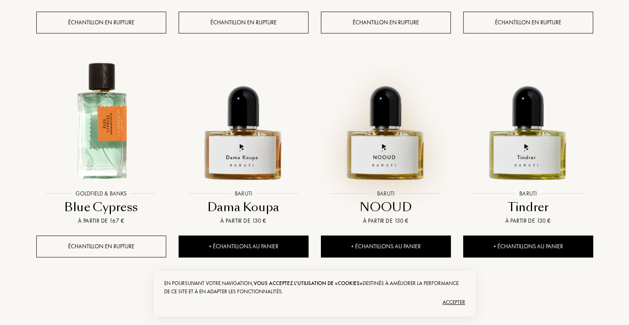
scroll to position [13174, 0]
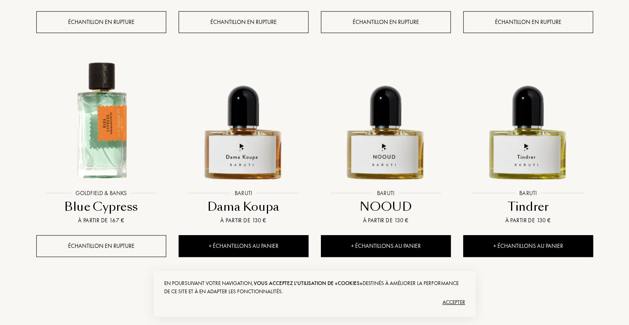
click at [298, 288] on div "Voir plus" at bounding box center [314, 301] width 48 height 26
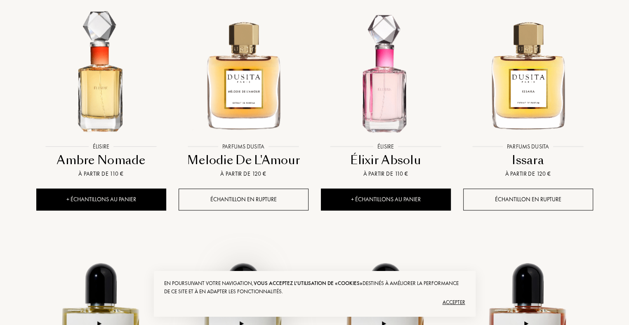
scroll to position [13957, 0]
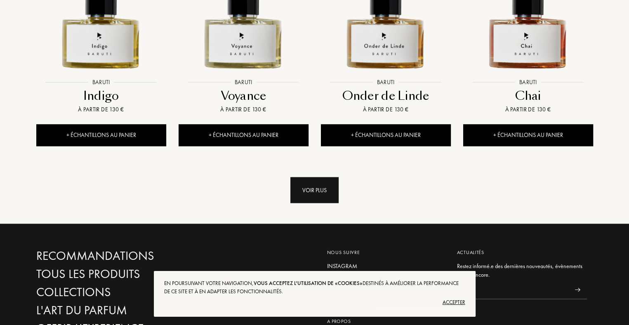
click at [307, 177] on div "Voir plus" at bounding box center [314, 190] width 48 height 26
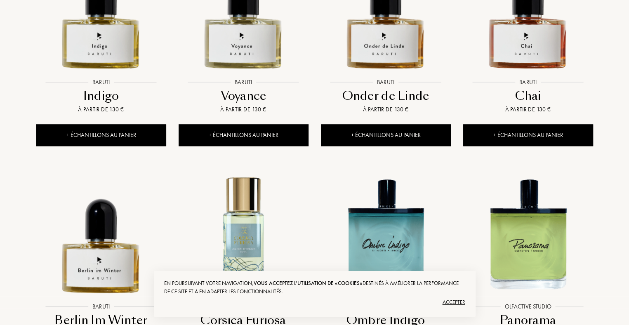
click at [244, 169] on img at bounding box center [243, 233] width 128 height 128
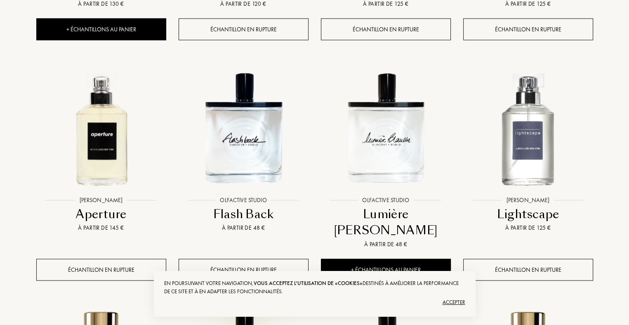
scroll to position [14410, 0]
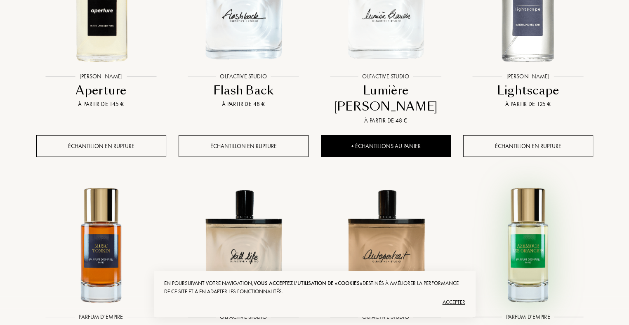
click at [536, 181] on img at bounding box center [528, 245] width 128 height 128
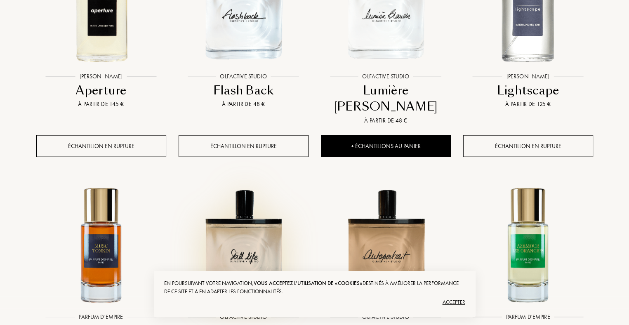
scroll to position [14575, 0]
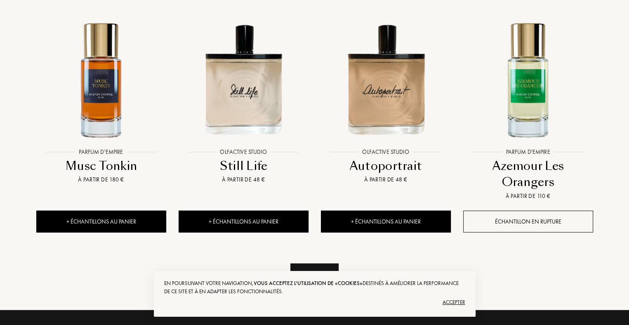
click at [338, 263] on div "Voir plus" at bounding box center [314, 276] width 48 height 26
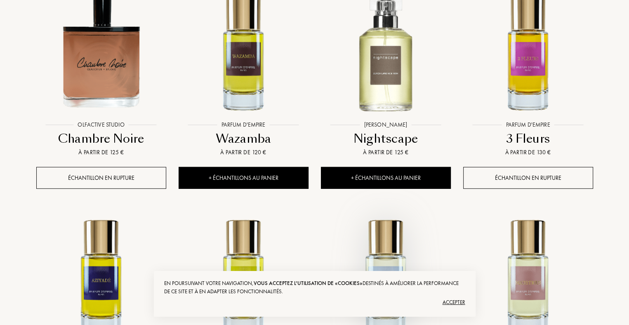
scroll to position [14864, 0]
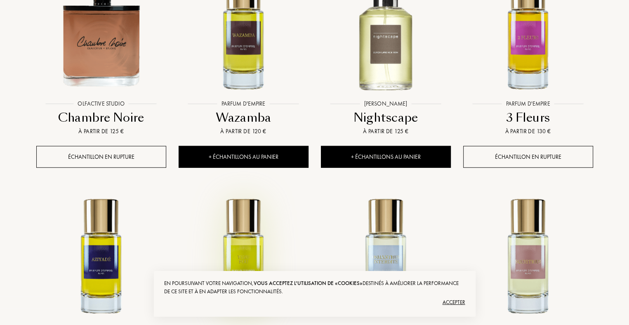
click at [249, 191] on img at bounding box center [243, 255] width 128 height 128
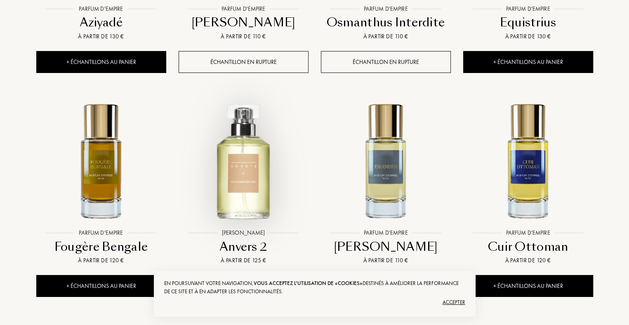
scroll to position [15235, 0]
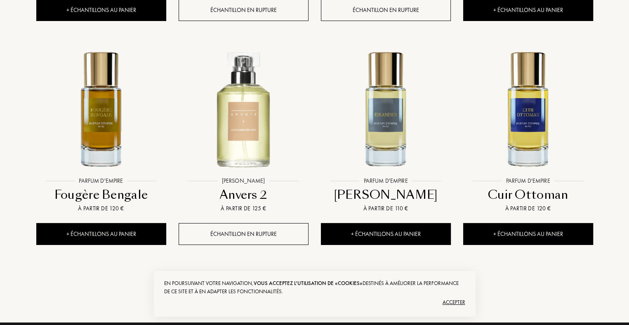
click at [310, 276] on div "Voir plus" at bounding box center [314, 289] width 48 height 26
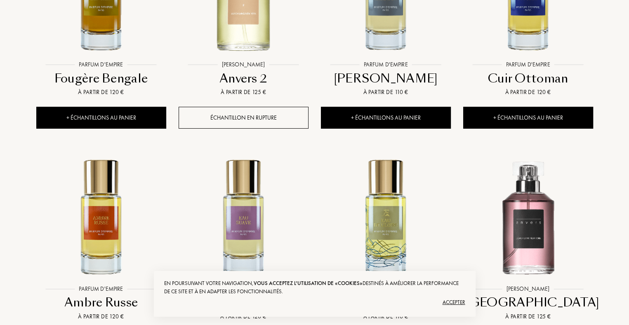
scroll to position [15317, 0]
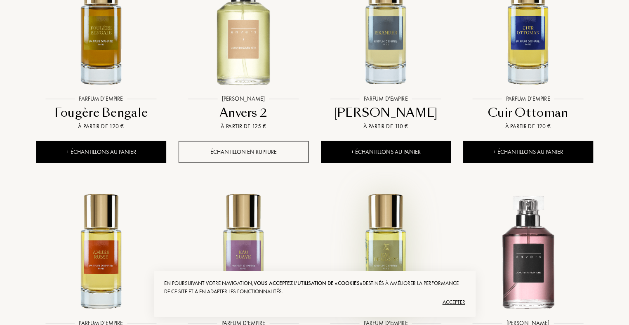
click at [396, 186] on img at bounding box center [386, 250] width 128 height 128
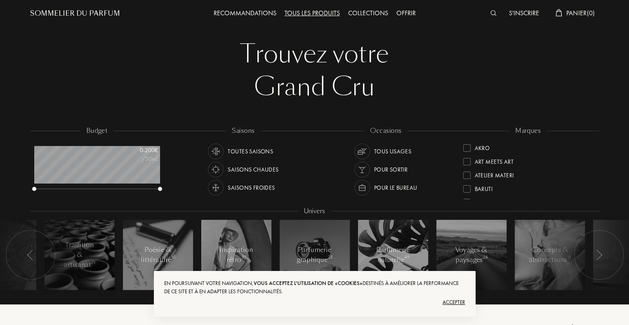
scroll to position [0, 0]
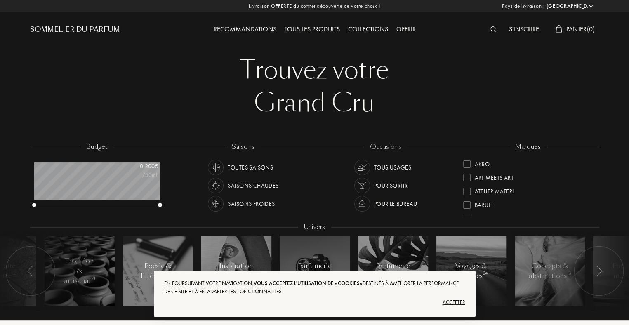
click at [380, 26] on div "Collections" at bounding box center [368, 29] width 48 height 11
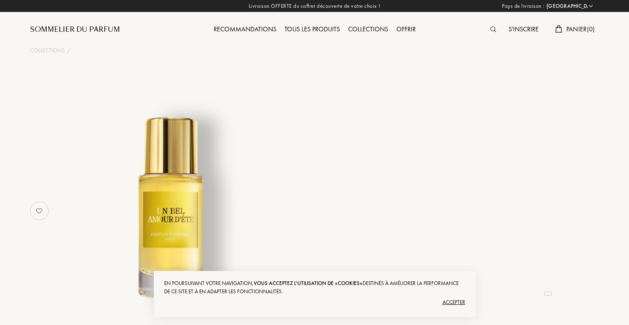
select select "FR"
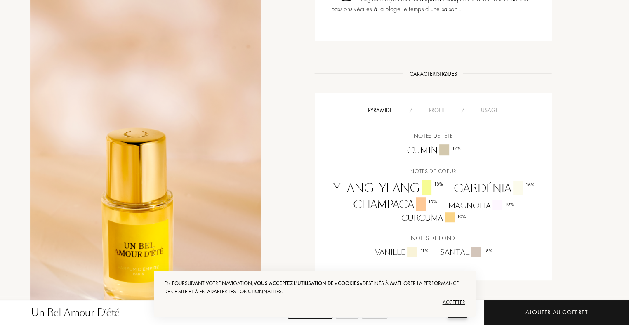
scroll to position [330, 0]
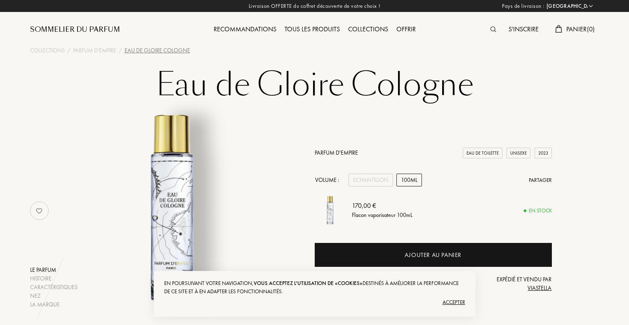
select select "FR"
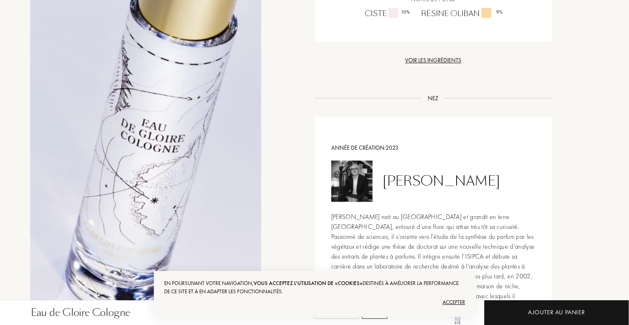
scroll to position [824, 0]
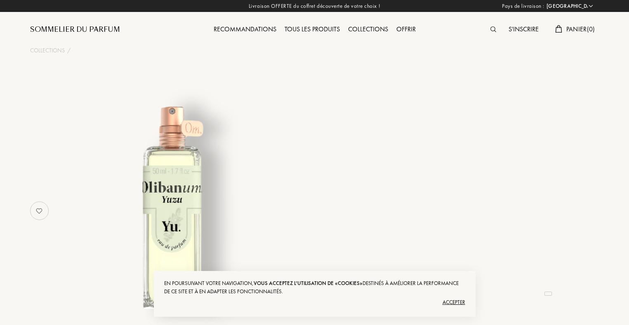
select select "FR"
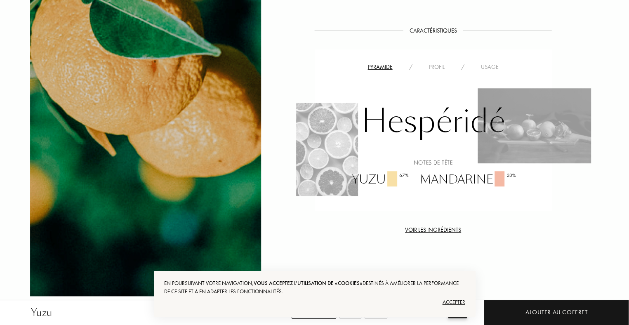
scroll to position [536, 0]
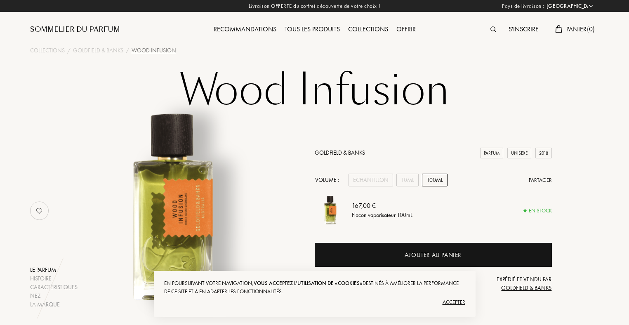
select select "FR"
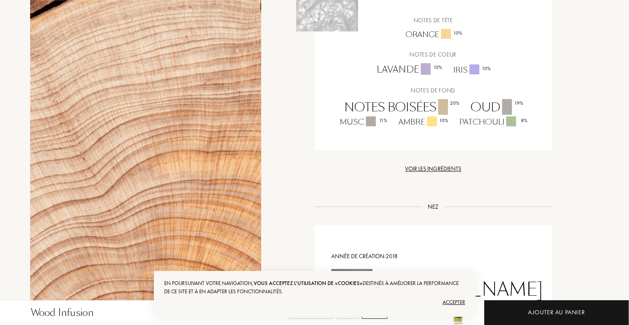
scroll to position [660, 0]
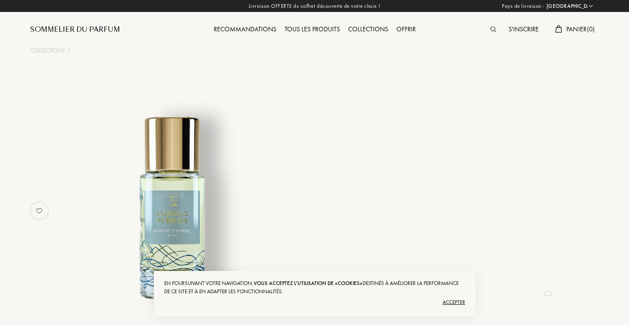
select select "FR"
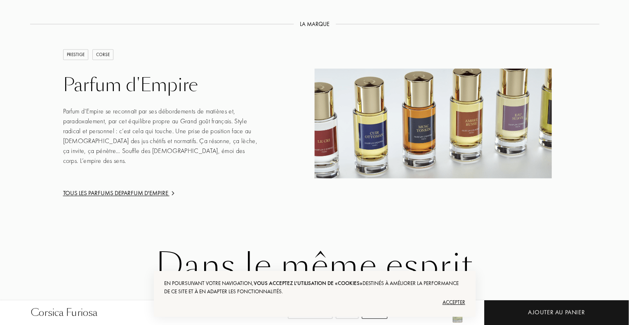
scroll to position [1319, 0]
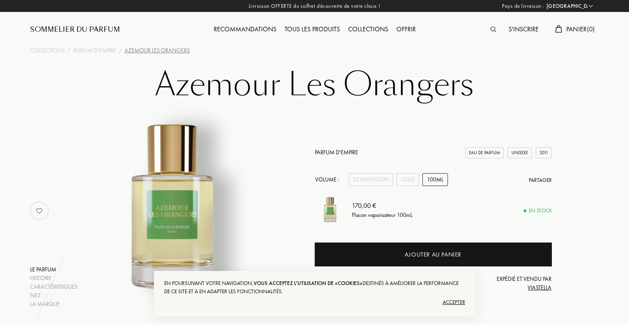
select select "FR"
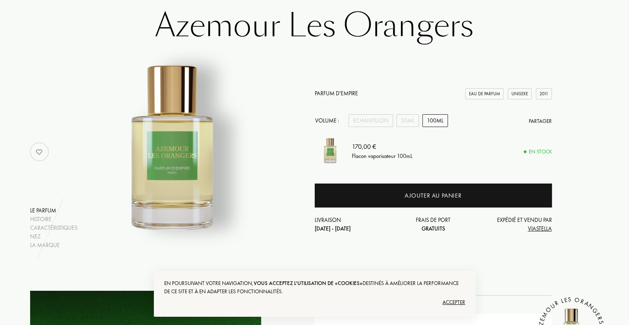
scroll to position [41, 0]
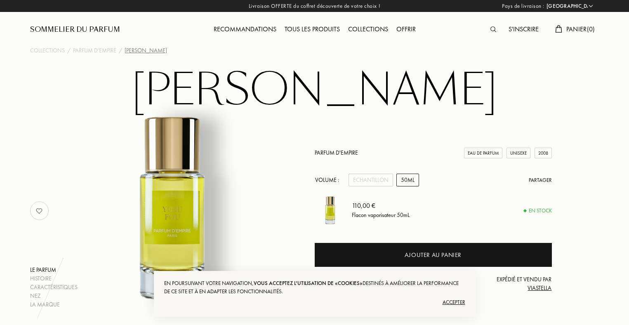
select select "FR"
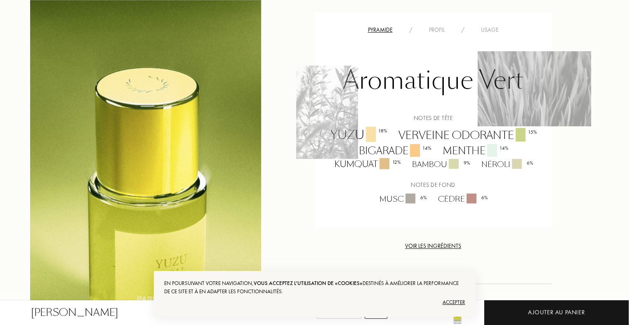
scroll to position [660, 0]
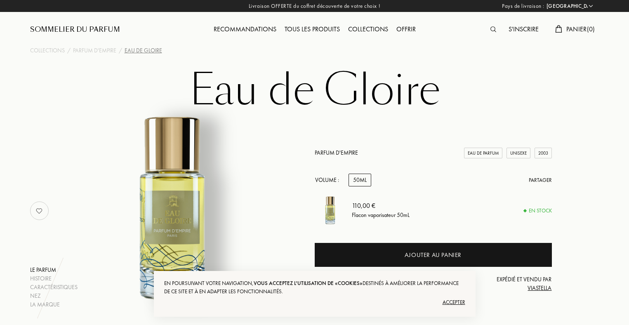
select select "FR"
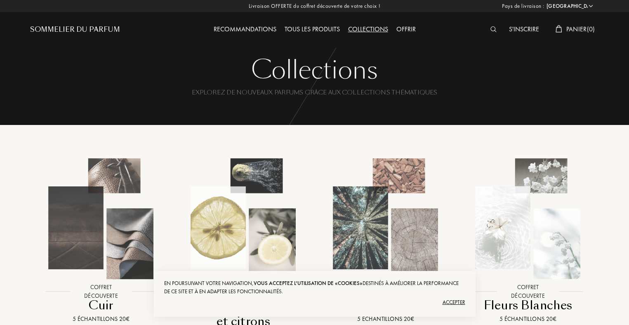
select select "FR"
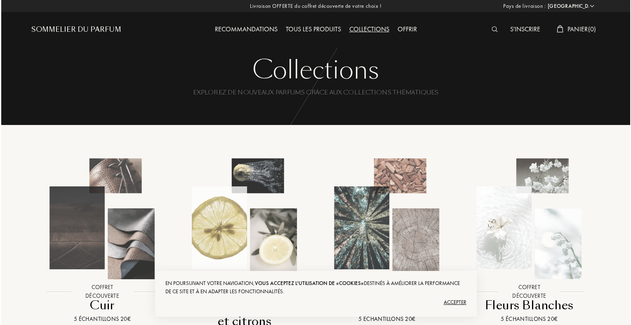
scroll to position [124, 0]
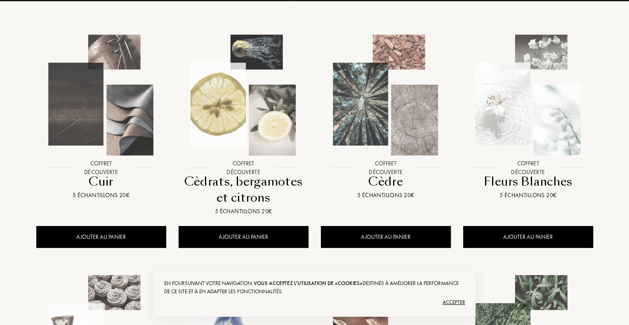
click at [248, 178] on div at bounding box center [243, 102] width 142 height 160
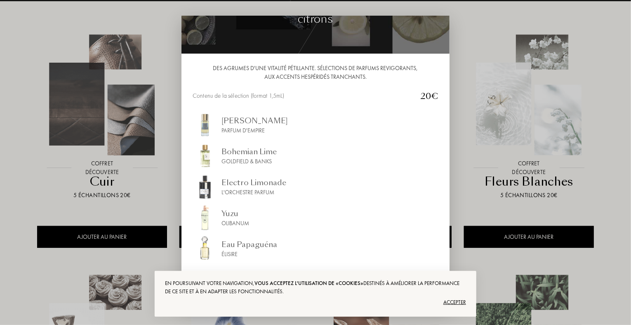
scroll to position [49, 0]
click at [234, 246] on div "Eau Papaguéna" at bounding box center [249, 243] width 56 height 11
click at [261, 185] on div "Electro Limonade" at bounding box center [253, 181] width 65 height 11
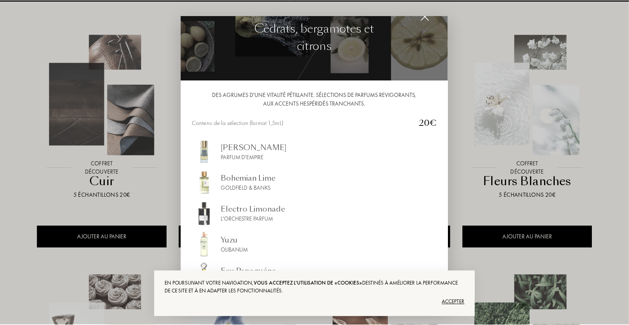
scroll to position [0, 0]
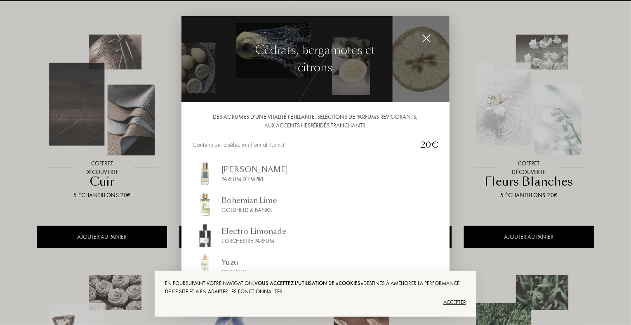
click at [238, 171] on div "Iskander" at bounding box center [254, 169] width 66 height 11
click at [423, 36] on img at bounding box center [426, 38] width 9 height 9
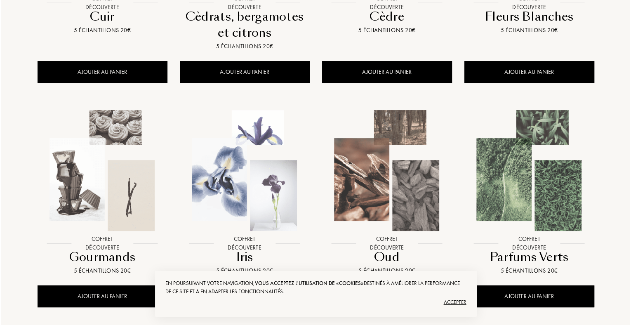
scroll to position [371, 0]
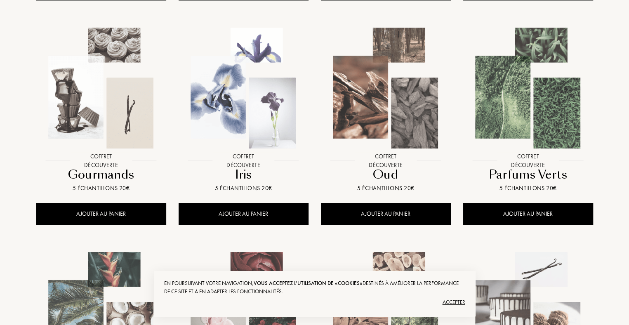
click at [102, 174] on div at bounding box center [101, 95] width 142 height 160
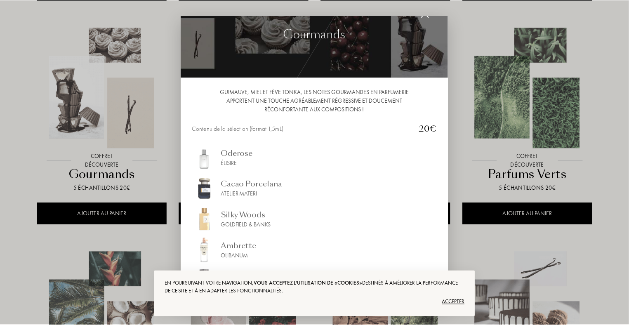
scroll to position [0, 0]
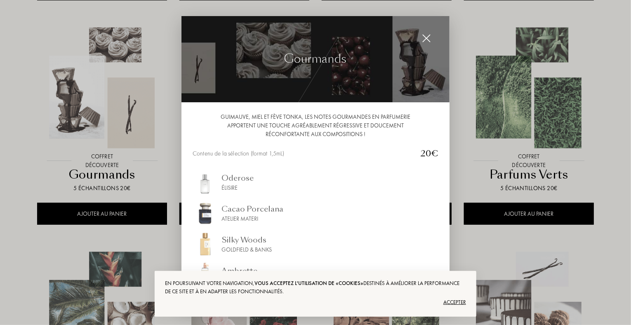
click at [425, 38] on img at bounding box center [426, 38] width 9 height 9
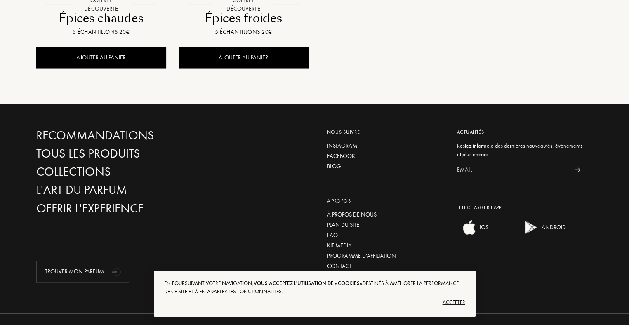
scroll to position [989, 0]
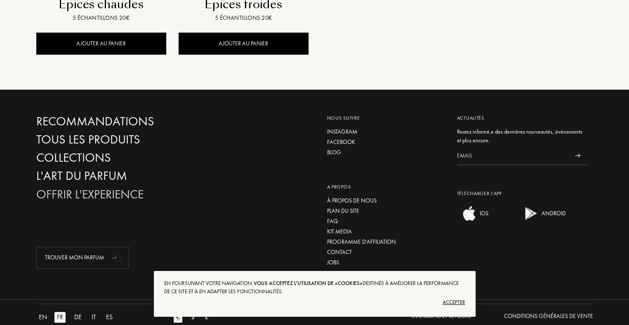
click at [65, 194] on div "Offrir l'experience" at bounding box center [124, 194] width 177 height 14
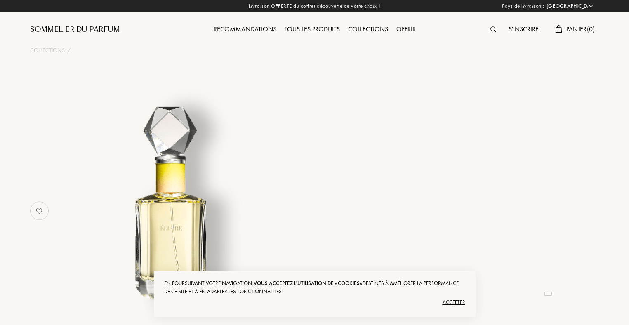
select select "FR"
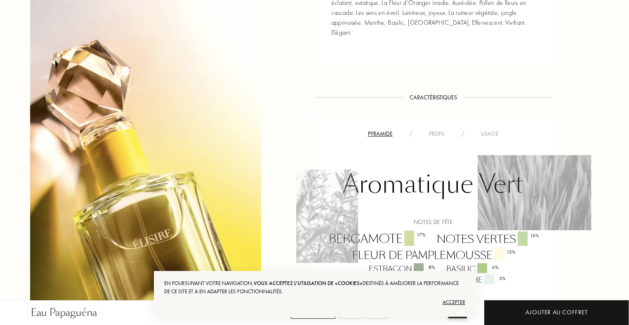
scroll to position [330, 0]
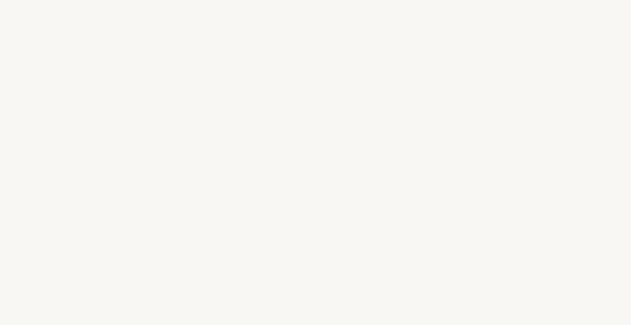
select select "FR"
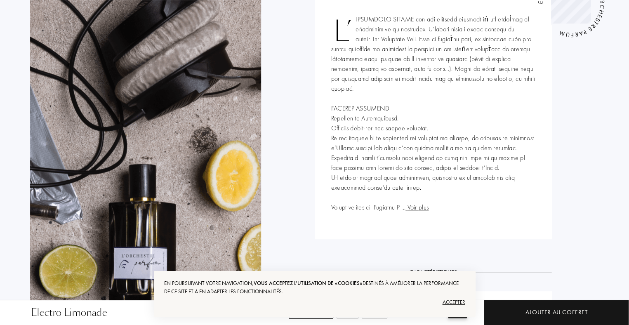
scroll to position [330, 0]
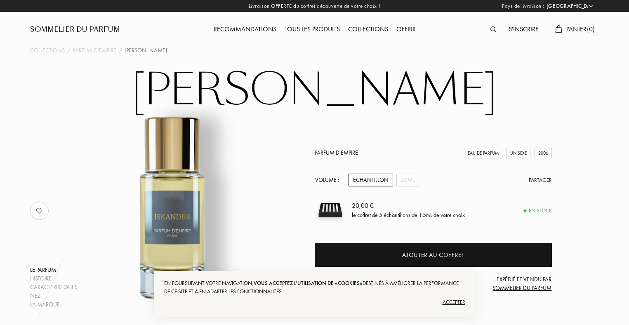
select select "FR"
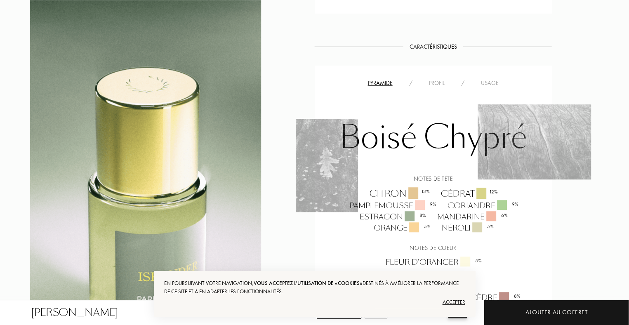
scroll to position [660, 0]
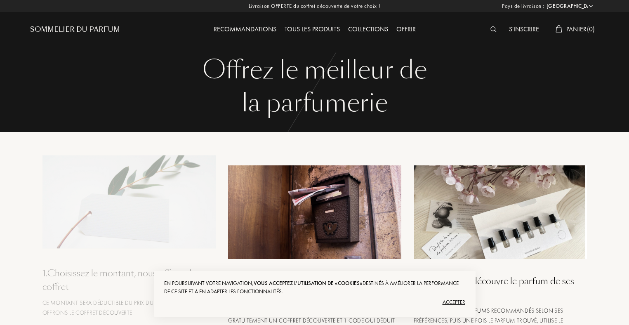
select select "FR"
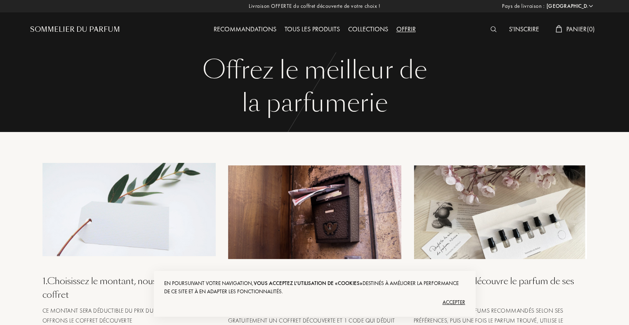
click at [232, 29] on div "Recommandations" at bounding box center [244, 29] width 71 height 11
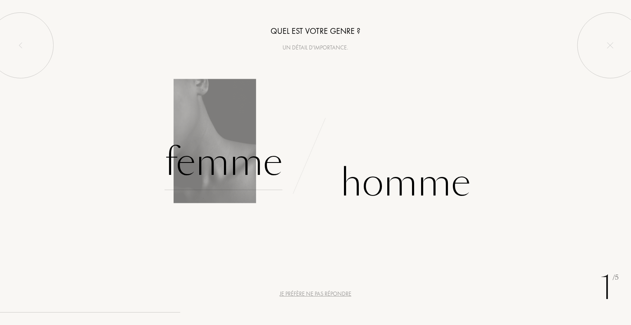
click at [251, 169] on div "Femme" at bounding box center [223, 162] width 118 height 56
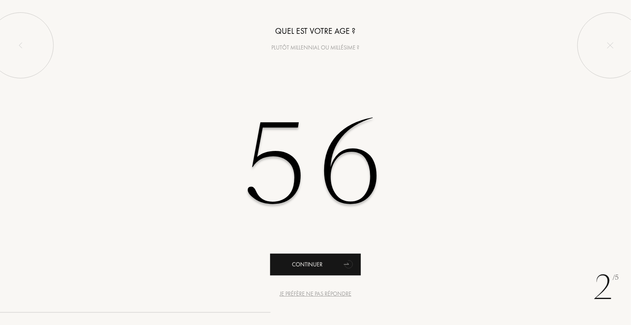
type input "56"
click at [308, 263] on div "Continuer" at bounding box center [315, 265] width 91 height 22
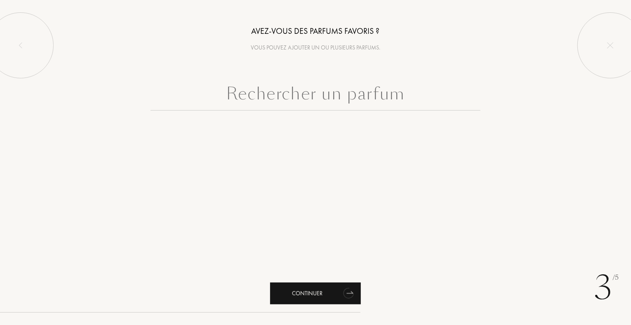
click at [326, 291] on div "Continuer" at bounding box center [315, 293] width 91 height 22
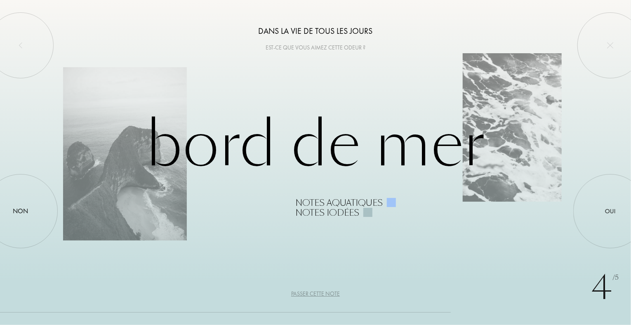
click at [322, 294] on div "Passer cette note" at bounding box center [315, 293] width 49 height 9
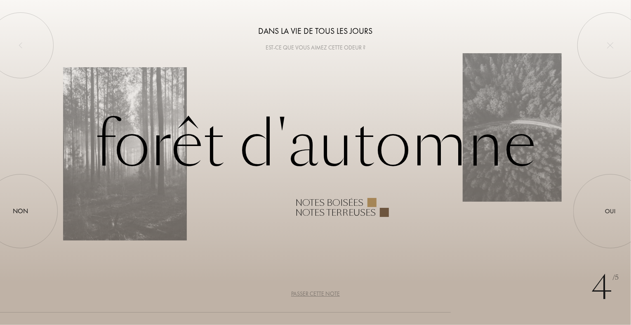
click at [321, 294] on div "Passer cette note" at bounding box center [315, 293] width 49 height 9
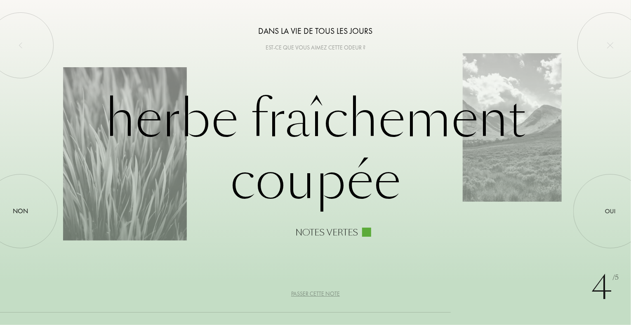
click at [318, 293] on div "Passer cette note" at bounding box center [315, 293] width 49 height 9
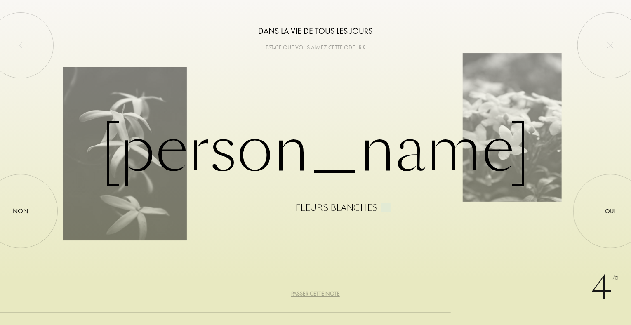
click at [318, 293] on div "Passer cette note" at bounding box center [315, 293] width 49 height 9
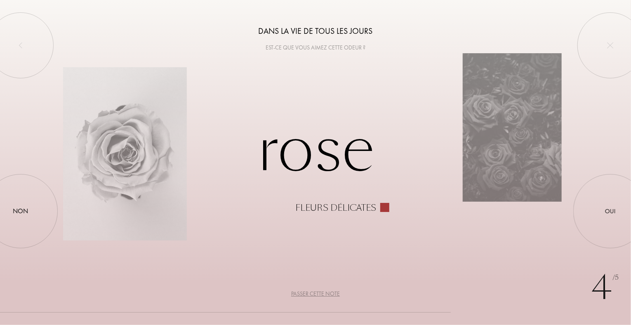
click at [319, 293] on div "Passer cette note" at bounding box center [315, 293] width 49 height 9
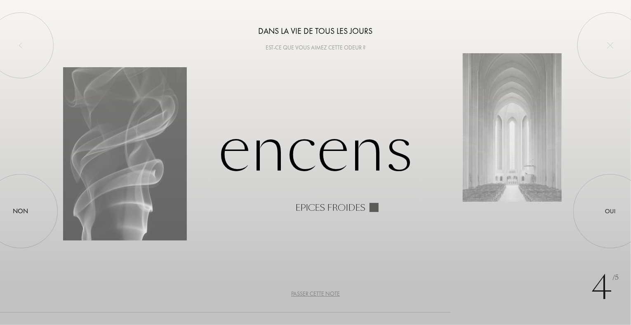
click at [319, 293] on div "Passer cette note" at bounding box center [315, 293] width 49 height 9
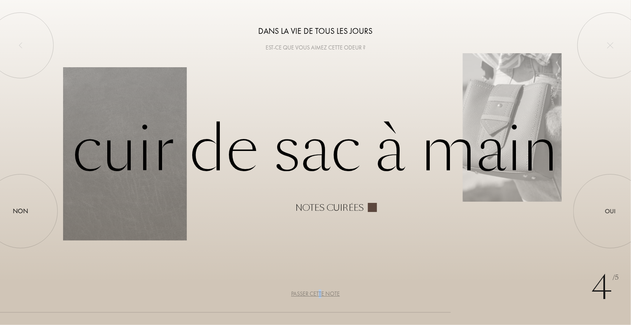
click at [319, 293] on div "Passer cette note" at bounding box center [315, 293] width 49 height 9
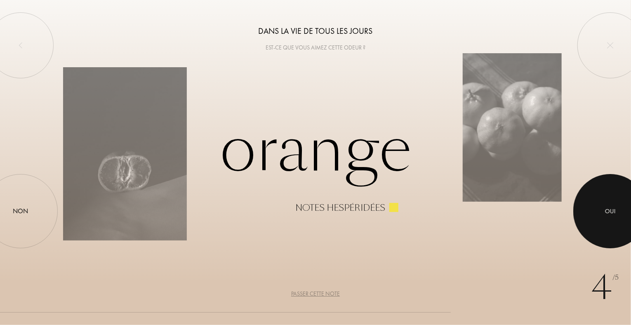
click at [614, 209] on div "Oui" at bounding box center [610, 211] width 11 height 9
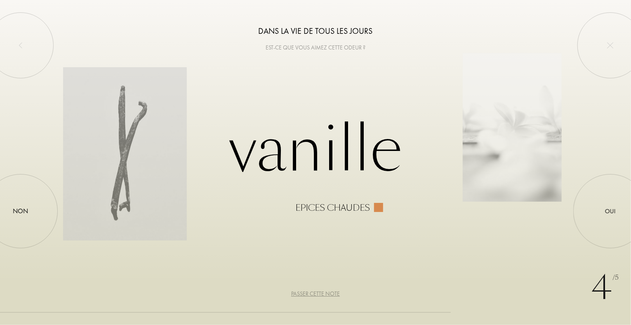
click at [305, 295] on div "Passer cette note" at bounding box center [315, 293] width 49 height 9
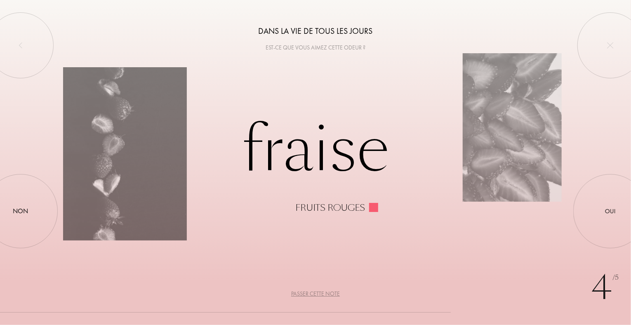
click at [303, 295] on div "Passer cette note" at bounding box center [315, 293] width 49 height 9
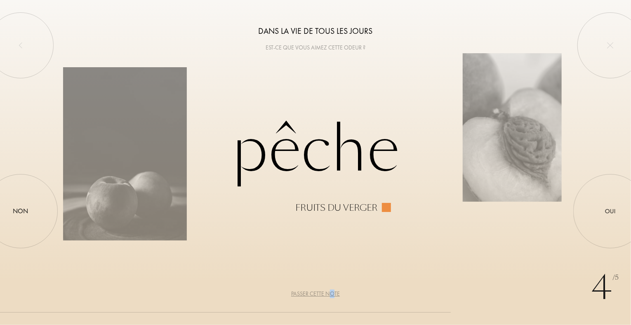
drag, startPoint x: 303, startPoint y: 295, endPoint x: 333, endPoint y: 293, distance: 29.7
click at [333, 293] on div "Passer cette note" at bounding box center [315, 293] width 49 height 9
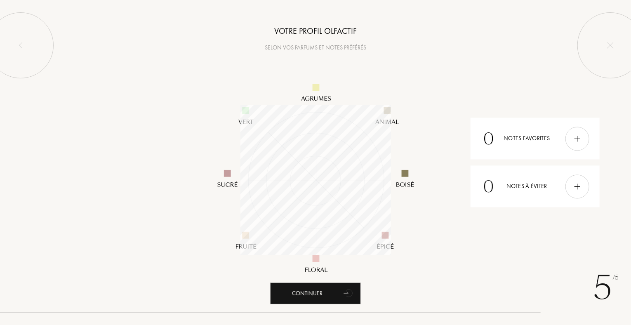
scroll to position [150, 150]
click at [578, 186] on img at bounding box center [577, 186] width 9 height 9
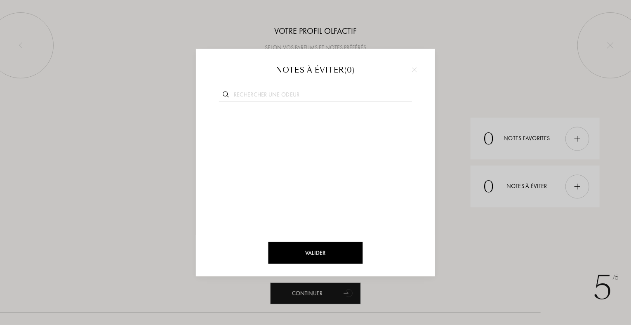
click at [412, 67] on img at bounding box center [414, 69] width 5 height 5
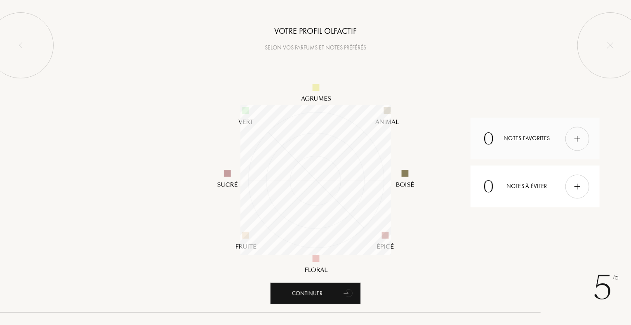
click at [578, 139] on img at bounding box center [577, 138] width 9 height 9
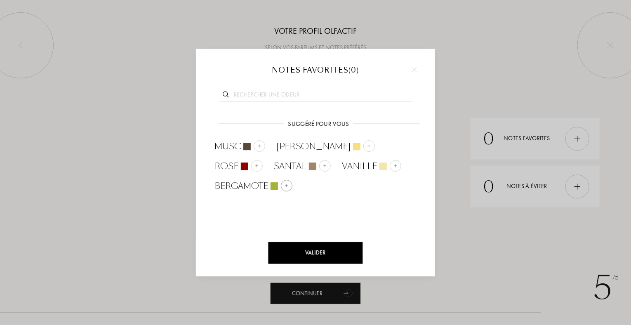
click at [250, 183] on span "Bergamote" at bounding box center [241, 186] width 54 height 12
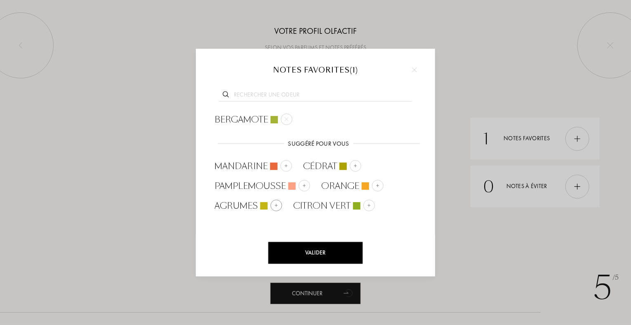
click at [274, 204] on img at bounding box center [276, 205] width 4 height 4
drag, startPoint x: 303, startPoint y: 184, endPoint x: 299, endPoint y: 179, distance: 5.9
click at [302, 183] on img at bounding box center [304, 185] width 4 height 4
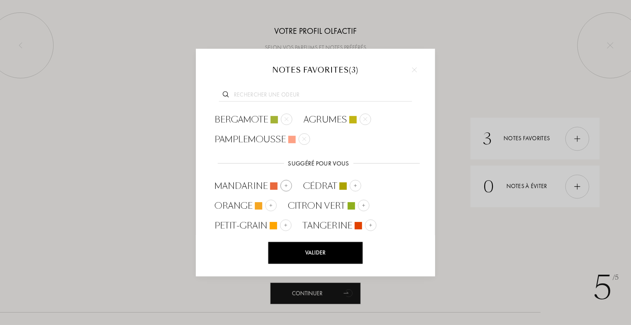
click at [287, 184] on img at bounding box center [286, 185] width 4 height 4
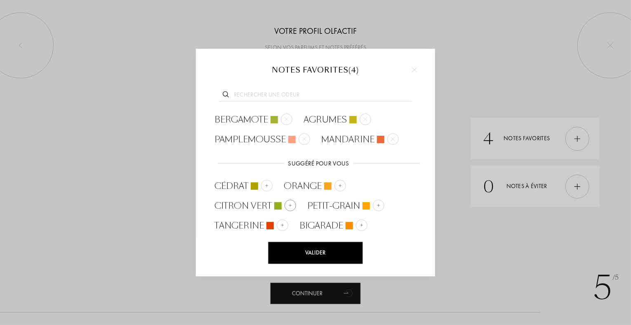
click at [290, 206] on img at bounding box center [290, 205] width 4 height 4
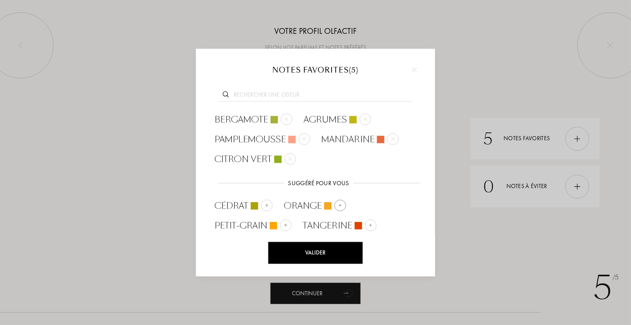
click at [338, 204] on img at bounding box center [340, 205] width 4 height 4
click at [318, 254] on div "Valider" at bounding box center [315, 253] width 94 height 22
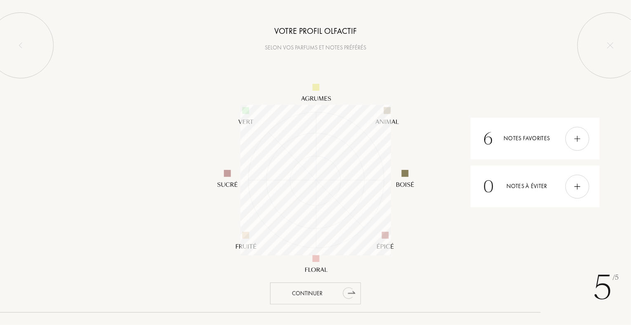
click at [316, 291] on div "Continuer" at bounding box center [315, 293] width 91 height 22
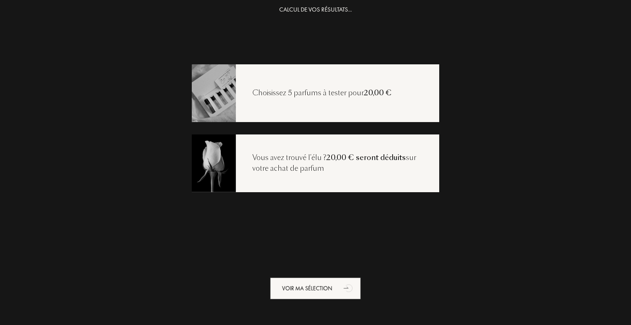
scroll to position [16, 0]
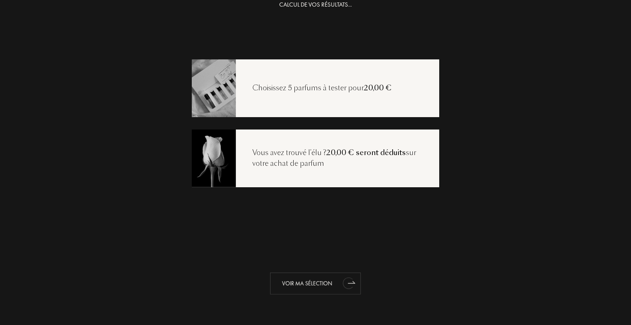
click at [307, 282] on div "Voir ma sélection" at bounding box center [315, 283] width 91 height 22
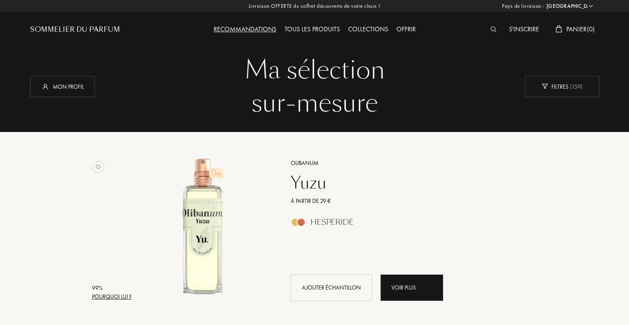
select select "FR"
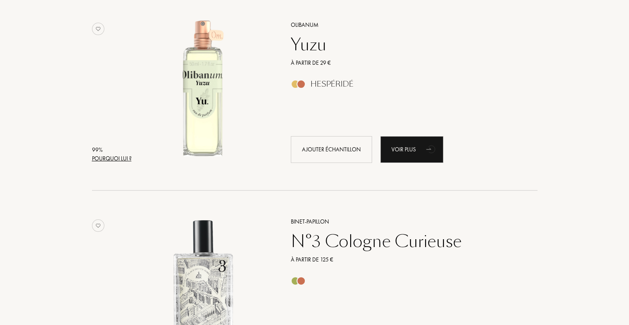
scroll to position [165, 0]
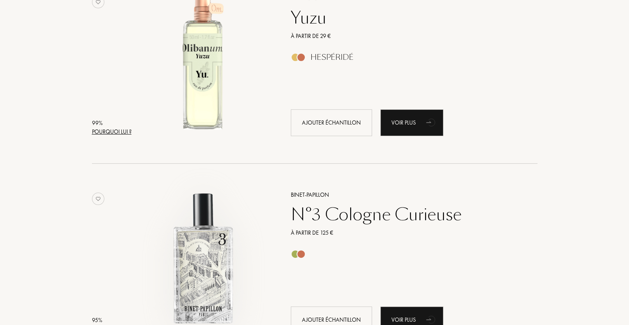
click at [202, 266] on img at bounding box center [202, 257] width 137 height 137
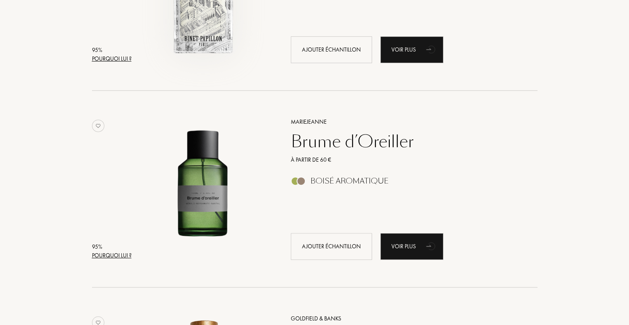
scroll to position [453, 0]
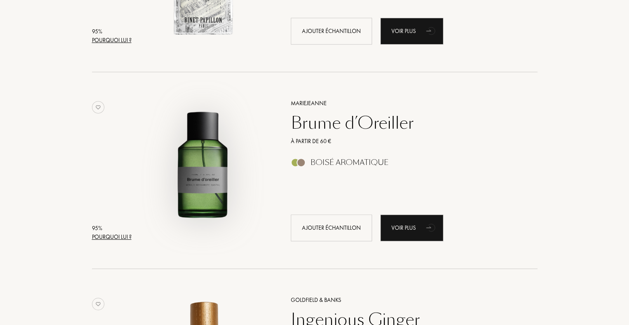
click at [213, 188] on img at bounding box center [202, 166] width 137 height 137
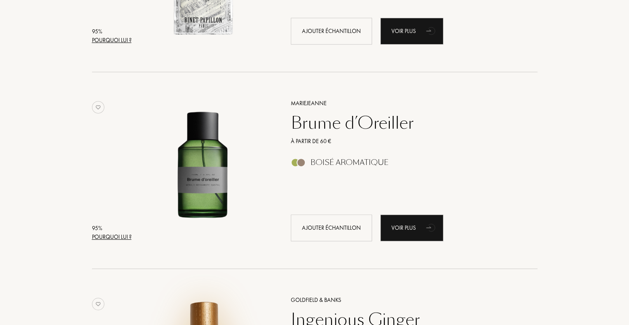
scroll to position [618, 0]
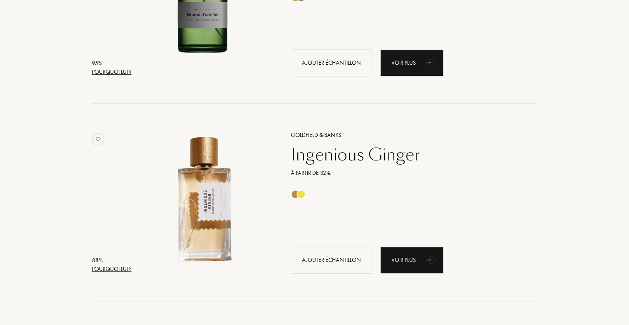
click at [333, 156] on div "Ingenious Ginger" at bounding box center [404, 155] width 240 height 20
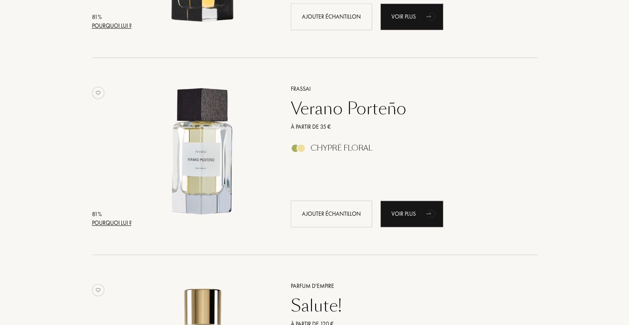
scroll to position [1072, 0]
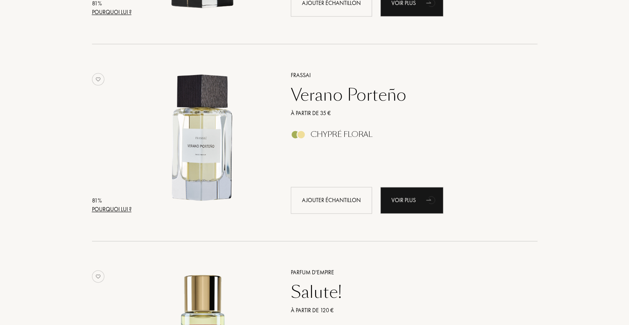
click at [369, 99] on div "Verano Porteño" at bounding box center [404, 95] width 240 height 20
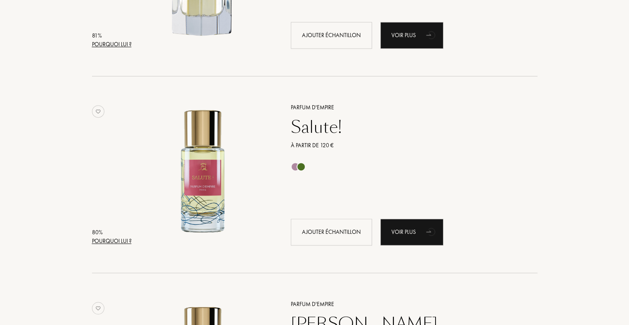
click at [313, 125] on div "Salute!" at bounding box center [404, 127] width 240 height 20
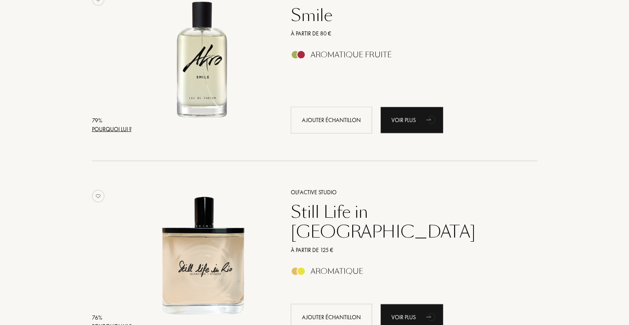
scroll to position [1814, 0]
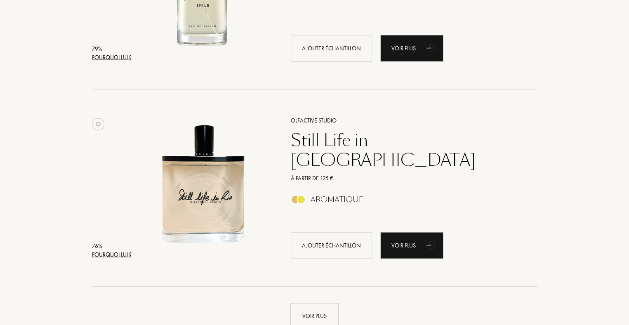
click at [343, 140] on div "Still Life in [GEOGRAPHIC_DATA]" at bounding box center [404, 150] width 240 height 40
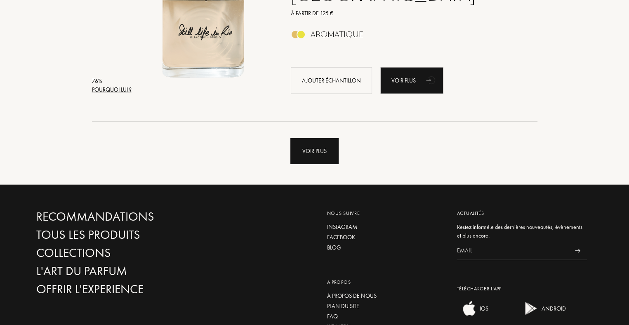
click at [317, 147] on div "Voir plus" at bounding box center [314, 151] width 48 height 26
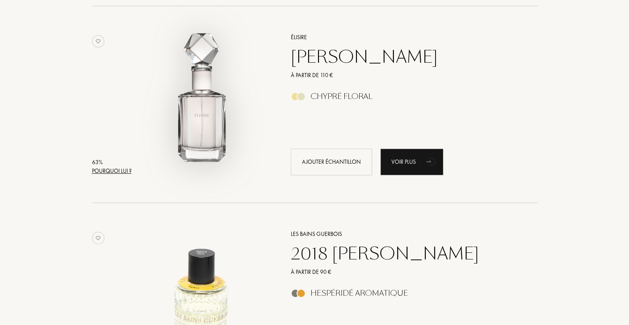
scroll to position [3875, 0]
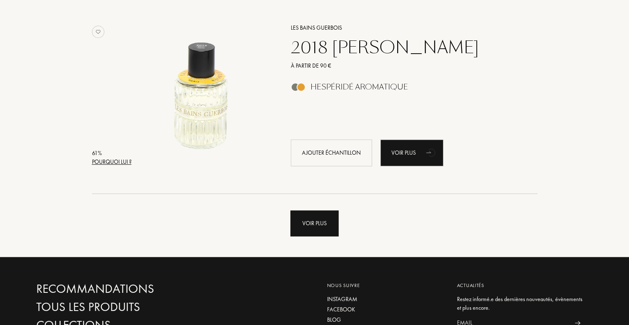
click at [310, 226] on div "Voir plus" at bounding box center [314, 223] width 48 height 26
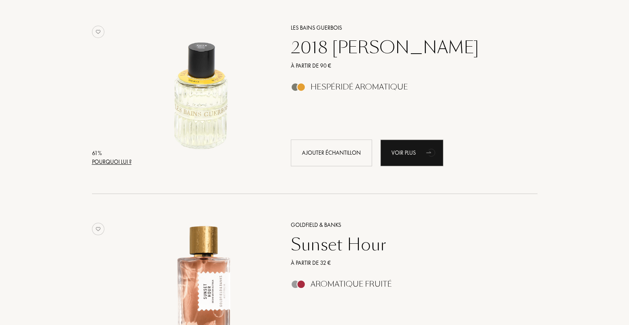
click at [365, 45] on div "2018 [PERSON_NAME]" at bounding box center [404, 48] width 240 height 20
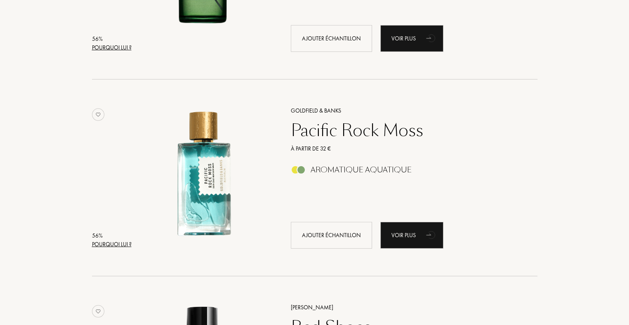
scroll to position [5565, 0]
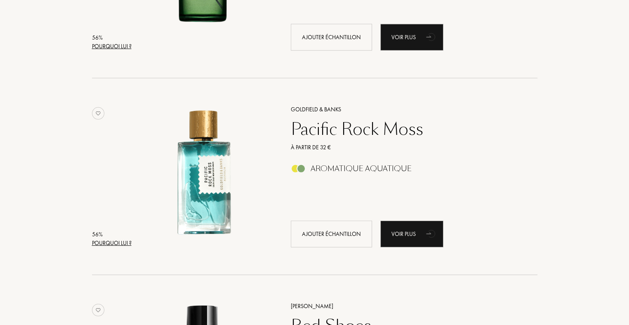
click at [379, 131] on div "Pacific Rock Moss" at bounding box center [404, 129] width 240 height 20
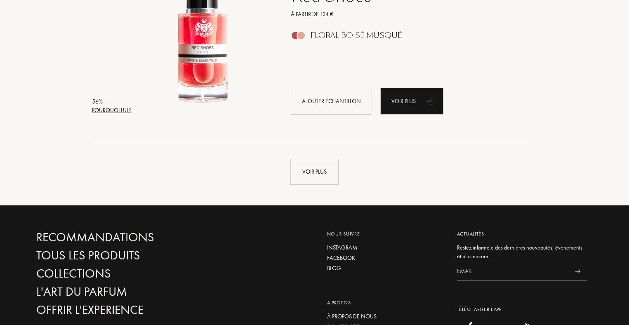
scroll to position [6029, 0]
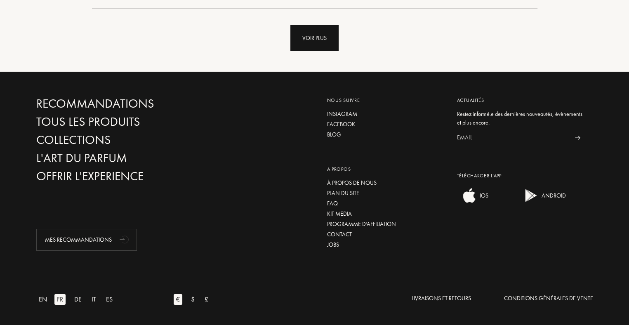
click at [315, 38] on div "Voir plus" at bounding box center [314, 38] width 48 height 26
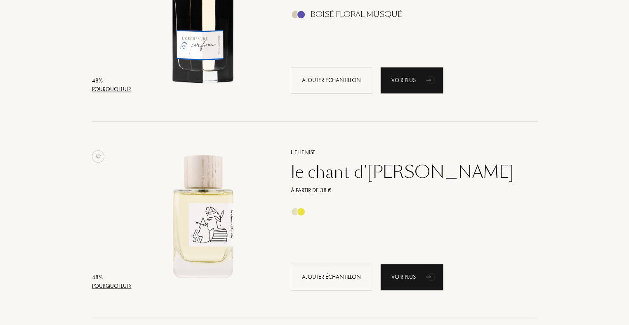
scroll to position [7554, 0]
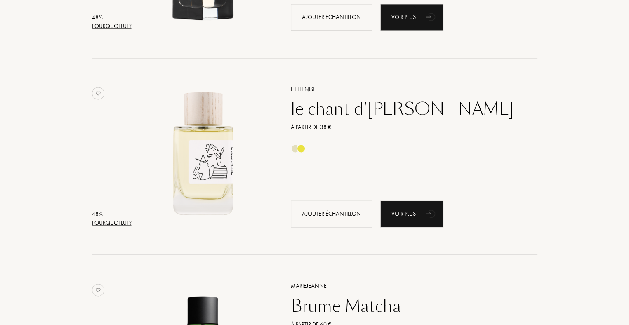
click at [350, 108] on div "le chant d'Achille" at bounding box center [404, 109] width 240 height 20
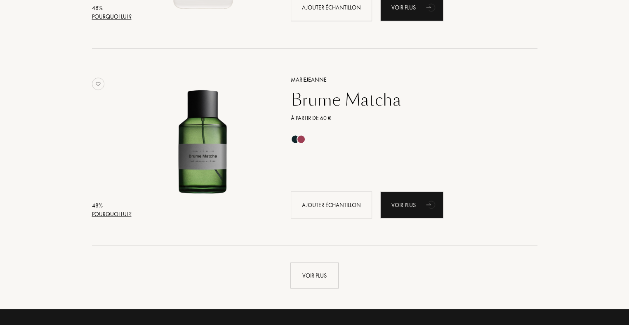
scroll to position [7925, 0]
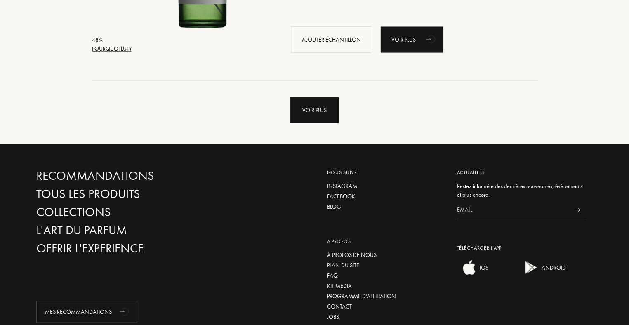
click at [298, 105] on div "Voir plus" at bounding box center [314, 110] width 48 height 26
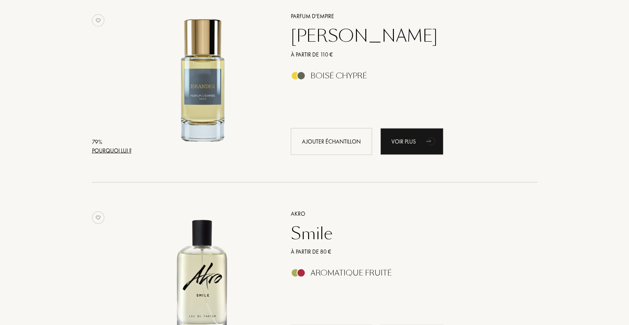
scroll to position [1629, 0]
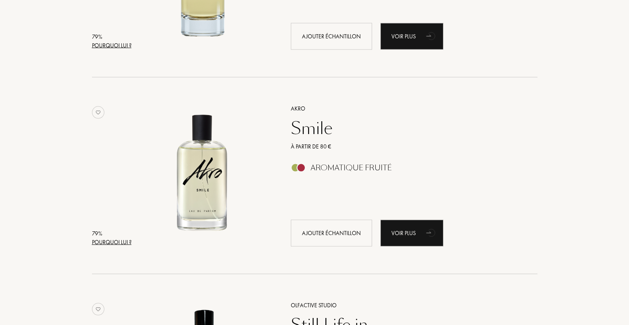
click at [317, 127] on div "Smile" at bounding box center [404, 128] width 240 height 20
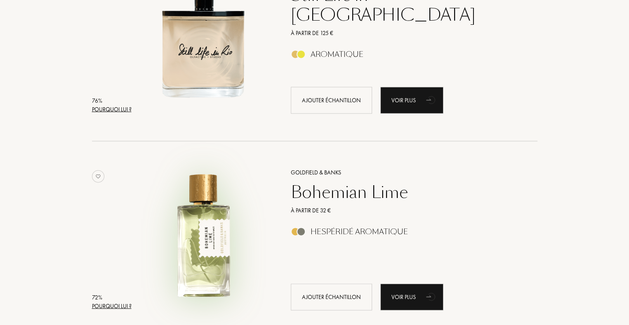
scroll to position [2083, 0]
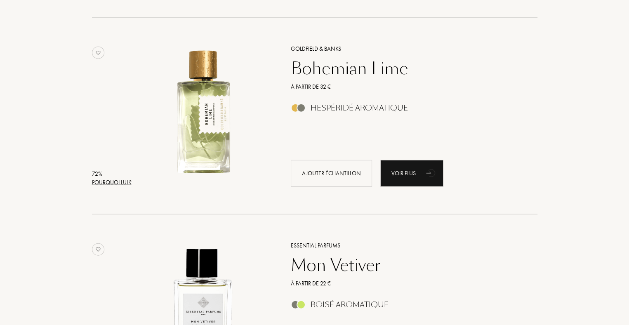
click at [343, 107] on div "Hespéridé Aromatique" at bounding box center [358, 107] width 97 height 9
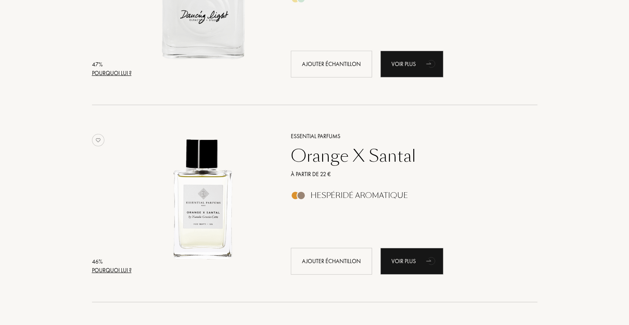
scroll to position [8885, 0]
click at [359, 158] on div "Orange X Santal" at bounding box center [404, 156] width 240 height 20
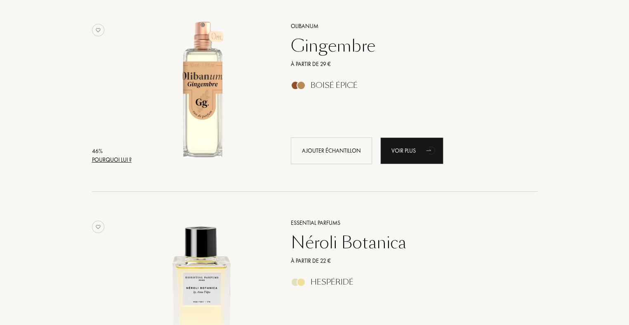
scroll to position [9792, 0]
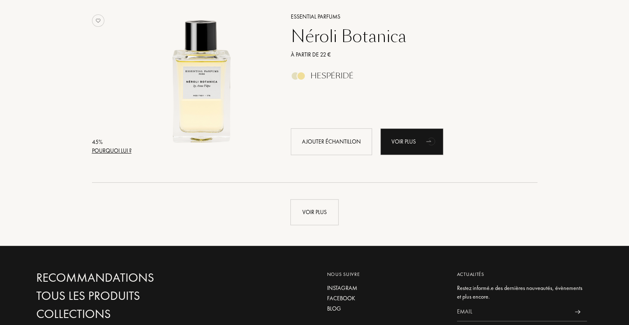
click at [359, 33] on div "Néroli Botanica" at bounding box center [404, 36] width 240 height 20
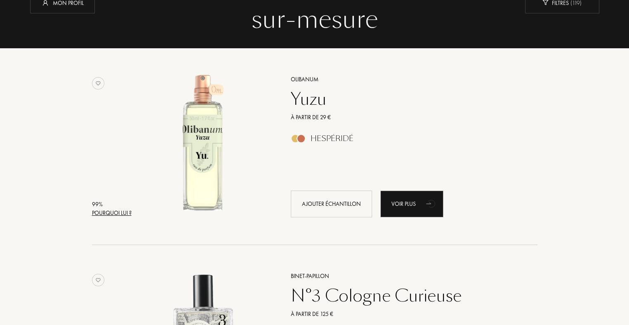
scroll to position [0, 0]
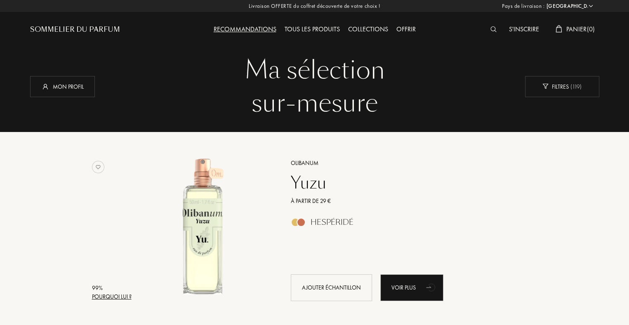
click at [323, 183] on div "Yuzu" at bounding box center [404, 183] width 240 height 20
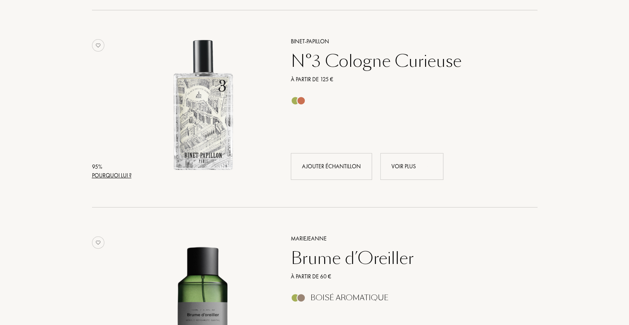
scroll to position [82, 0]
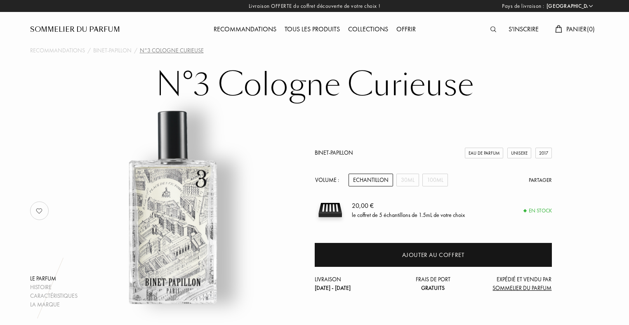
select select "FR"
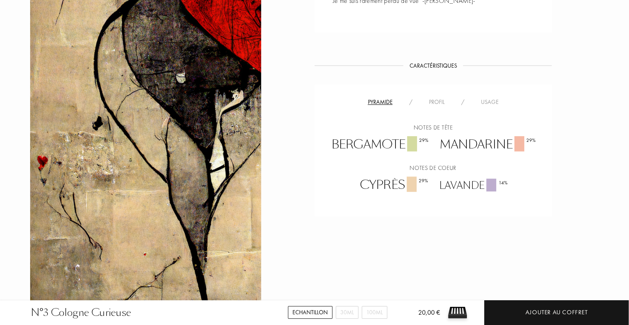
scroll to position [495, 0]
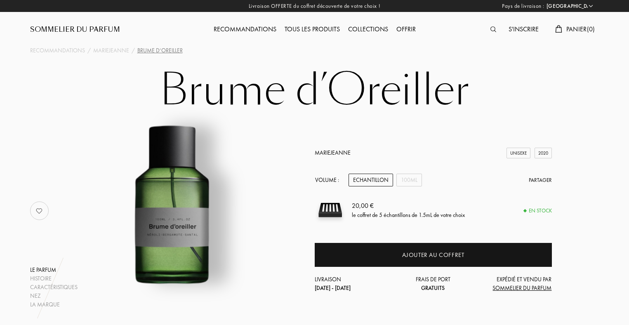
select select "FR"
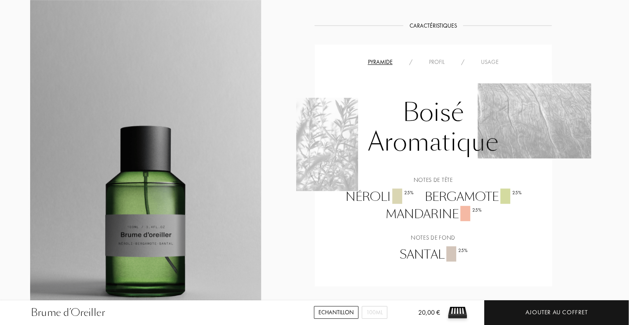
scroll to position [618, 0]
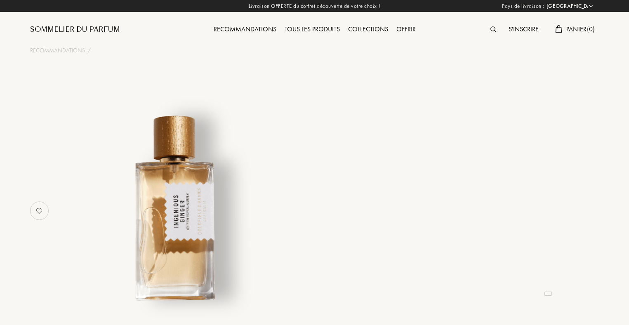
select select "FR"
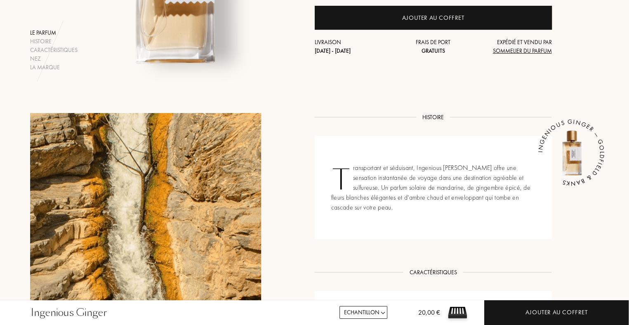
scroll to position [82, 0]
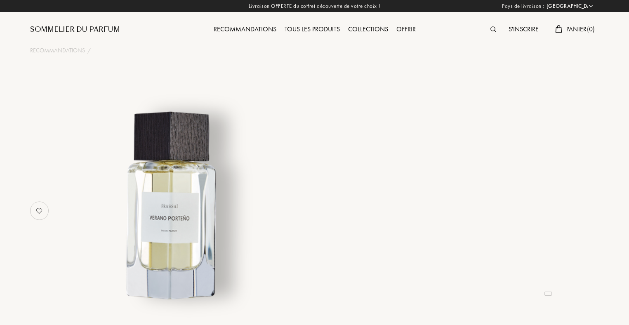
select select "FR"
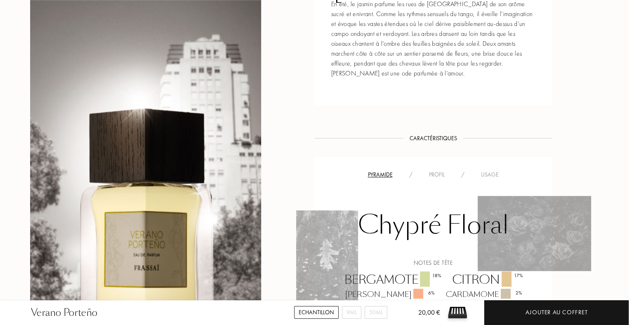
scroll to position [536, 0]
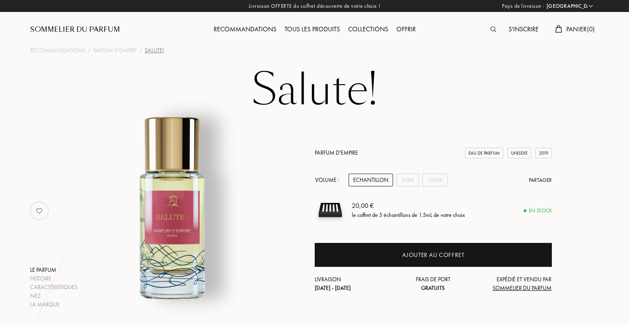
select select "FR"
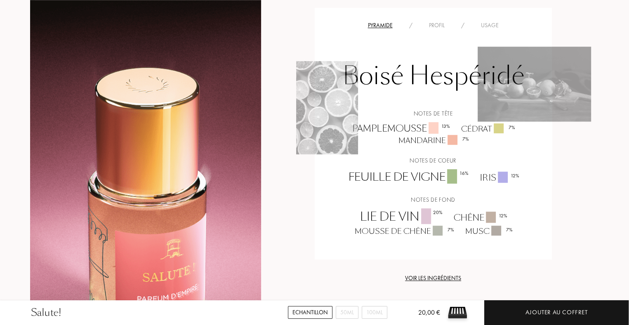
scroll to position [742, 0]
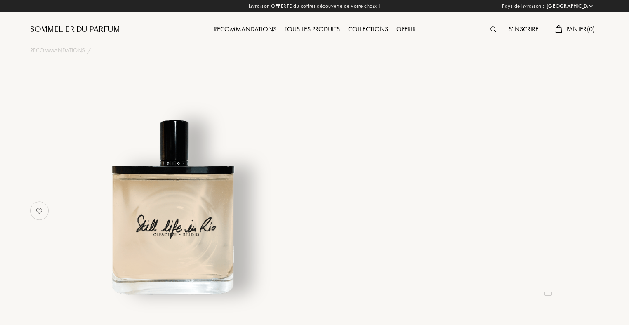
select select "FR"
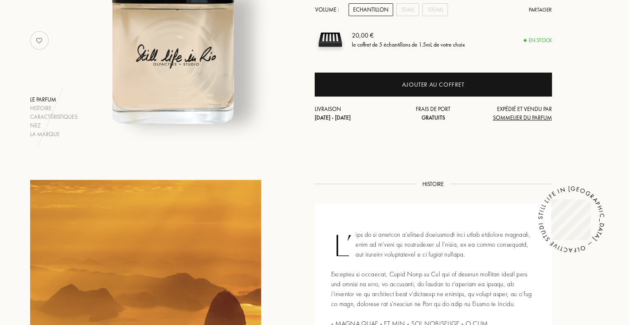
scroll to position [82, 0]
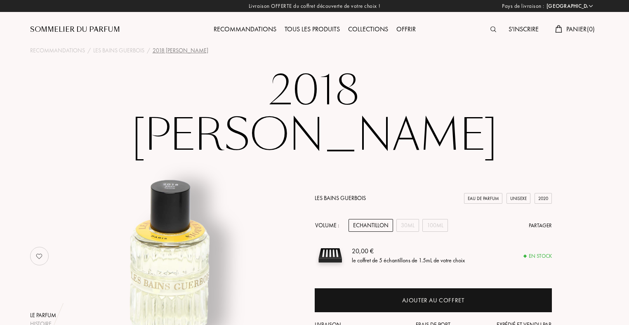
select select "FR"
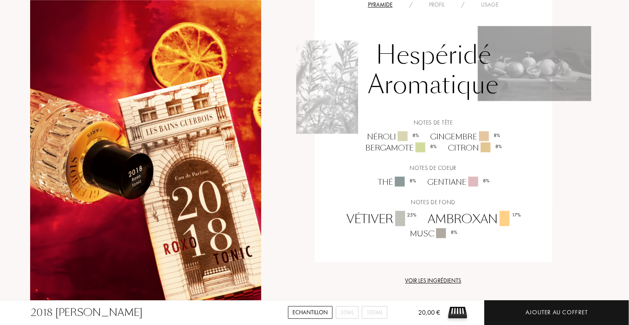
scroll to position [660, 0]
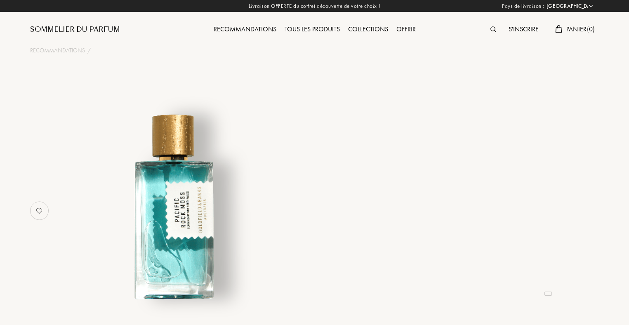
select select "FR"
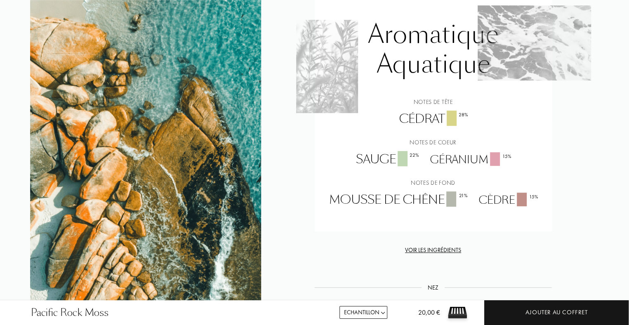
scroll to position [495, 0]
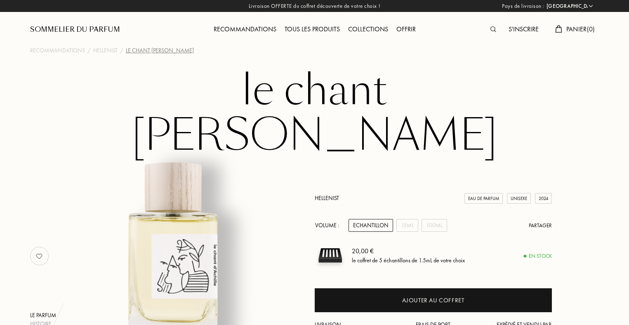
select select "FR"
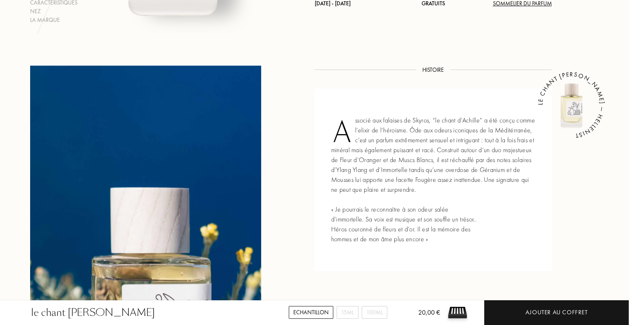
scroll to position [618, 0]
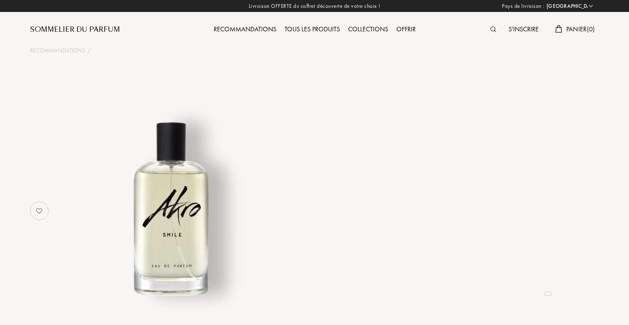
select select "FR"
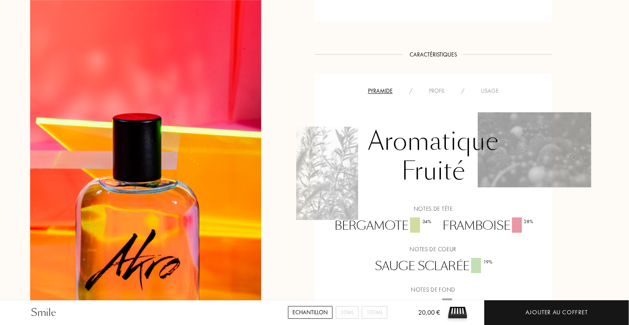
scroll to position [577, 0]
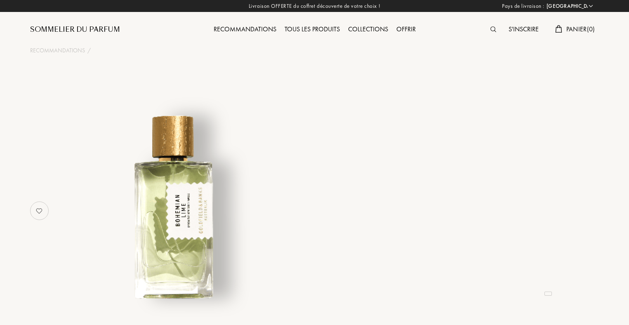
select select "FR"
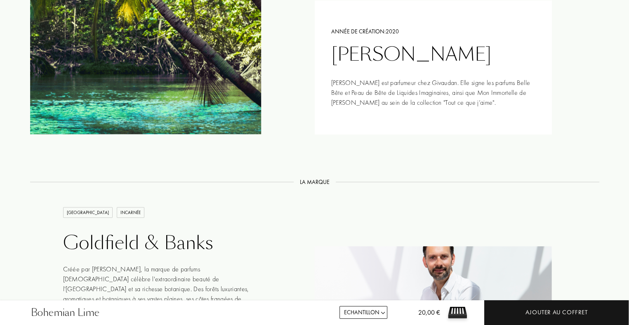
scroll to position [824, 0]
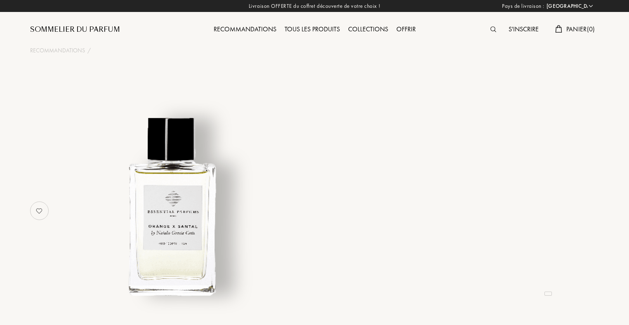
select select "FR"
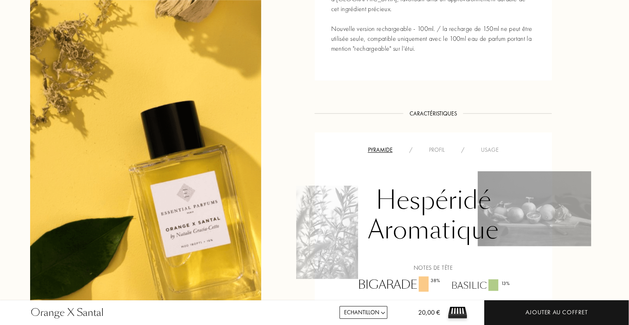
scroll to position [660, 0]
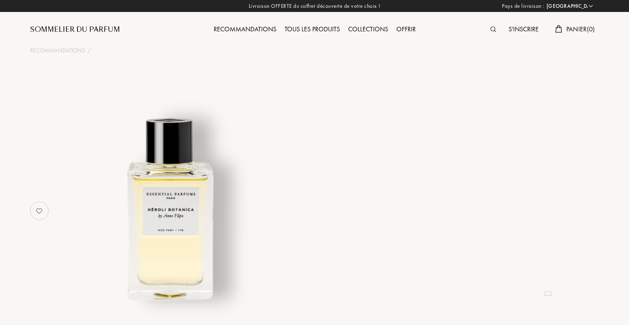
select select "FR"
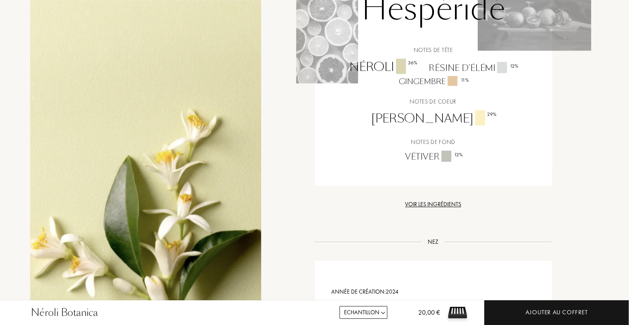
scroll to position [701, 0]
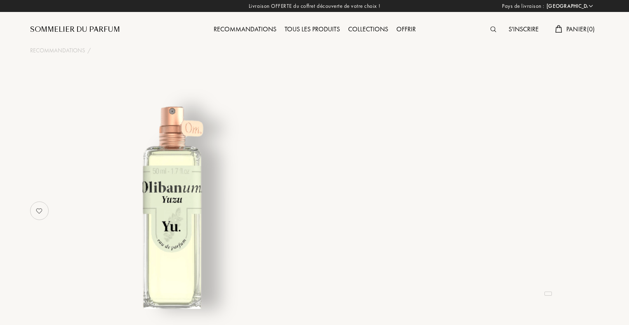
select select "FR"
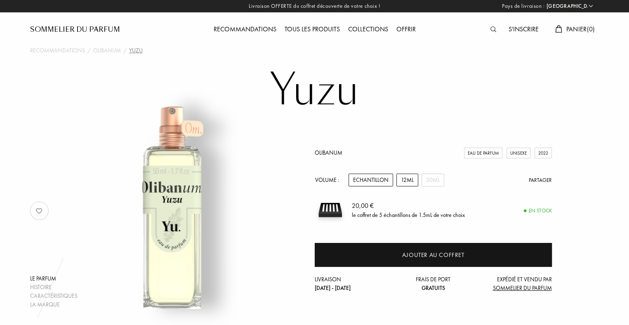
click at [405, 181] on div "12mL" at bounding box center [407, 180] width 22 height 13
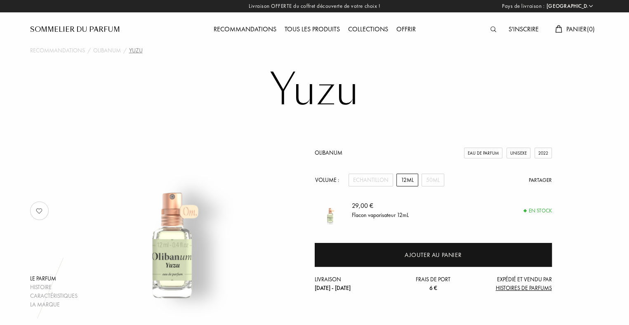
scroll to position [124, 0]
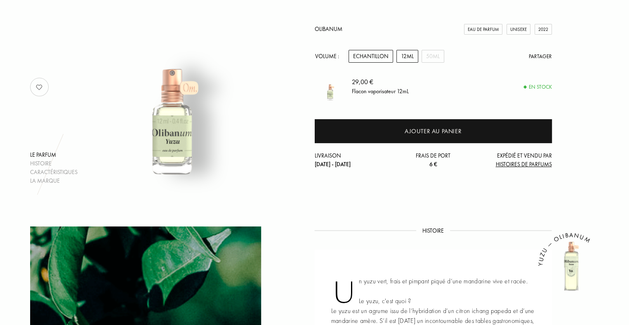
click at [370, 57] on div "Echantillon" at bounding box center [370, 56] width 45 height 13
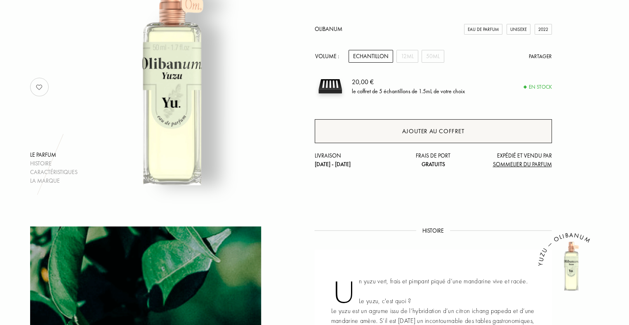
click at [393, 129] on div "Ajouter au coffret" at bounding box center [433, 131] width 237 height 24
